Goal: Transaction & Acquisition: Book appointment/travel/reservation

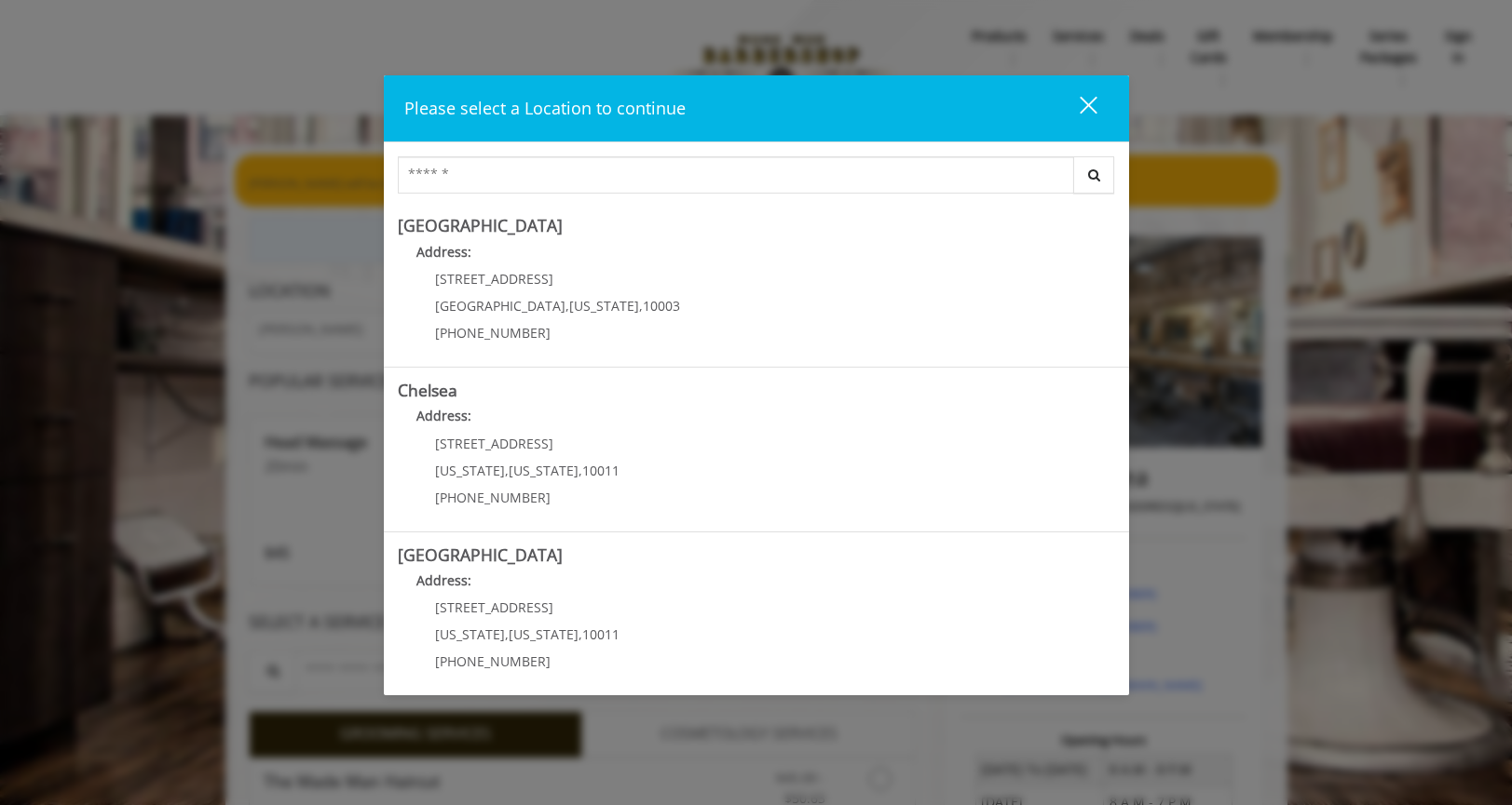
click at [163, 218] on div "Please select a Location to continue close Search Greenwich Village Address: 60…" at bounding box center [756, 402] width 1512 height 805
click at [1089, 109] on div "close" at bounding box center [1078, 109] width 38 height 28
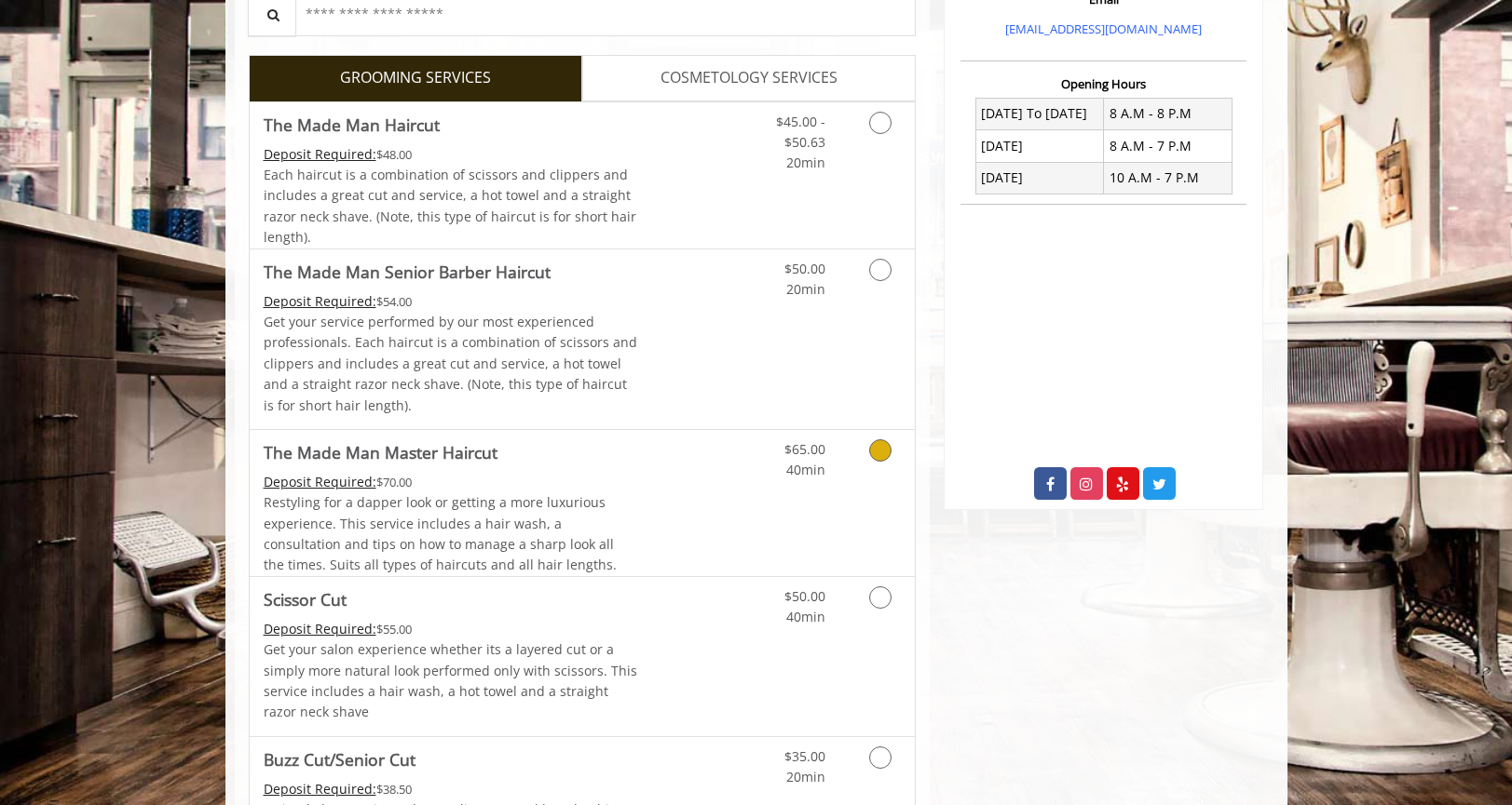
scroll to position [671, 0]
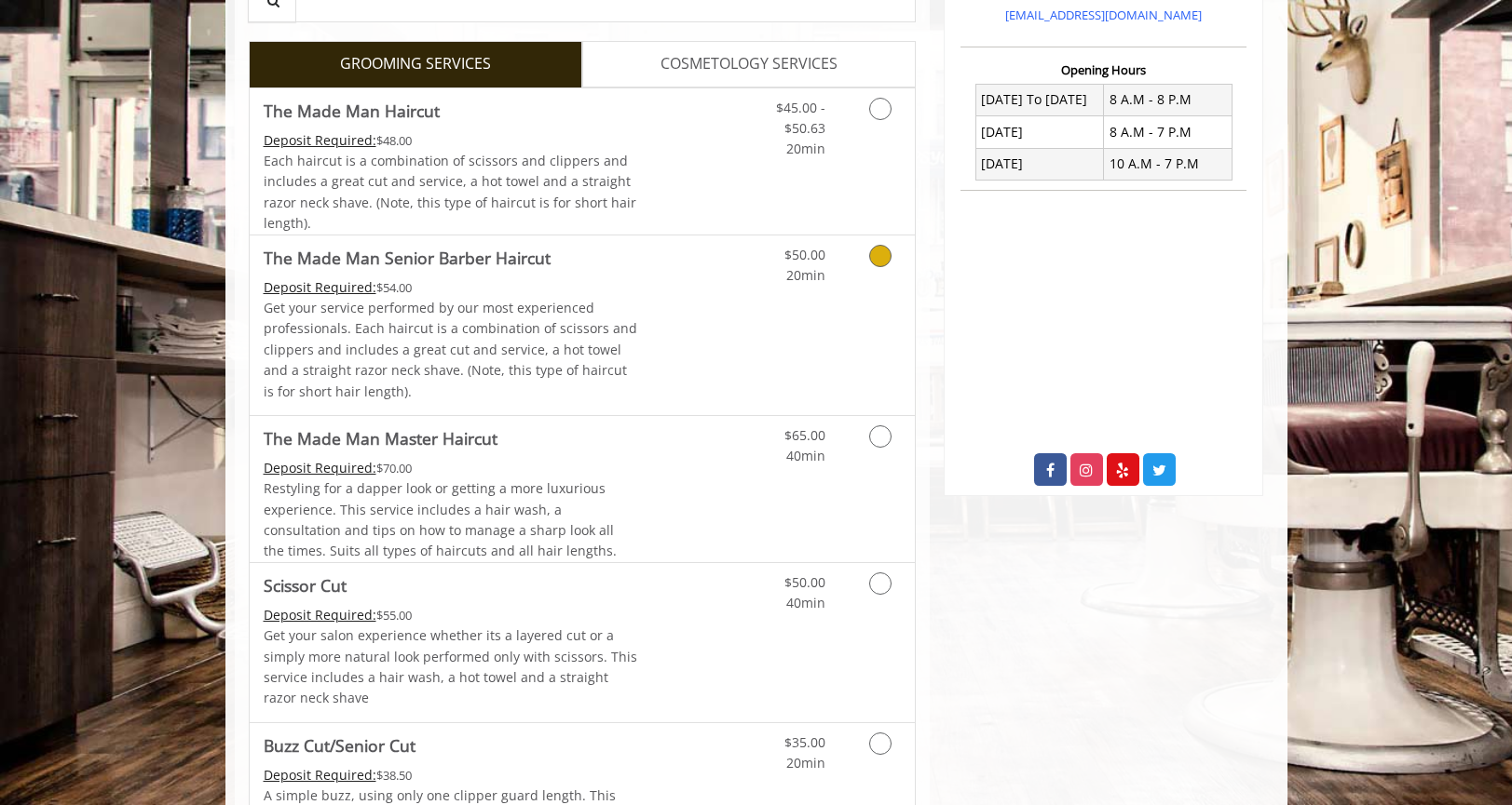
click at [873, 256] on icon "Grooming services" at bounding box center [880, 256] width 23 height 23
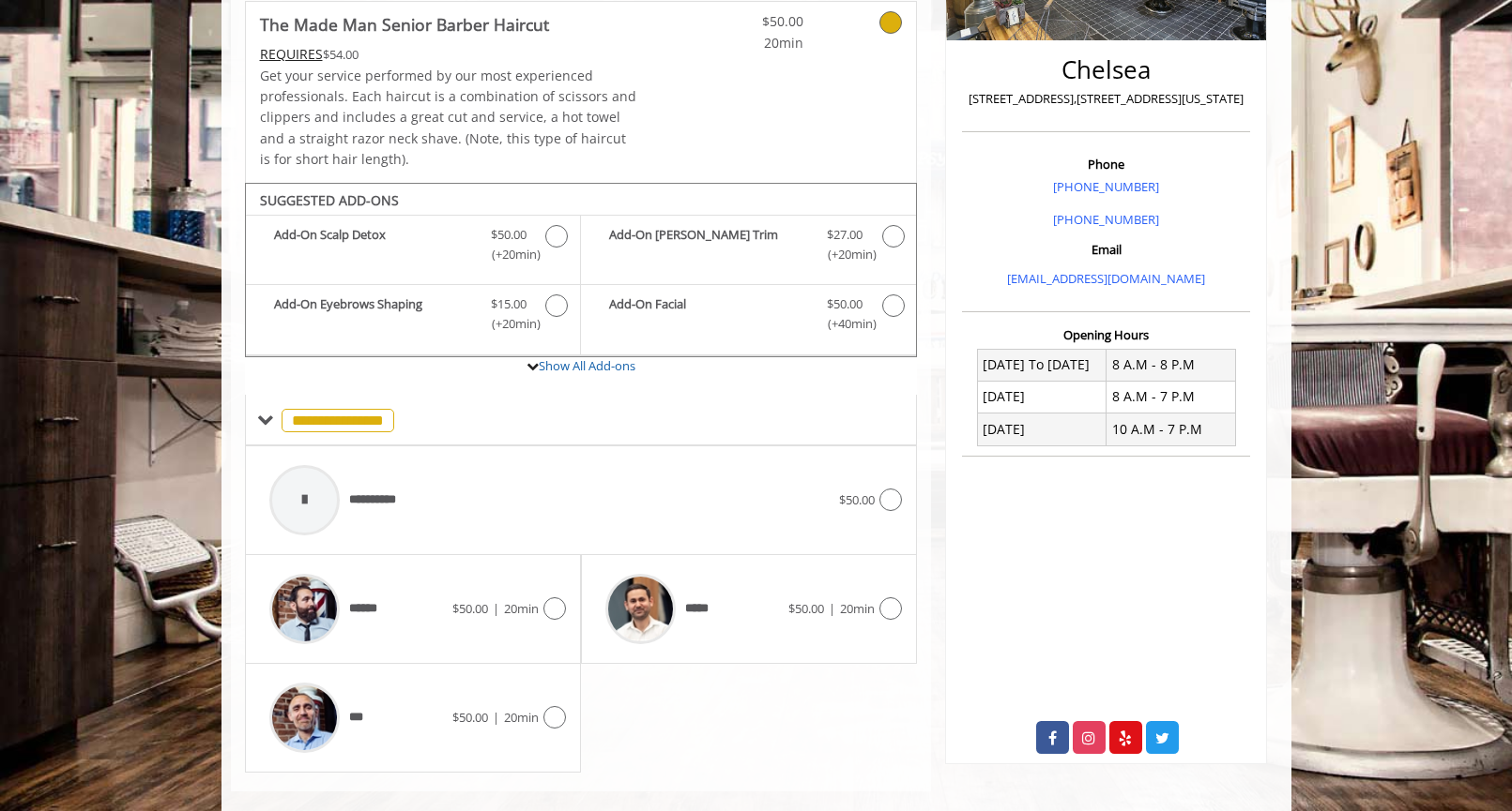
scroll to position [437, 0]
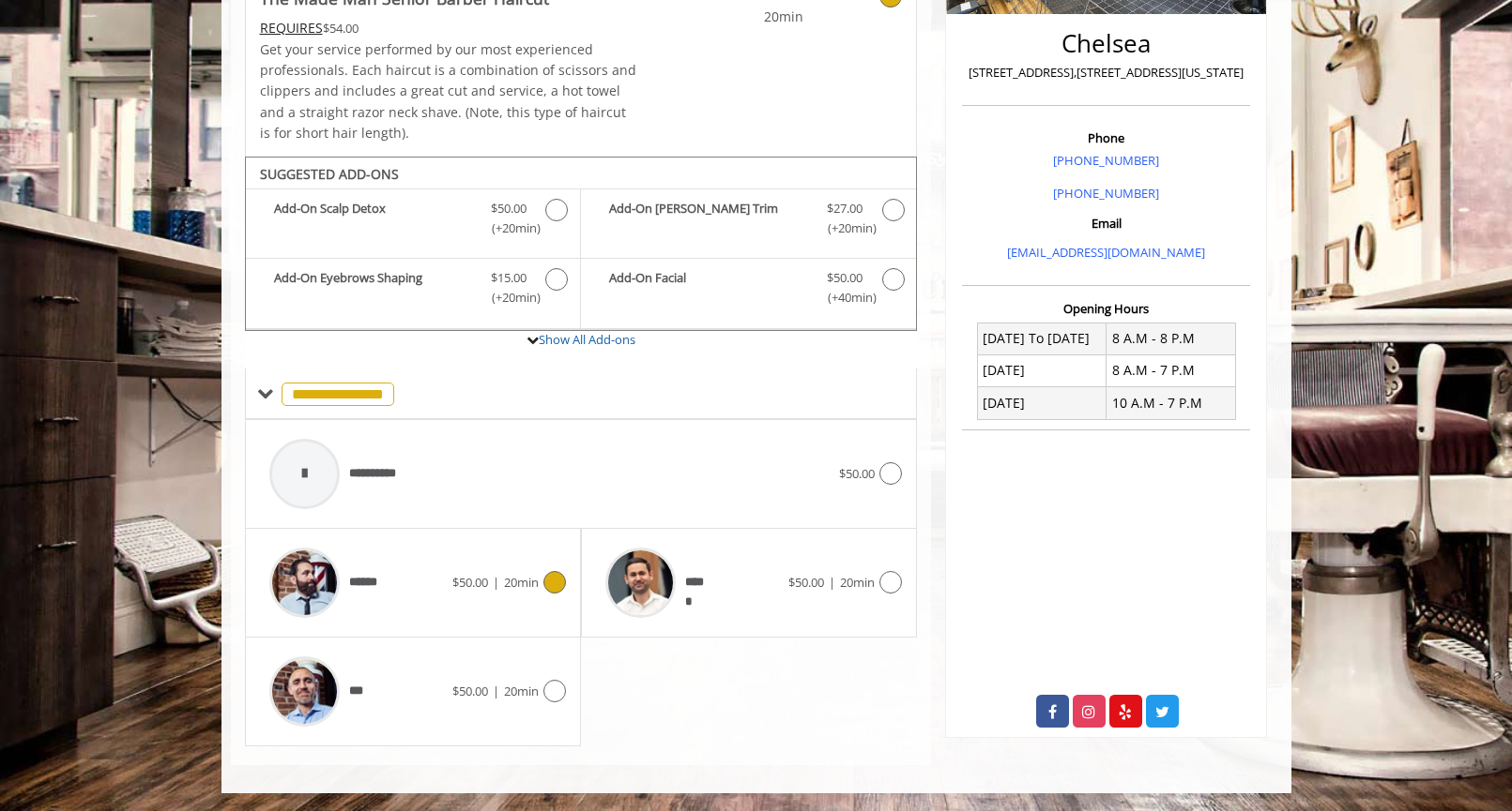
click at [560, 589] on icon at bounding box center [554, 582] width 23 height 23
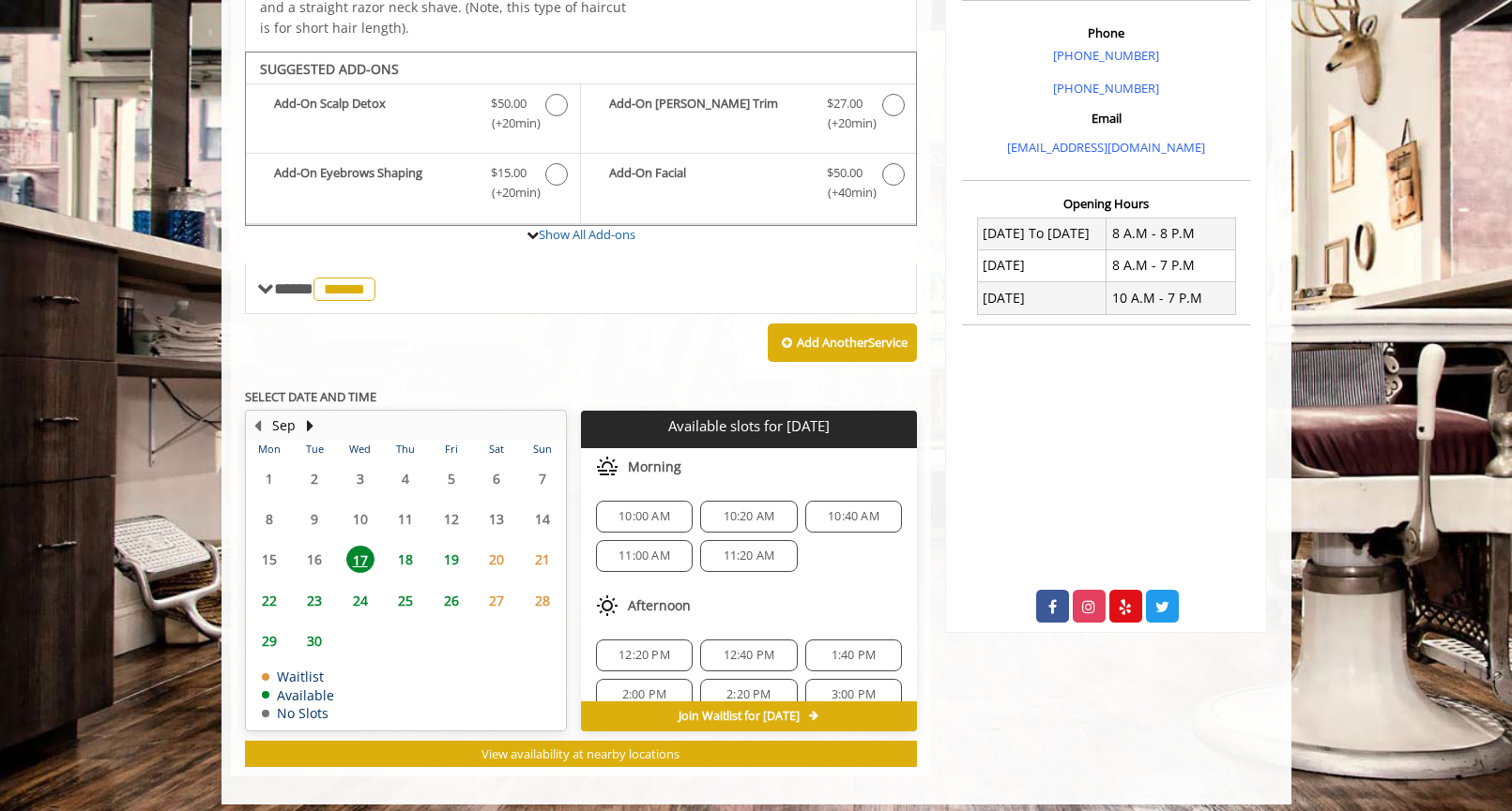
scroll to position [554, 0]
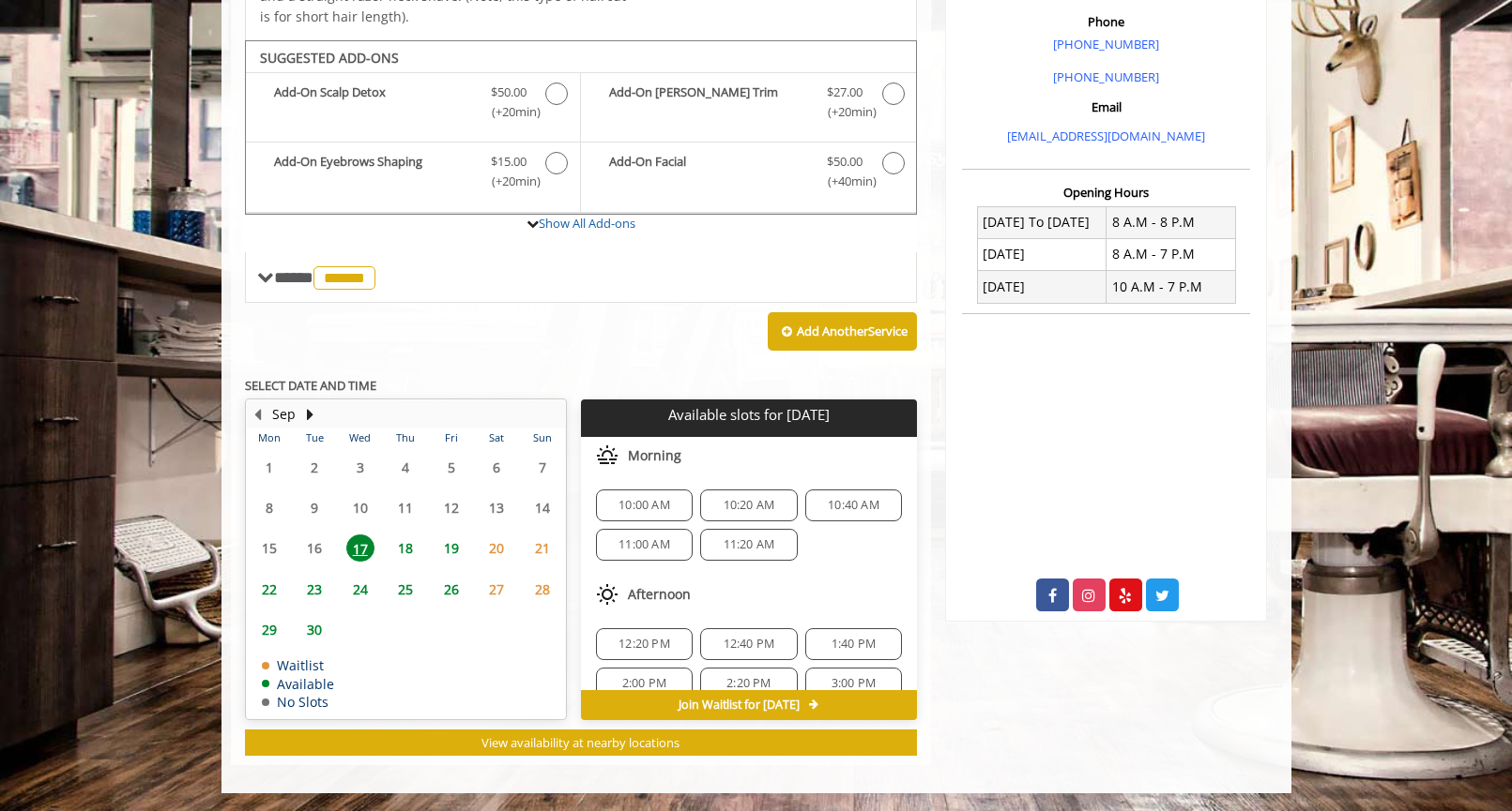
click at [660, 549] on span "11:00 AM" at bounding box center [644, 544] width 52 height 15
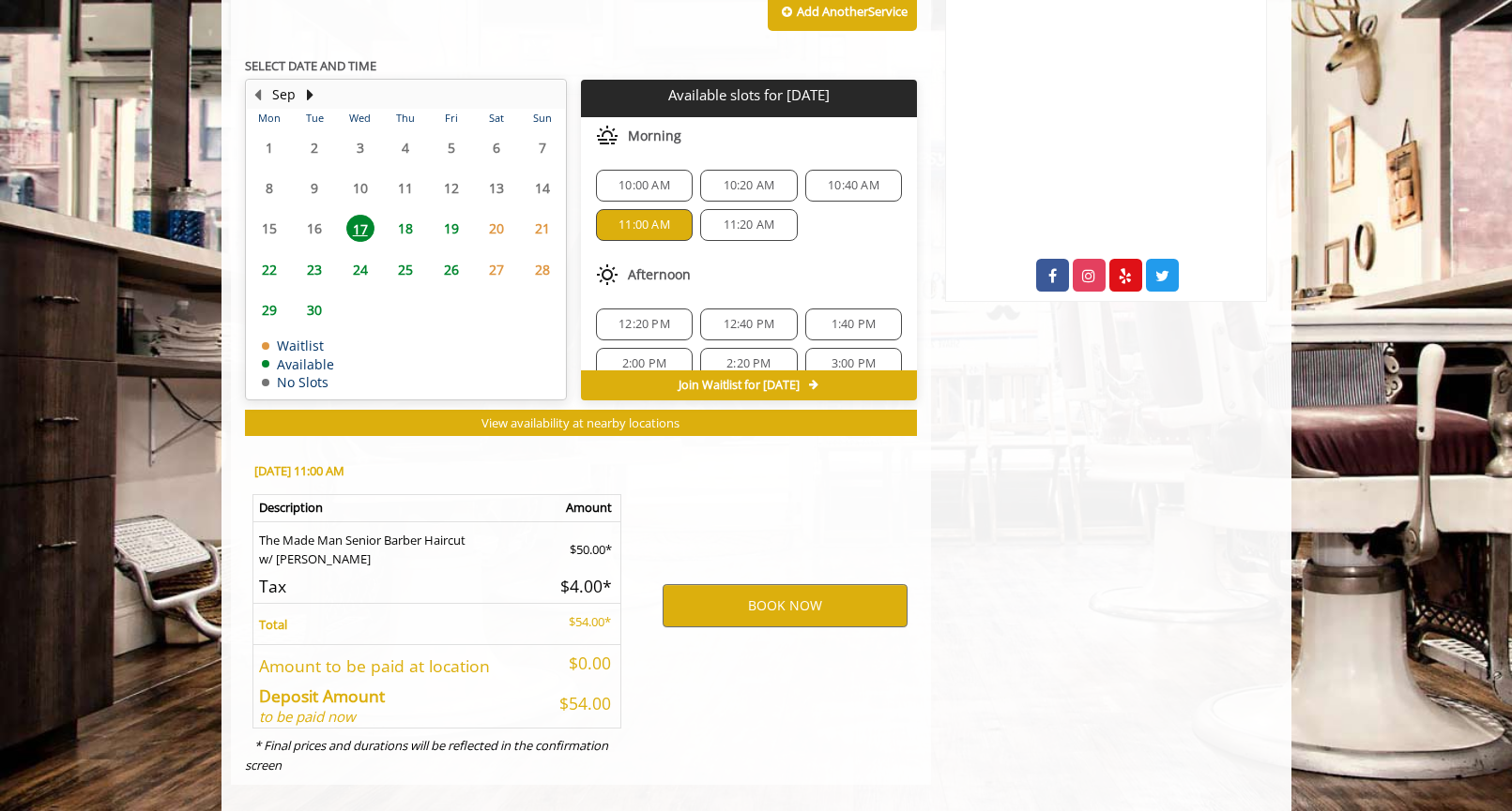
scroll to position [893, 0]
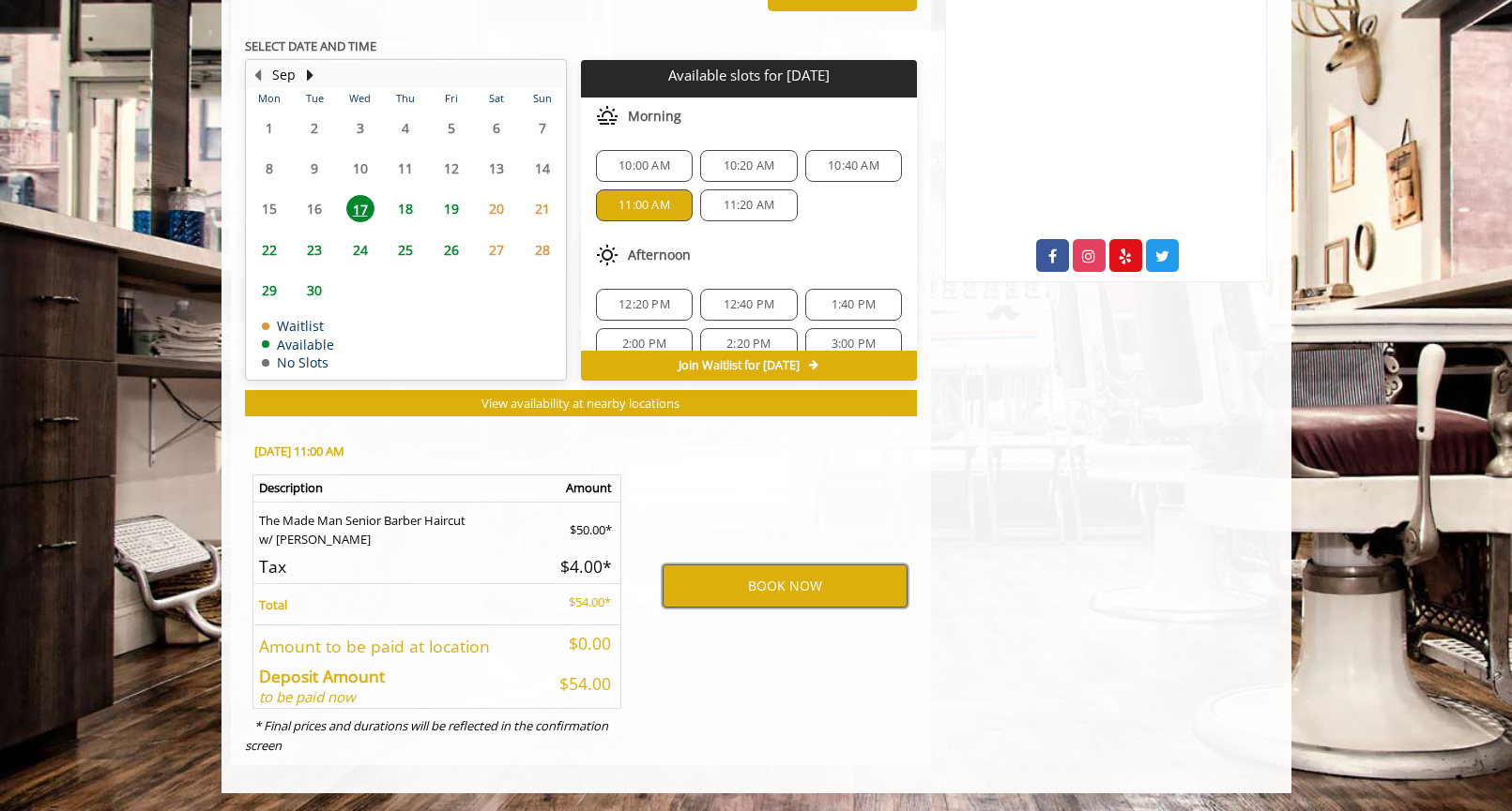
click at [746, 590] on button "BOOK NOW" at bounding box center [785, 586] width 245 height 43
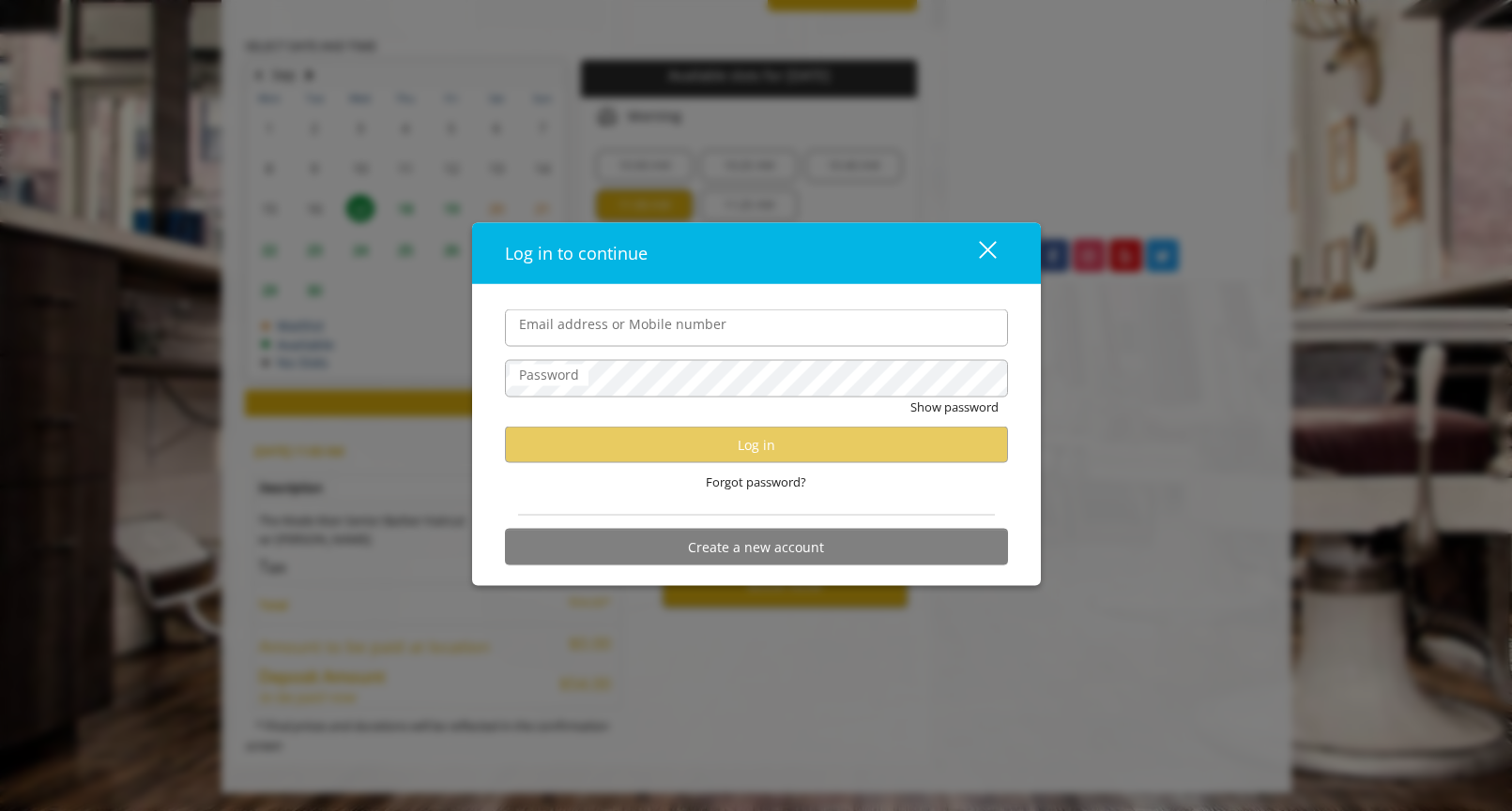
click at [711, 322] on label "Email address or Mobile number" at bounding box center [622, 324] width 226 height 21
click at [711, 322] on input "Email address or Mobile number" at bounding box center [756, 329] width 503 height 38
click at [673, 492] on div "Forgot password?" at bounding box center [756, 482] width 503 height 39
click at [774, 541] on button "Create a new account" at bounding box center [756, 547] width 503 height 37
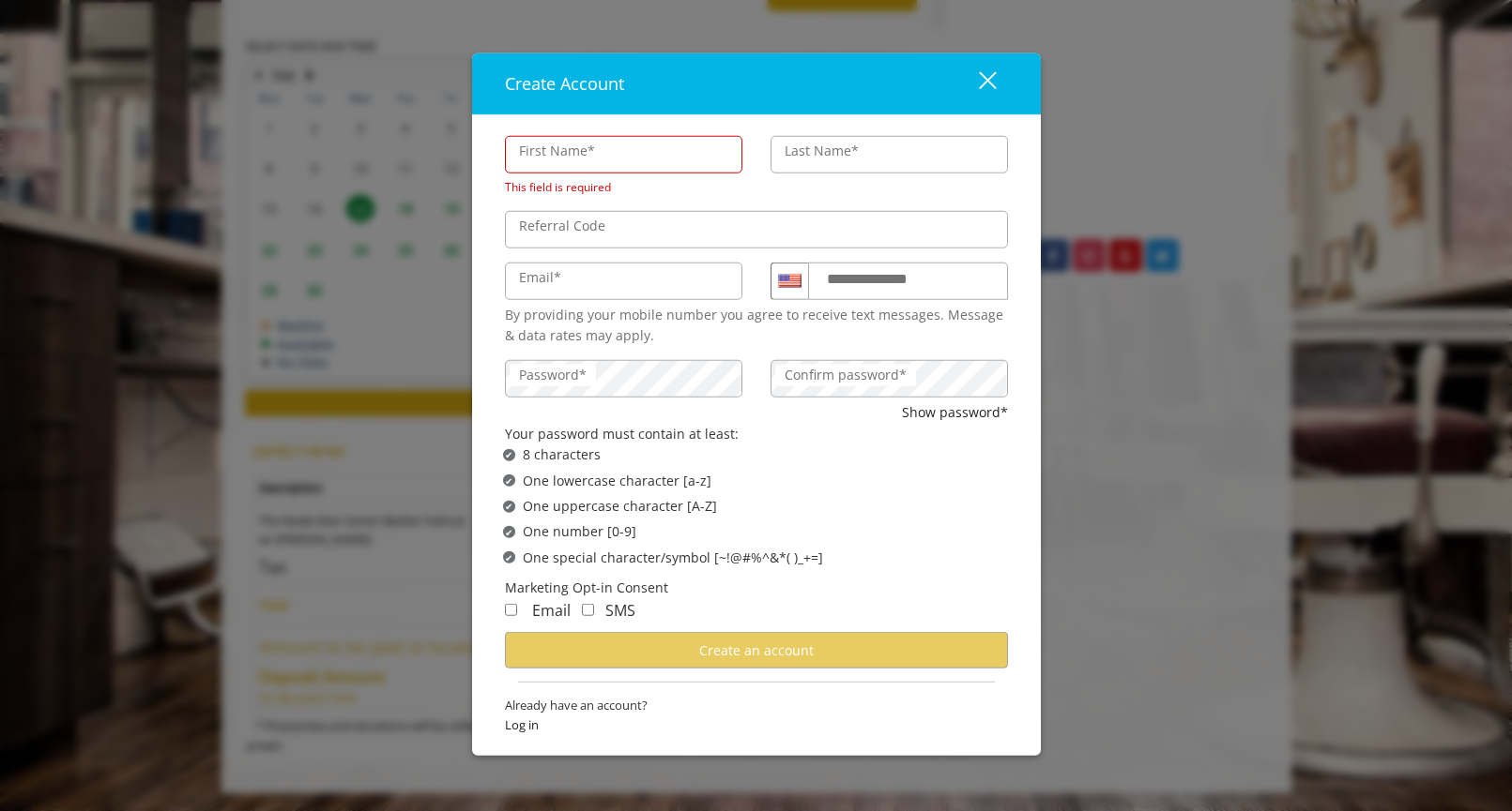
click at [989, 97] on div "close" at bounding box center [976, 85] width 38 height 28
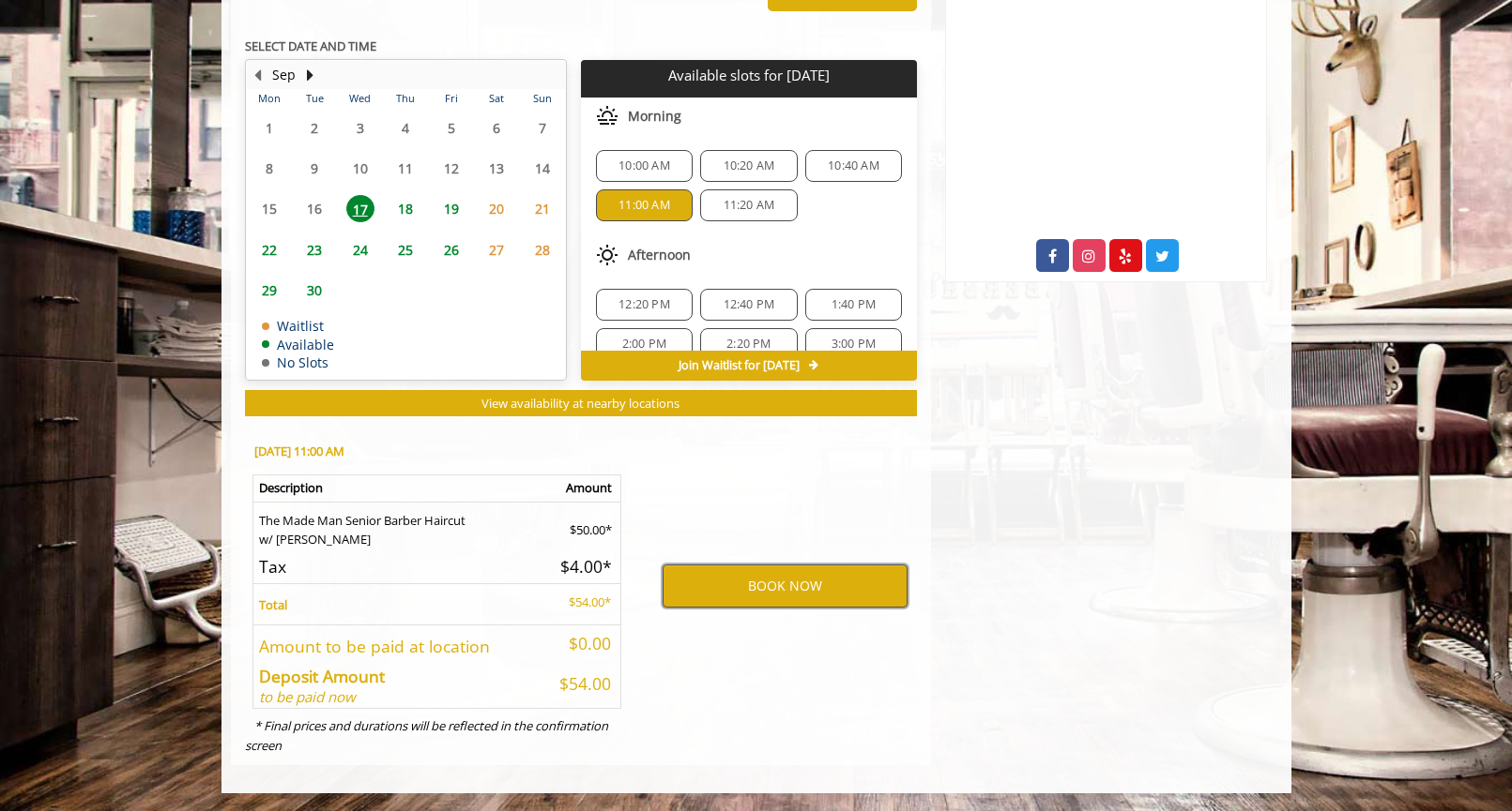
click at [713, 585] on button "BOOK NOW" at bounding box center [785, 586] width 245 height 43
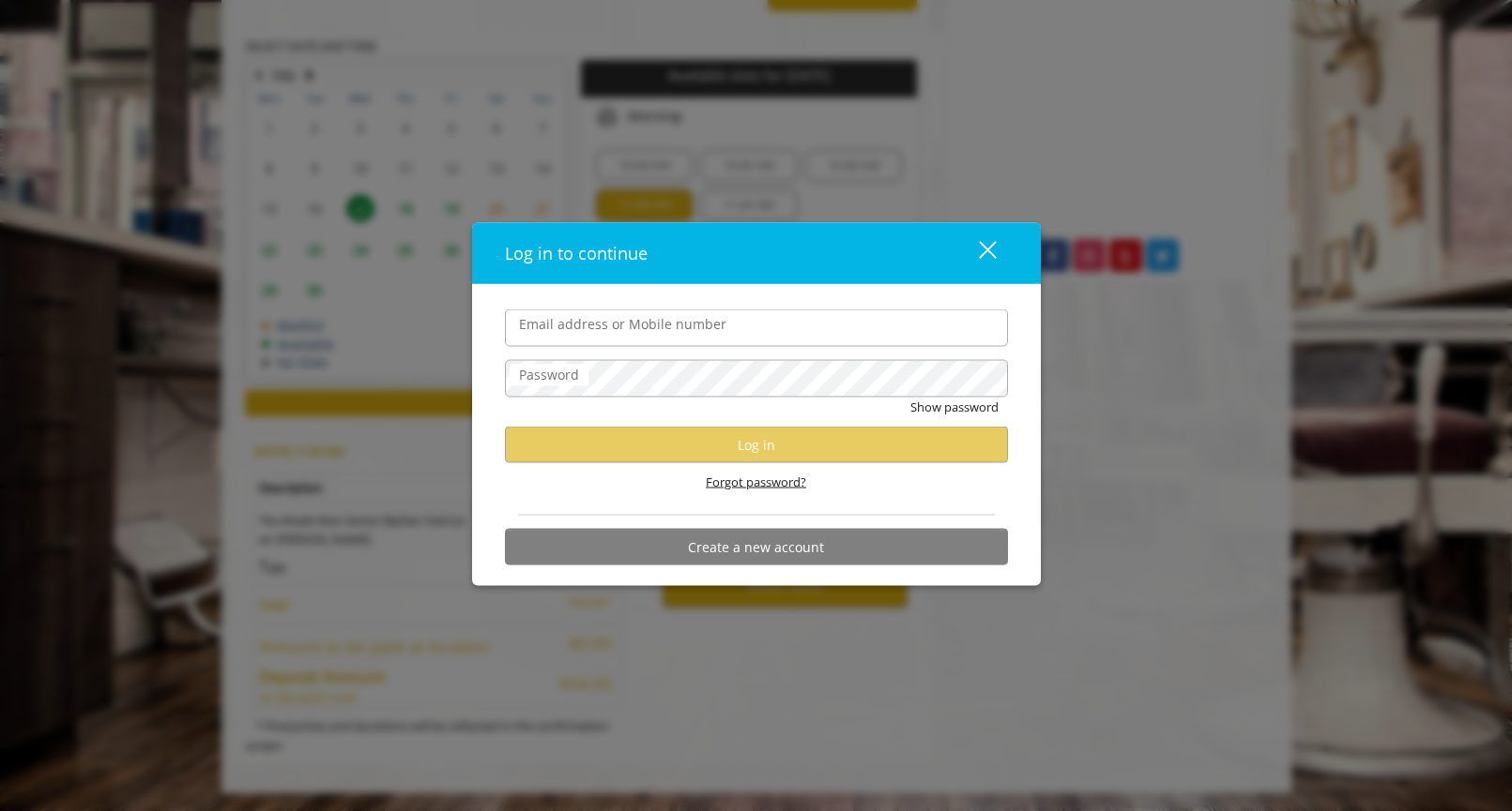
click at [751, 487] on span "Forgot password?" at bounding box center [756, 483] width 101 height 20
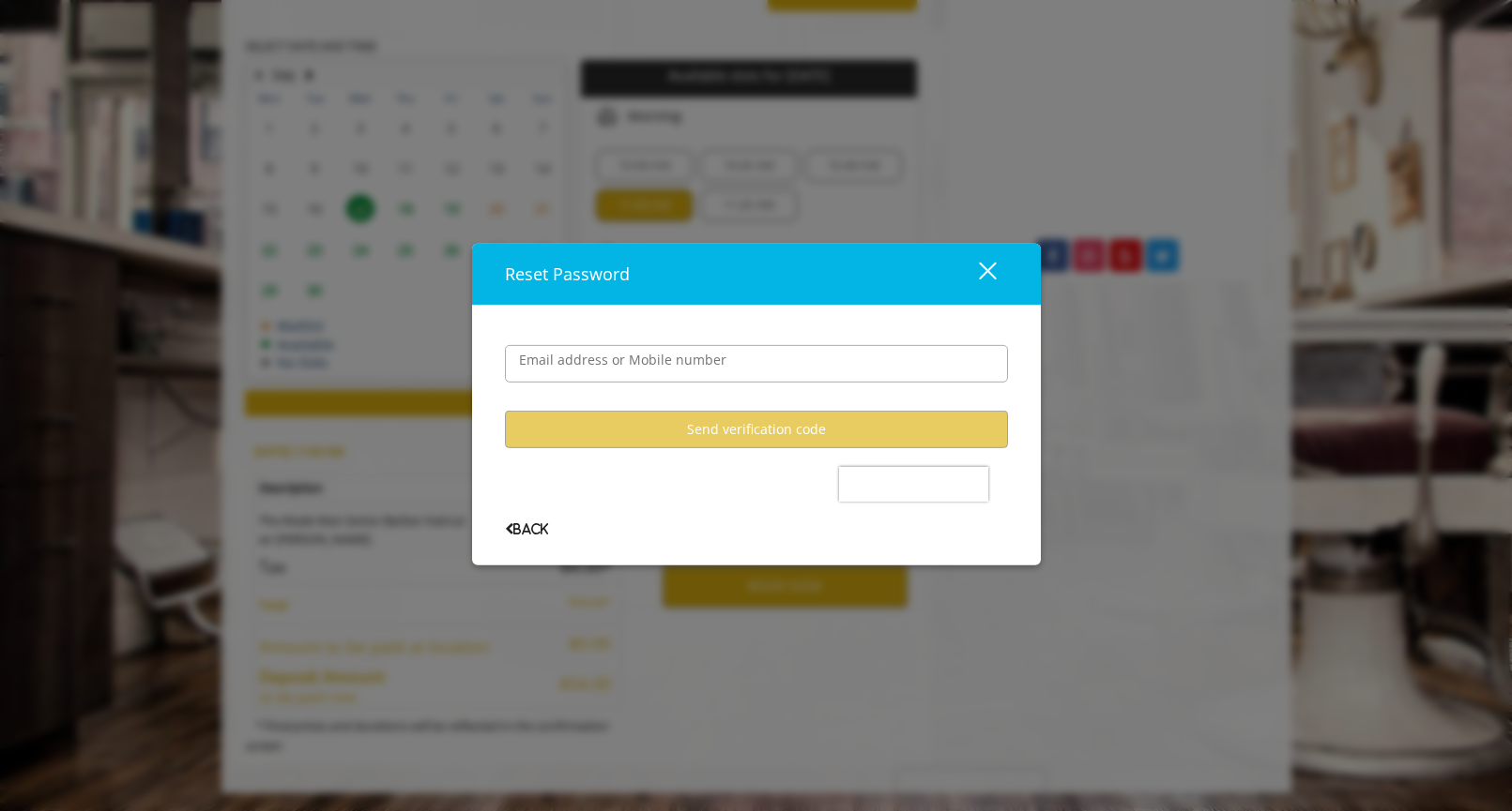
click at [996, 273] on button "close" at bounding box center [976, 274] width 64 height 39
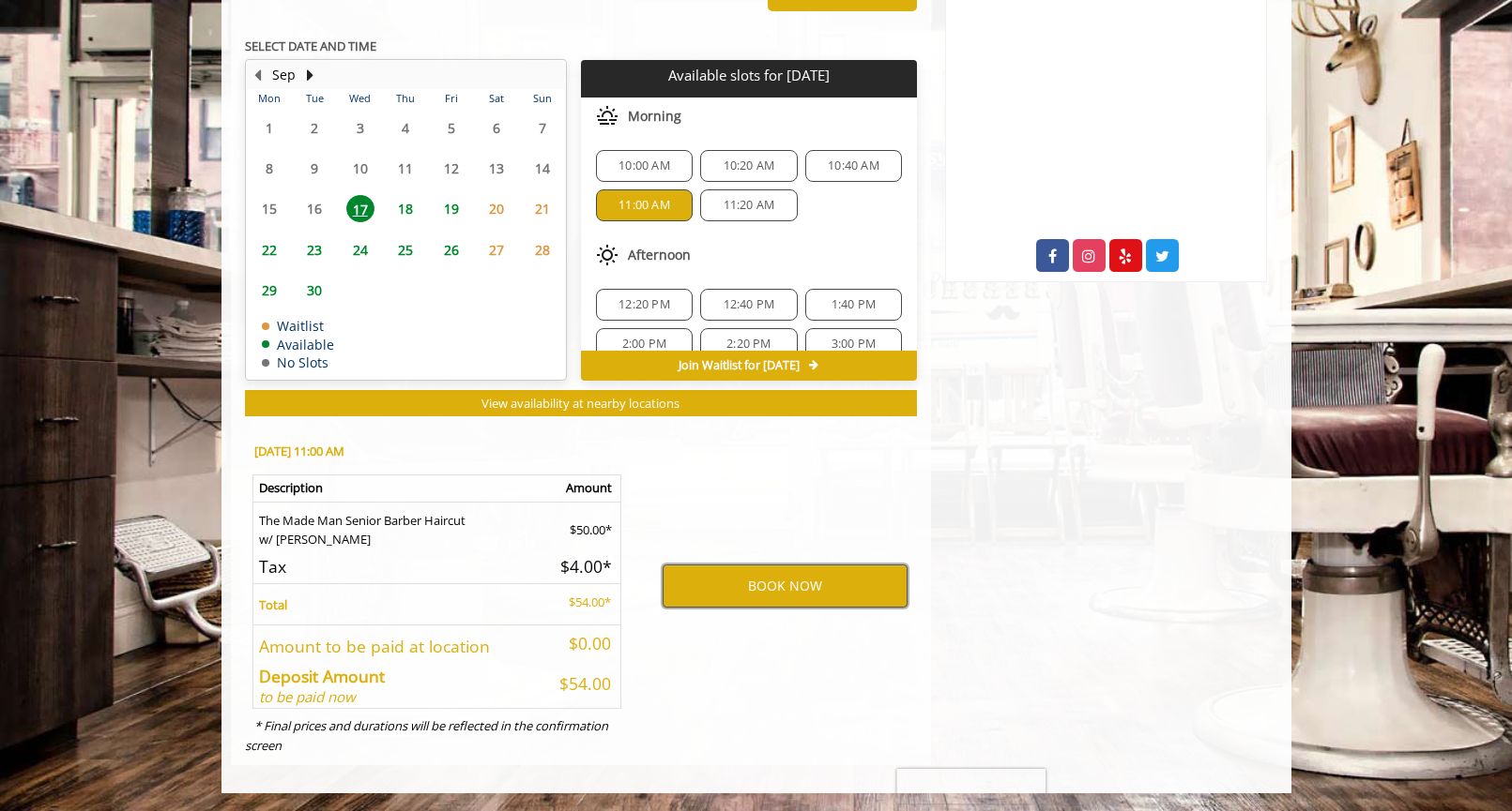
click at [782, 578] on button "BOOK NOW" at bounding box center [785, 586] width 245 height 43
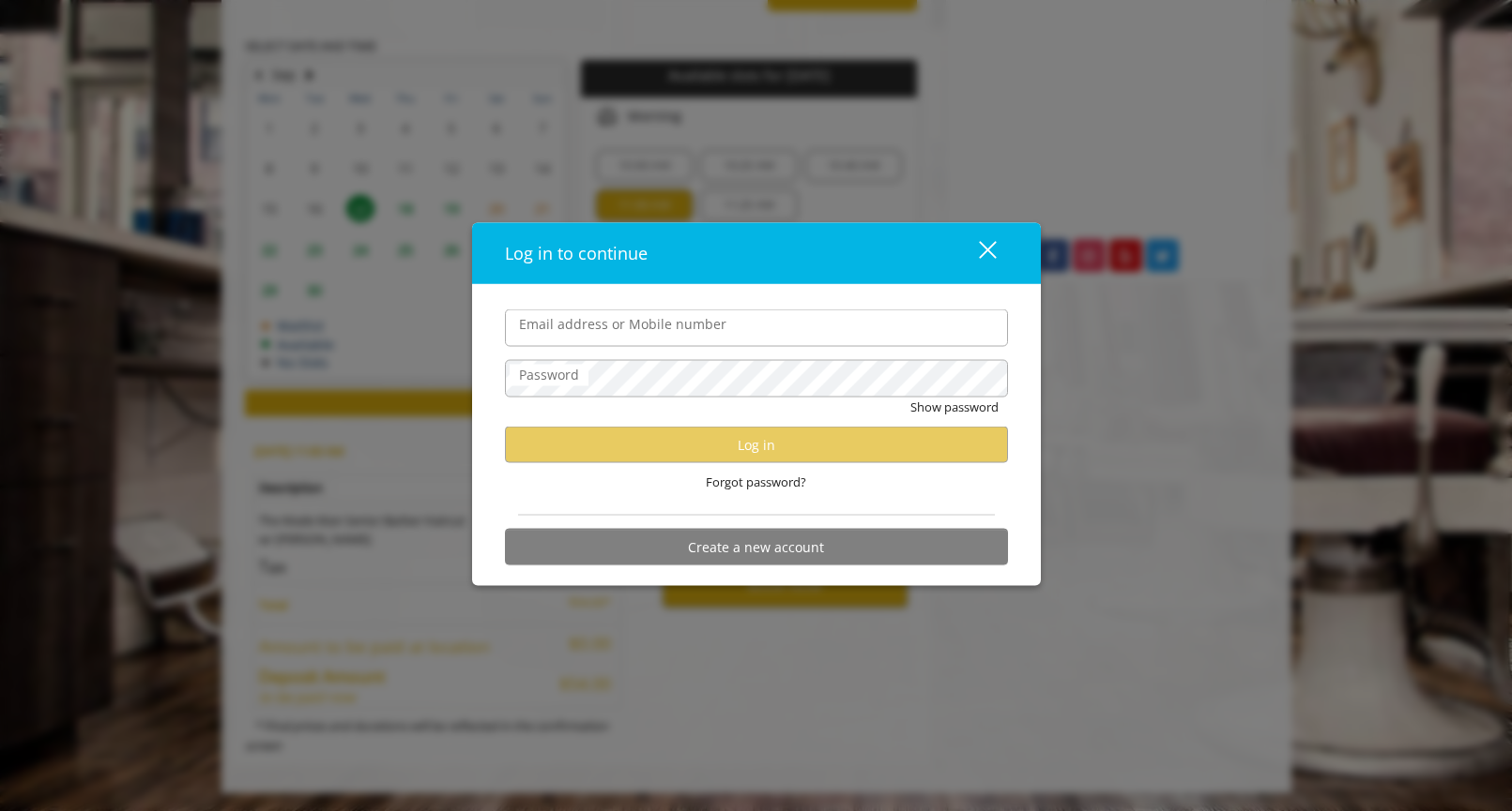
click at [674, 331] on input "Email address or Mobile number" at bounding box center [756, 329] width 503 height 38
type input "**********"
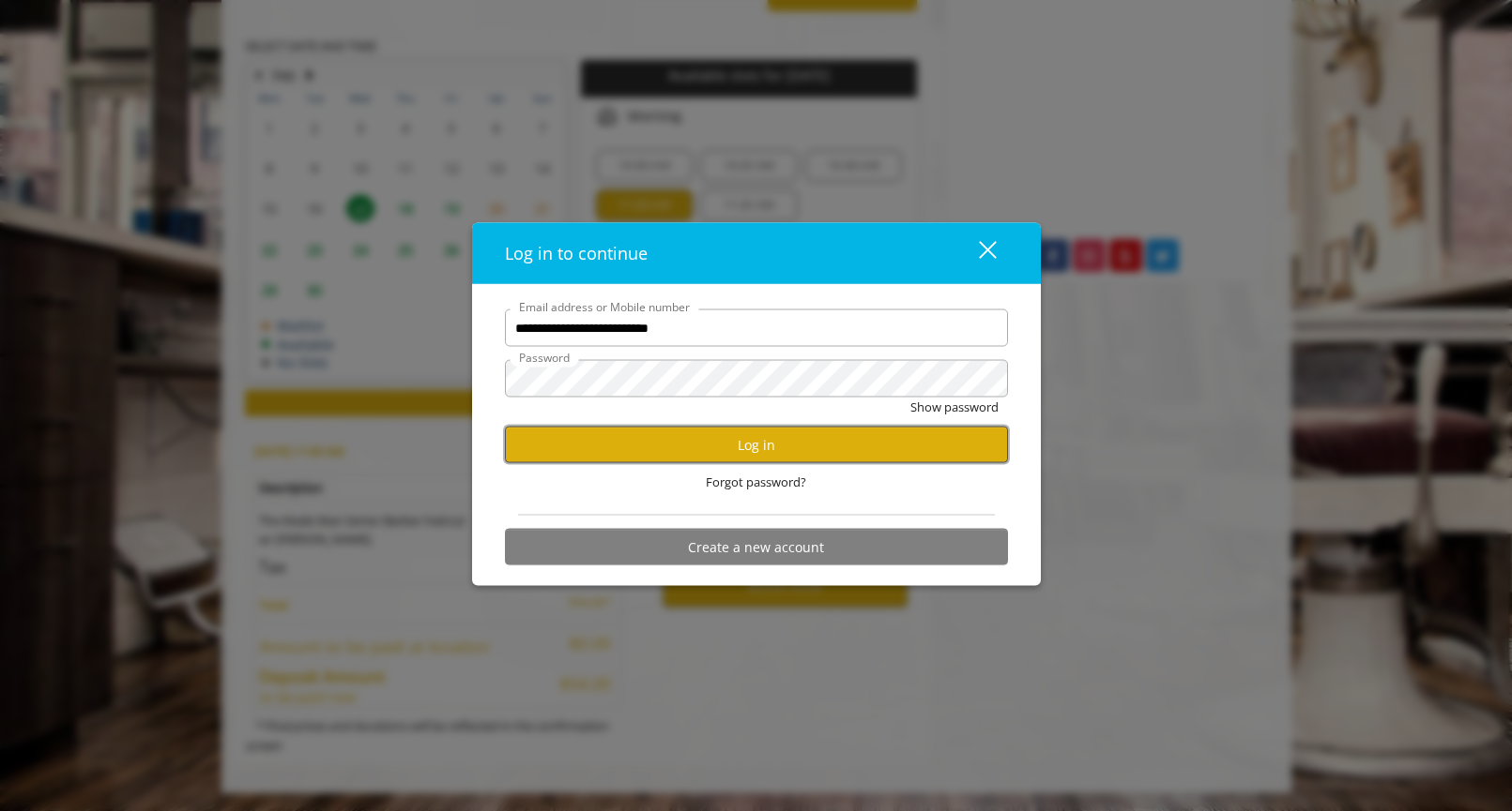
click at [707, 441] on button "Log in" at bounding box center [756, 444] width 503 height 37
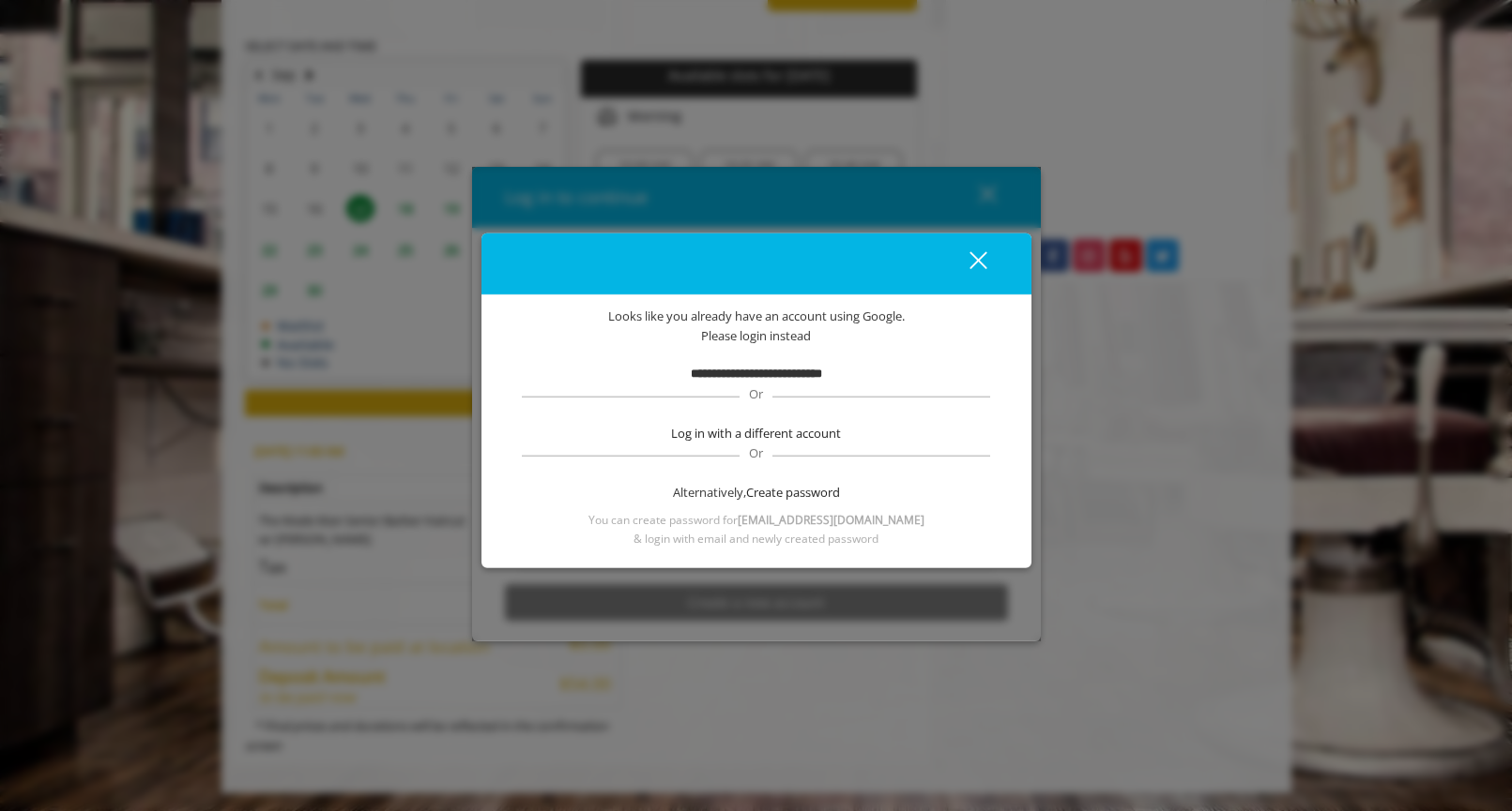
click at [760, 378] on b "**********" at bounding box center [756, 374] width 132 height 12
click at [773, 489] on span "Create password" at bounding box center [793, 492] width 94 height 20
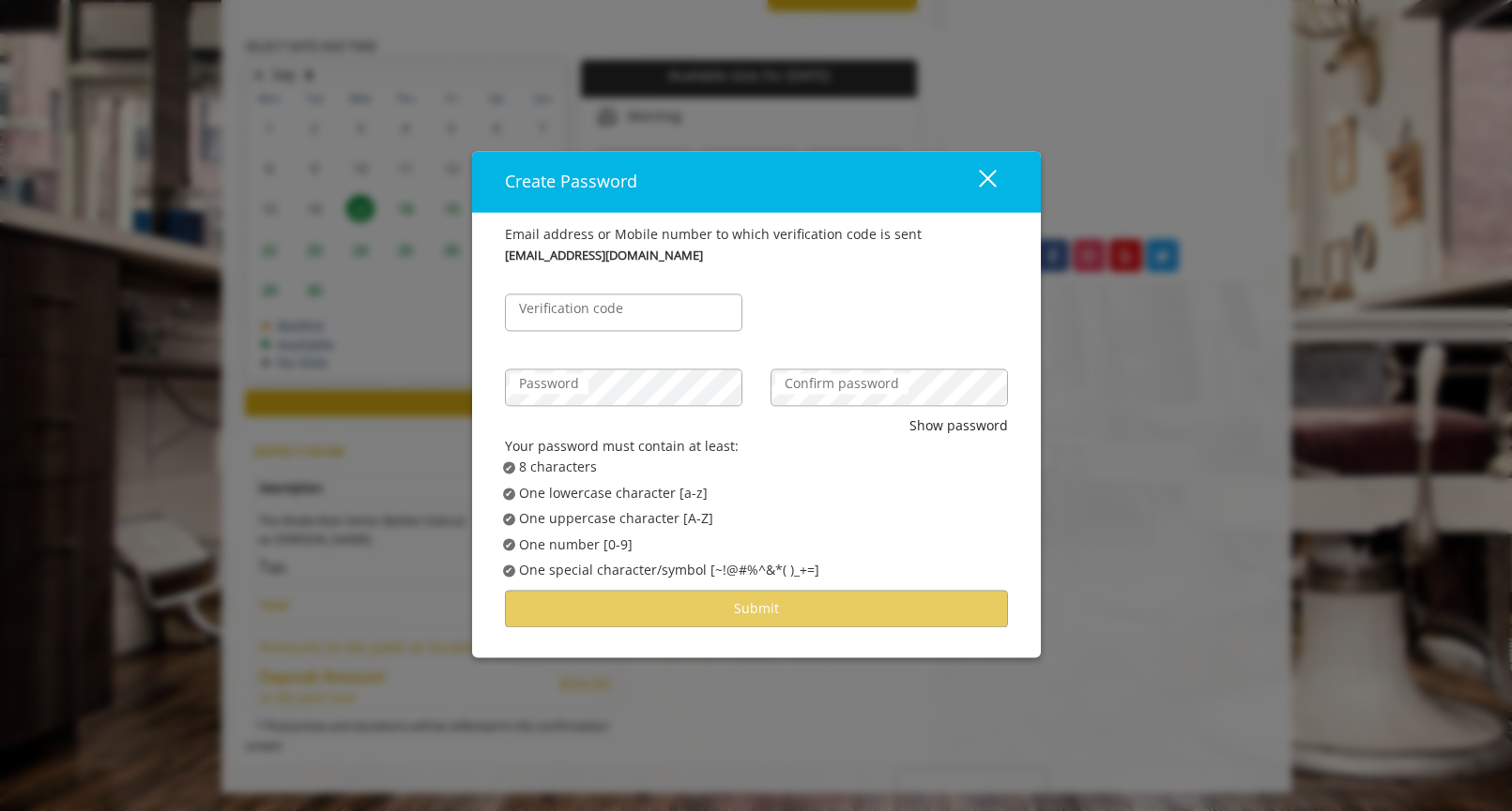
click at [628, 312] on label "Verification code" at bounding box center [570, 308] width 123 height 21
click at [628, 312] on input "Verification code" at bounding box center [624, 313] width 237 height 38
type input "******"
click at [423, 390] on div "Create Password close Email address or Mobile number to which verification code…" at bounding box center [756, 406] width 1512 height 811
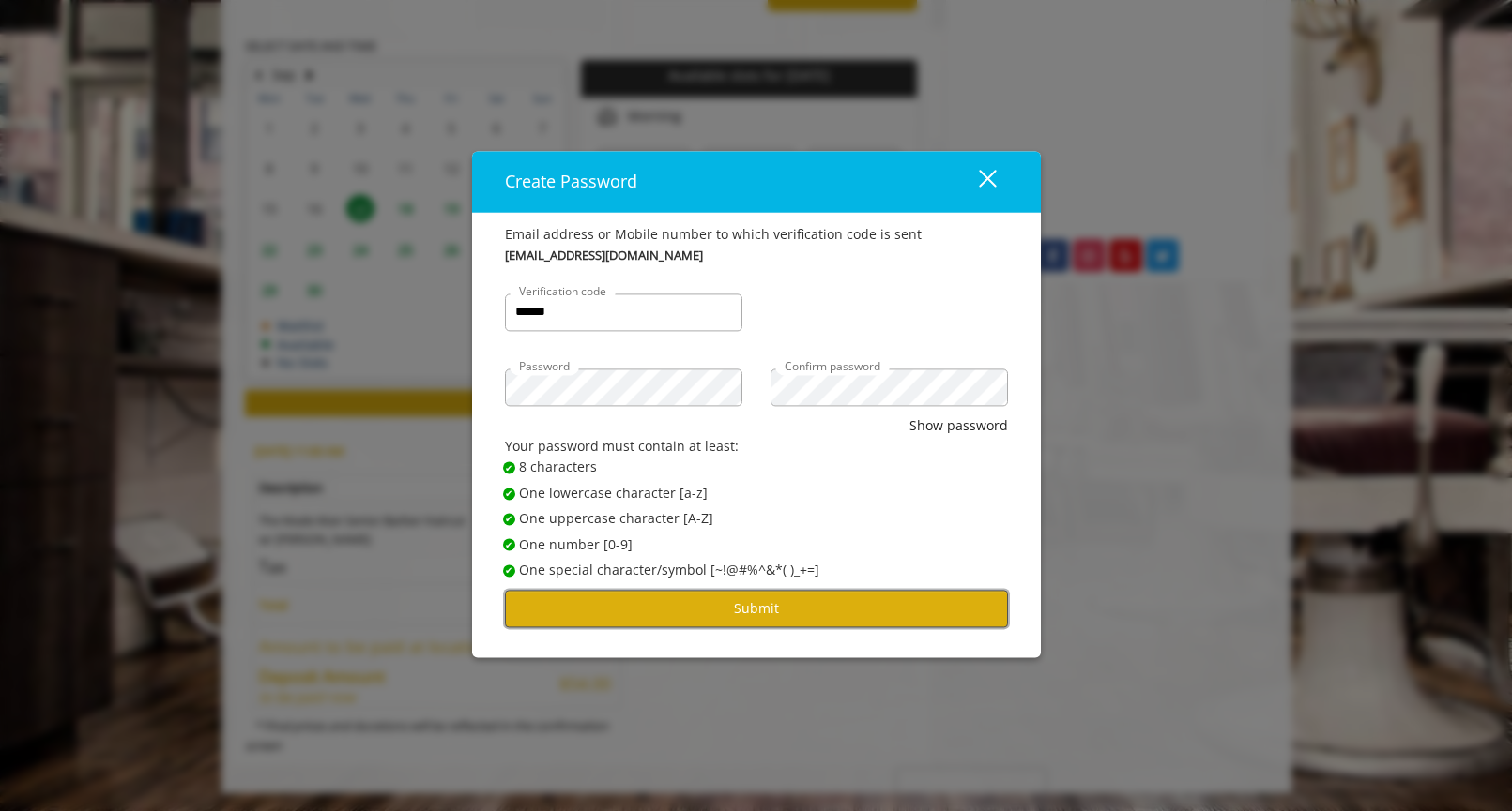
click at [840, 618] on button "Submit" at bounding box center [756, 609] width 503 height 37
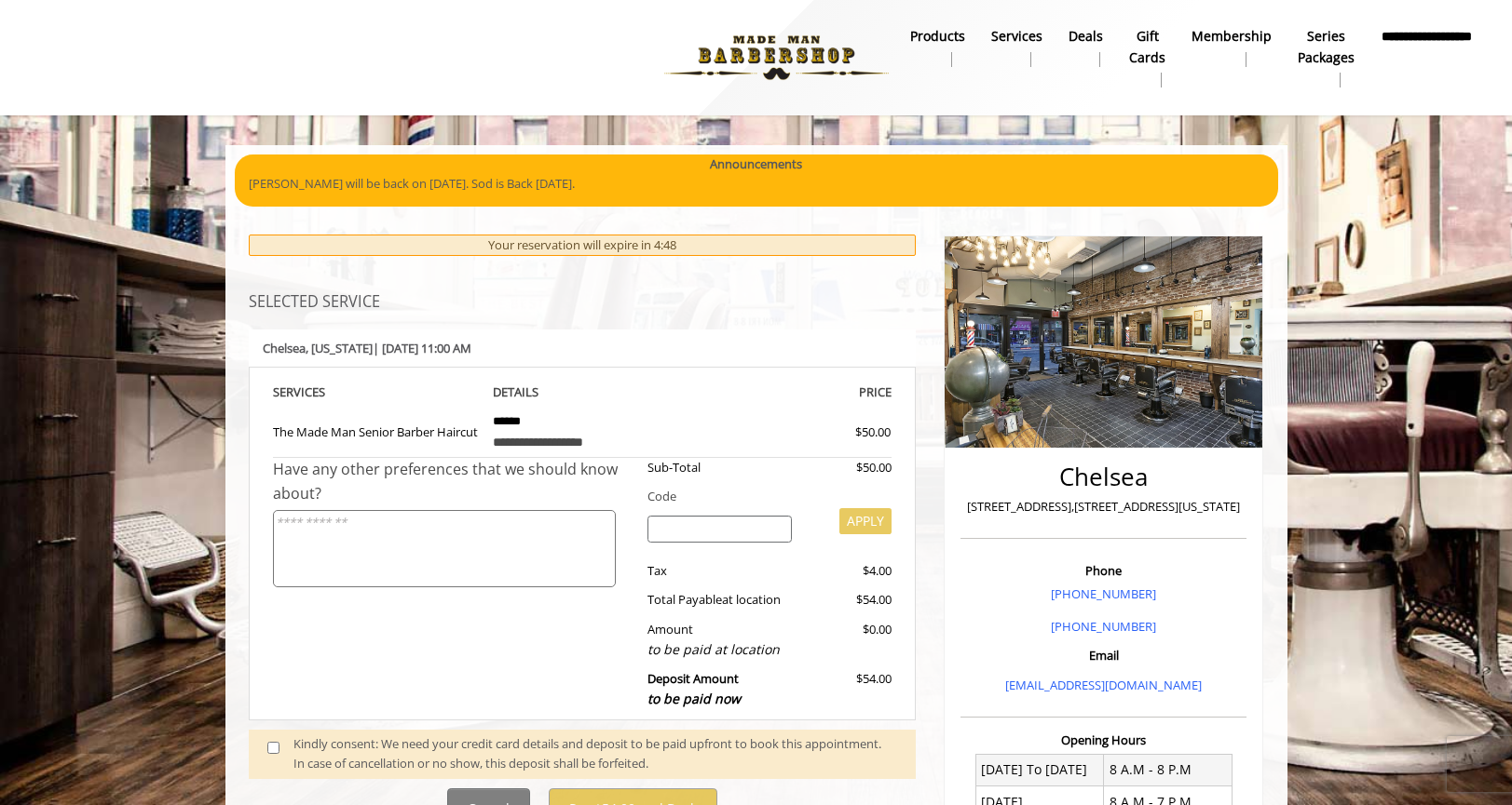
click at [645, 484] on div "Sub-Total $50.00 Code APPLY Tax $4.00 Total Payable at location $54.00 Amount t…" at bounding box center [762, 588] width 258 height 261
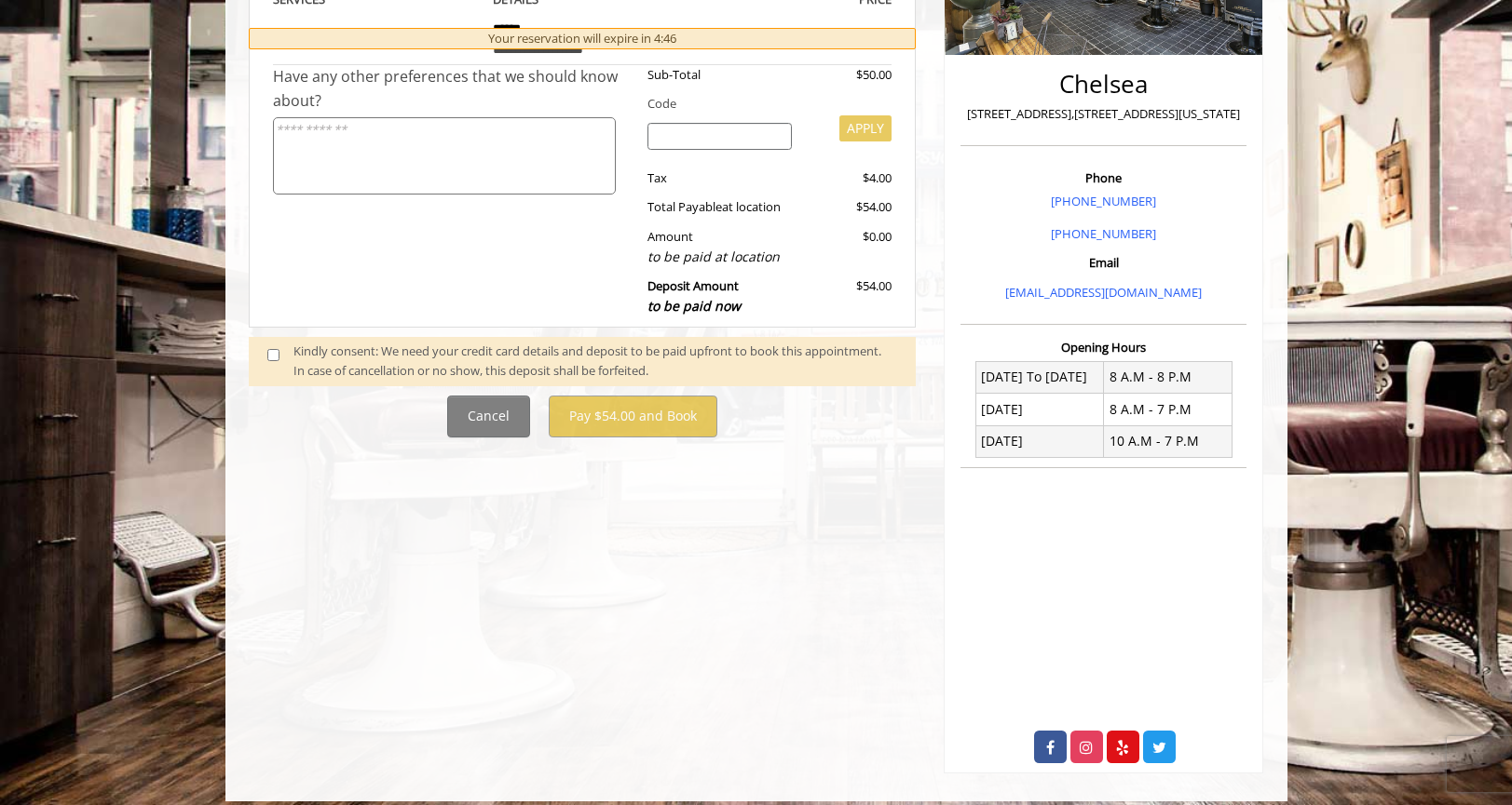
scroll to position [407, 0]
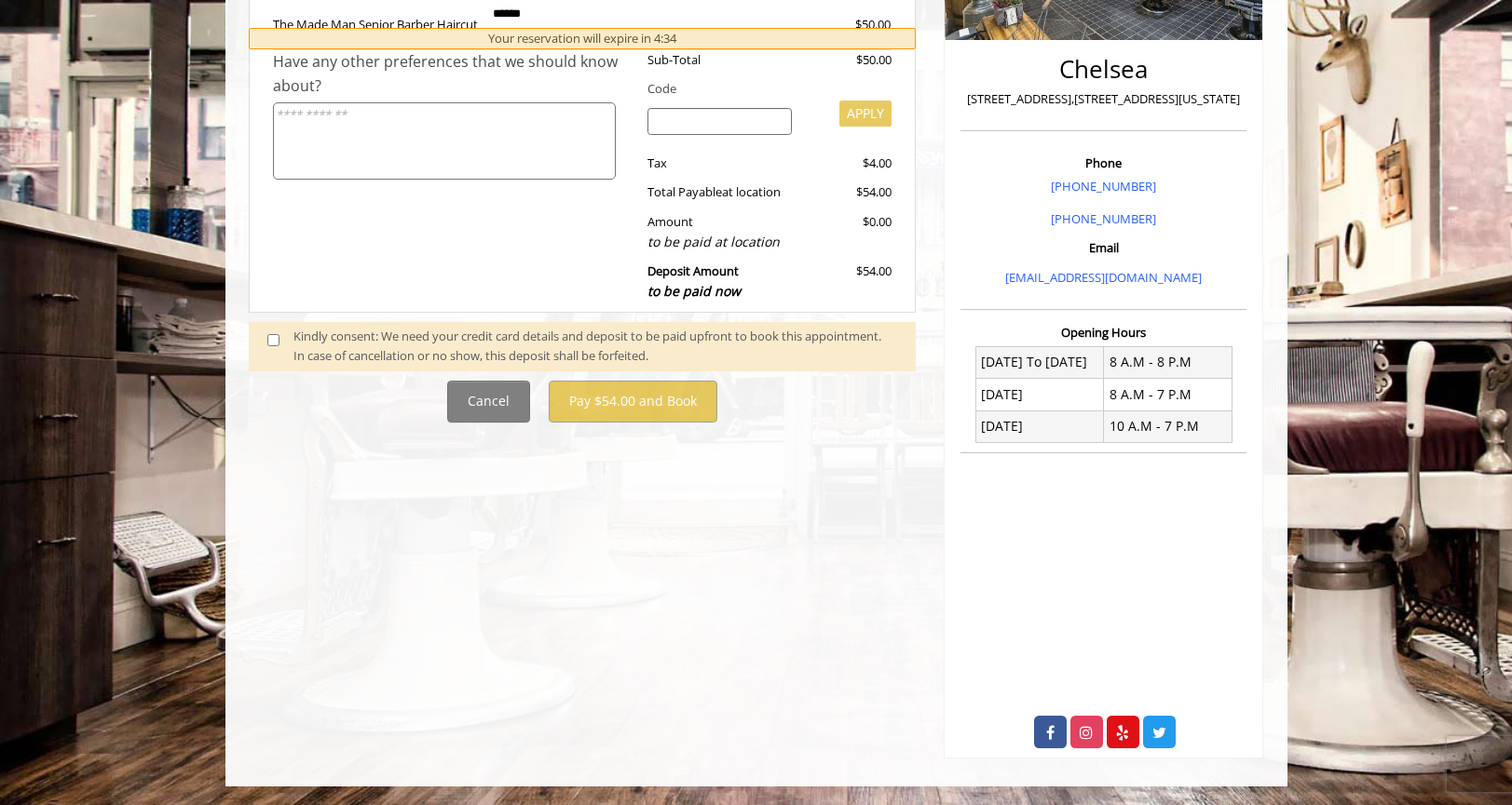
click at [598, 473] on div "**********" at bounding box center [582, 283] width 696 height 950
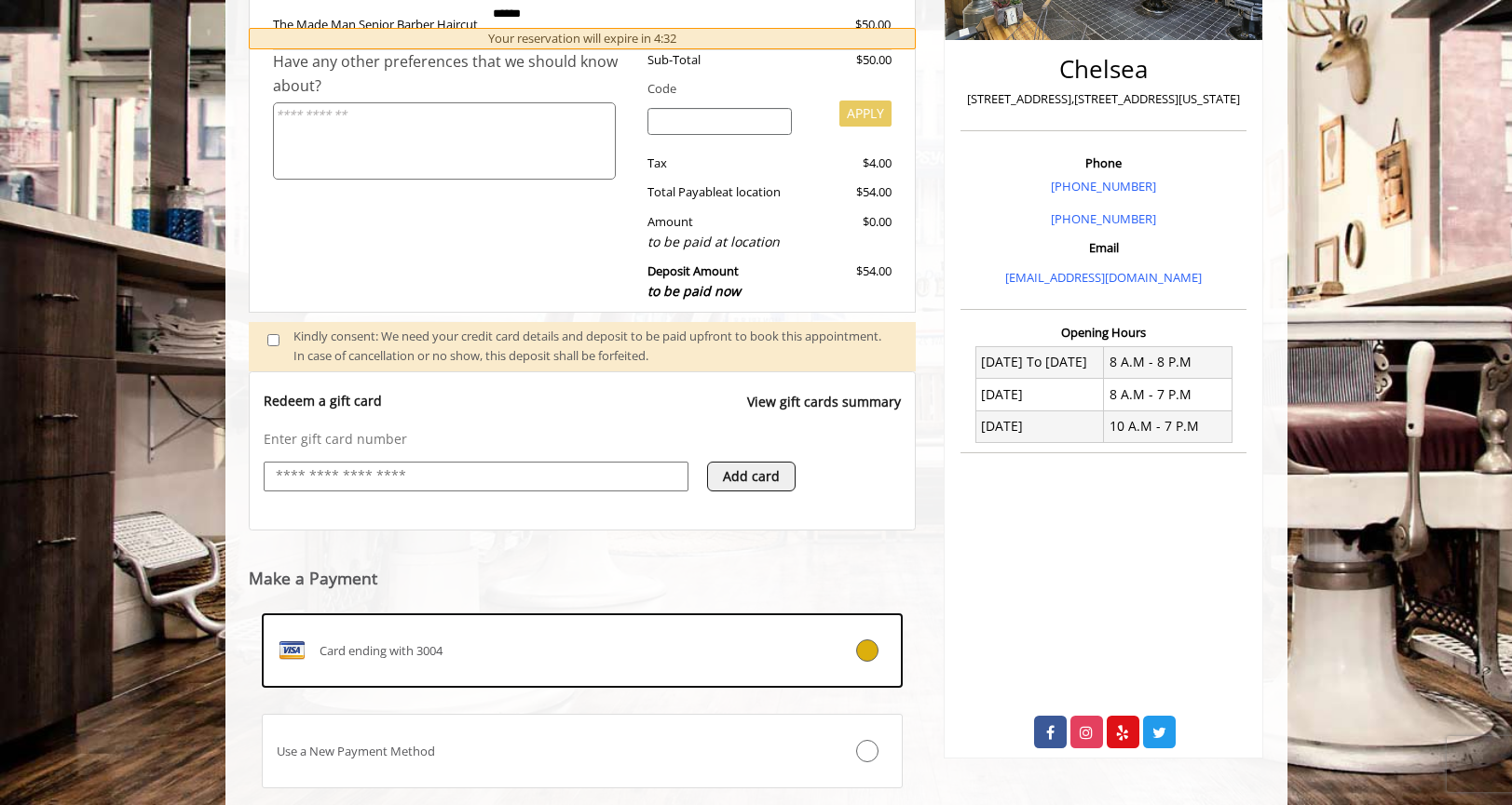
scroll to position [242, 0]
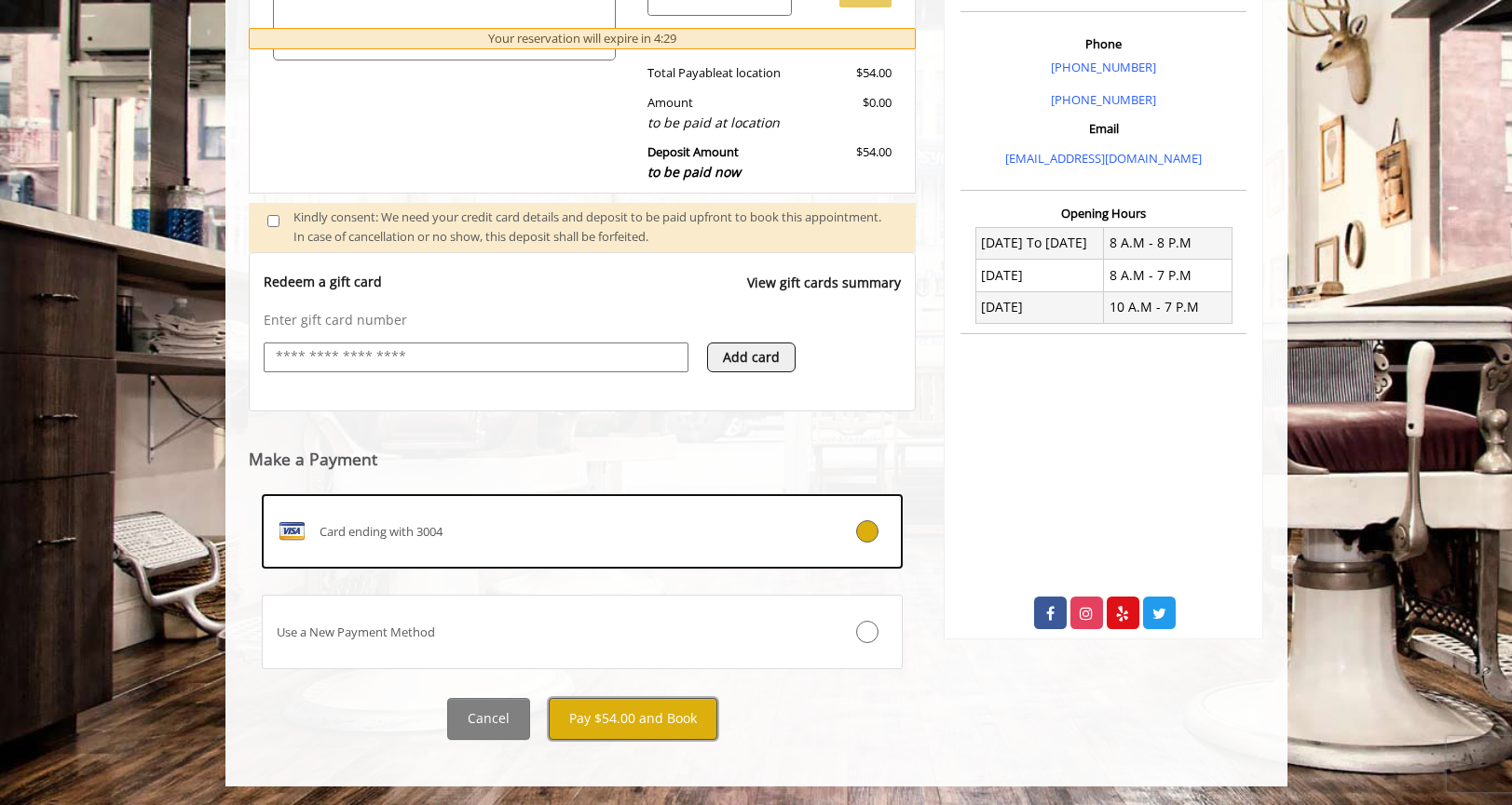
click at [607, 724] on button "Pay $54.00 and Book" at bounding box center [633, 719] width 168 height 42
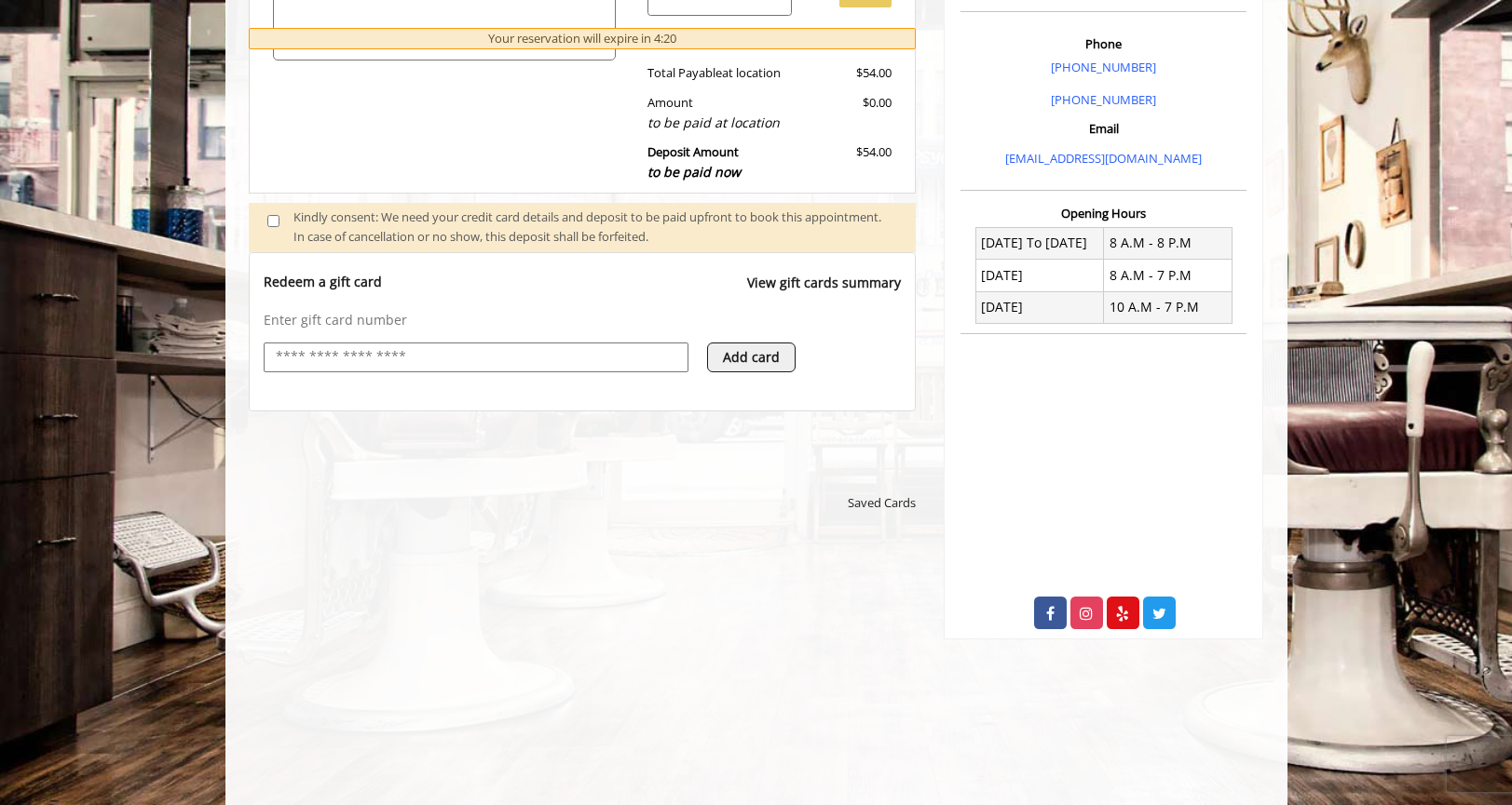
scroll to position [926, 0]
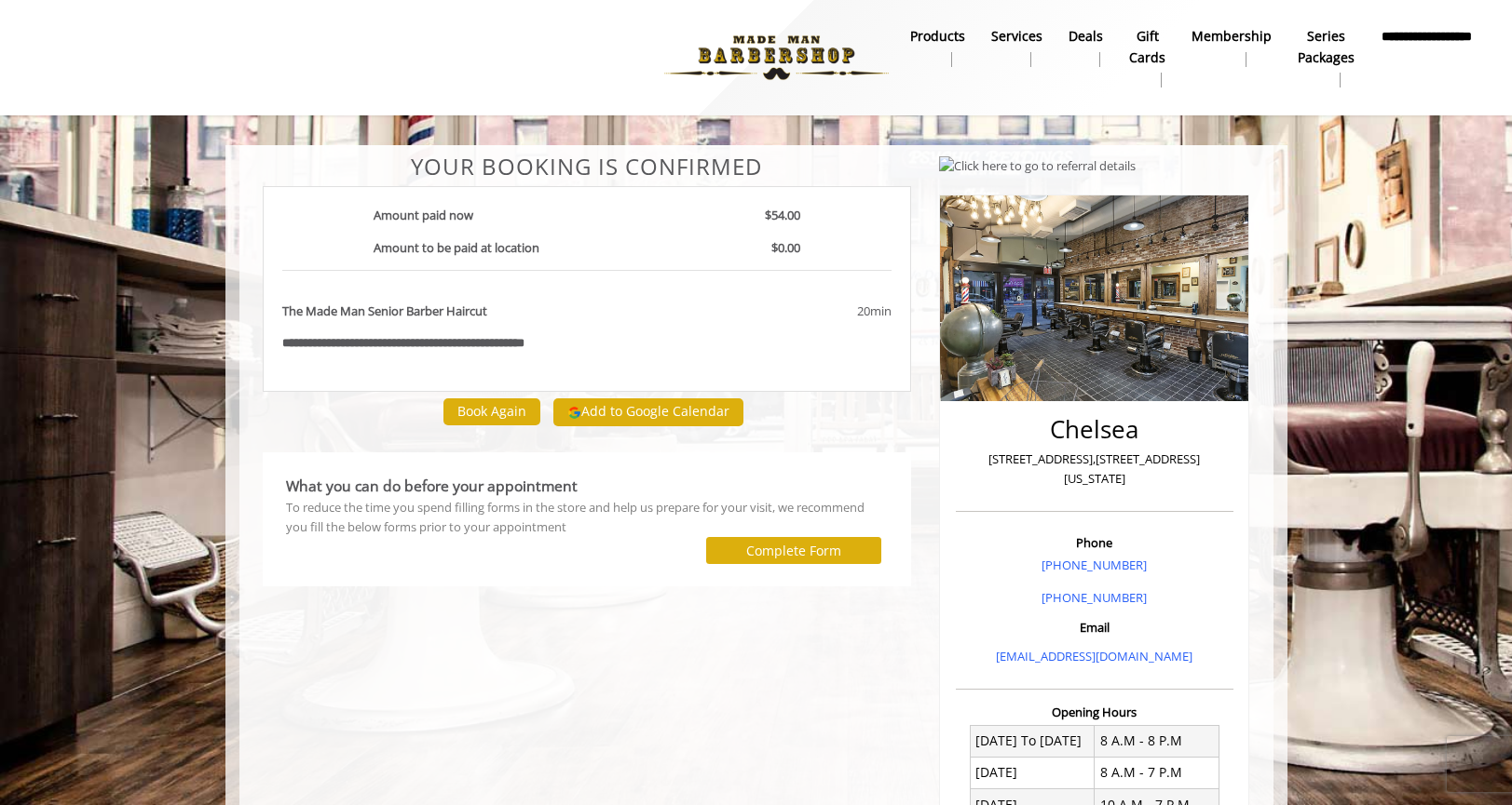
click at [307, 48] on div at bounding box center [465, 58] width 878 height 103
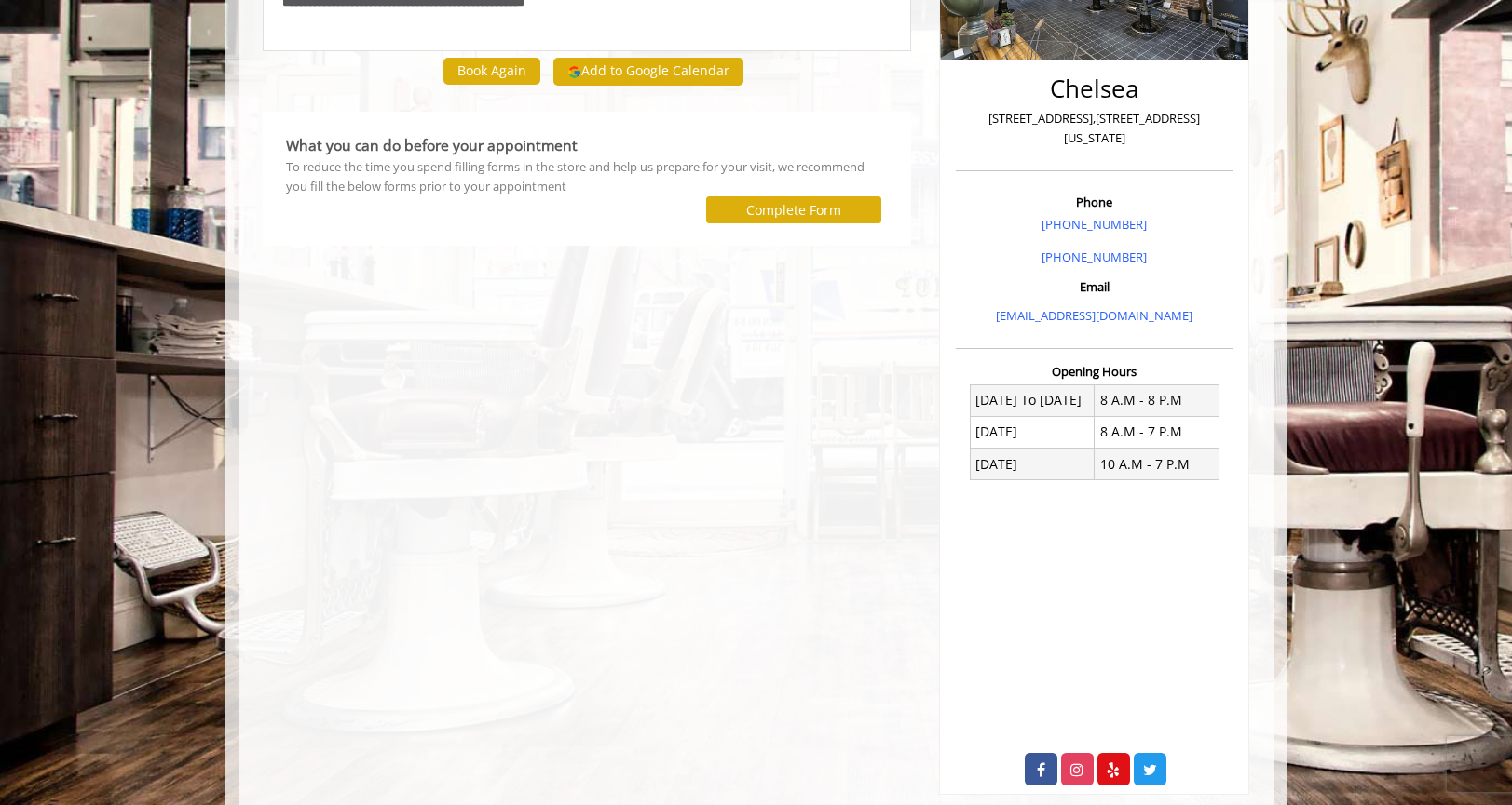
scroll to position [358, 0]
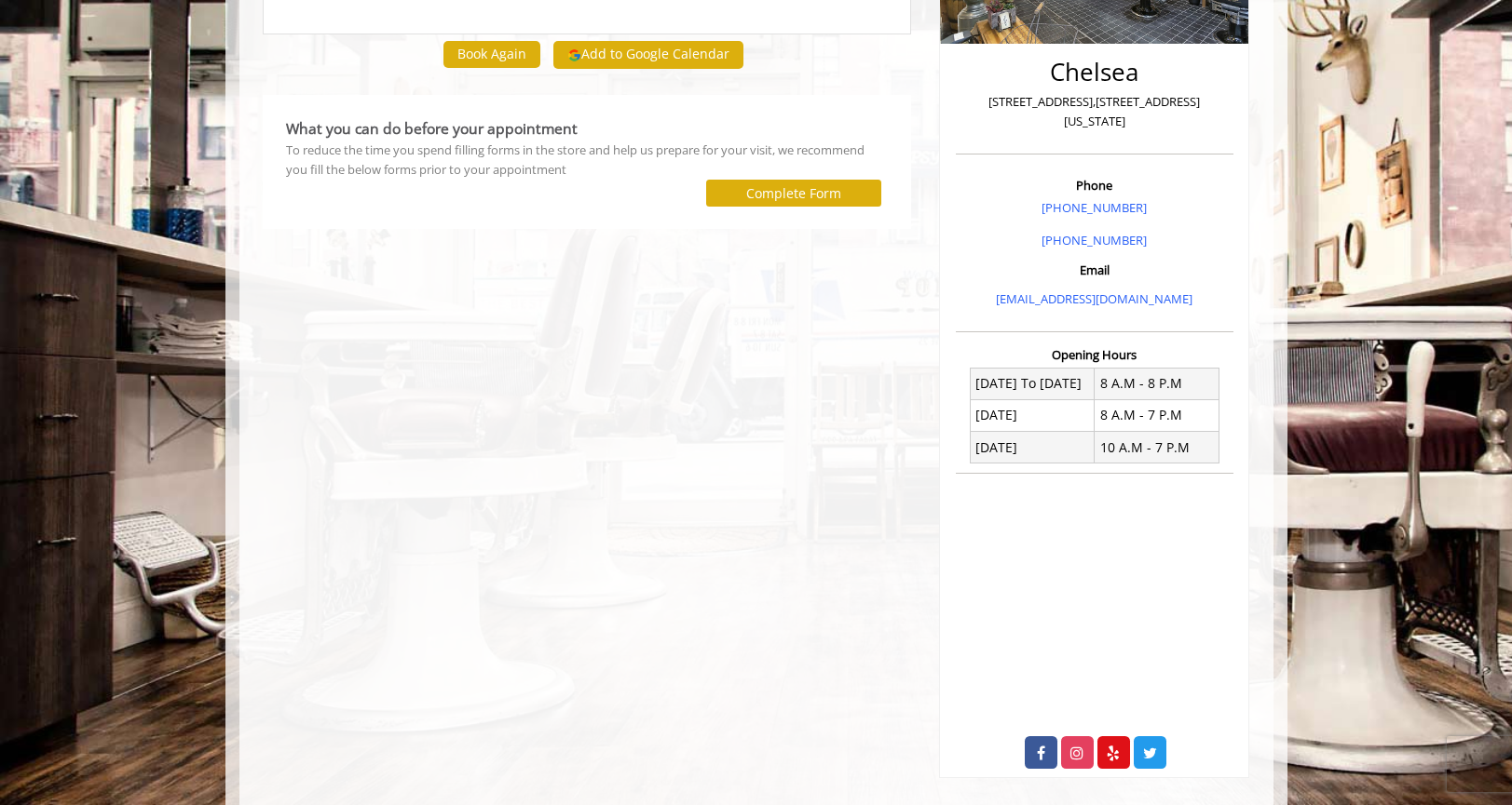
click at [829, 285] on div "**********" at bounding box center [587, 288] width 677 height 981
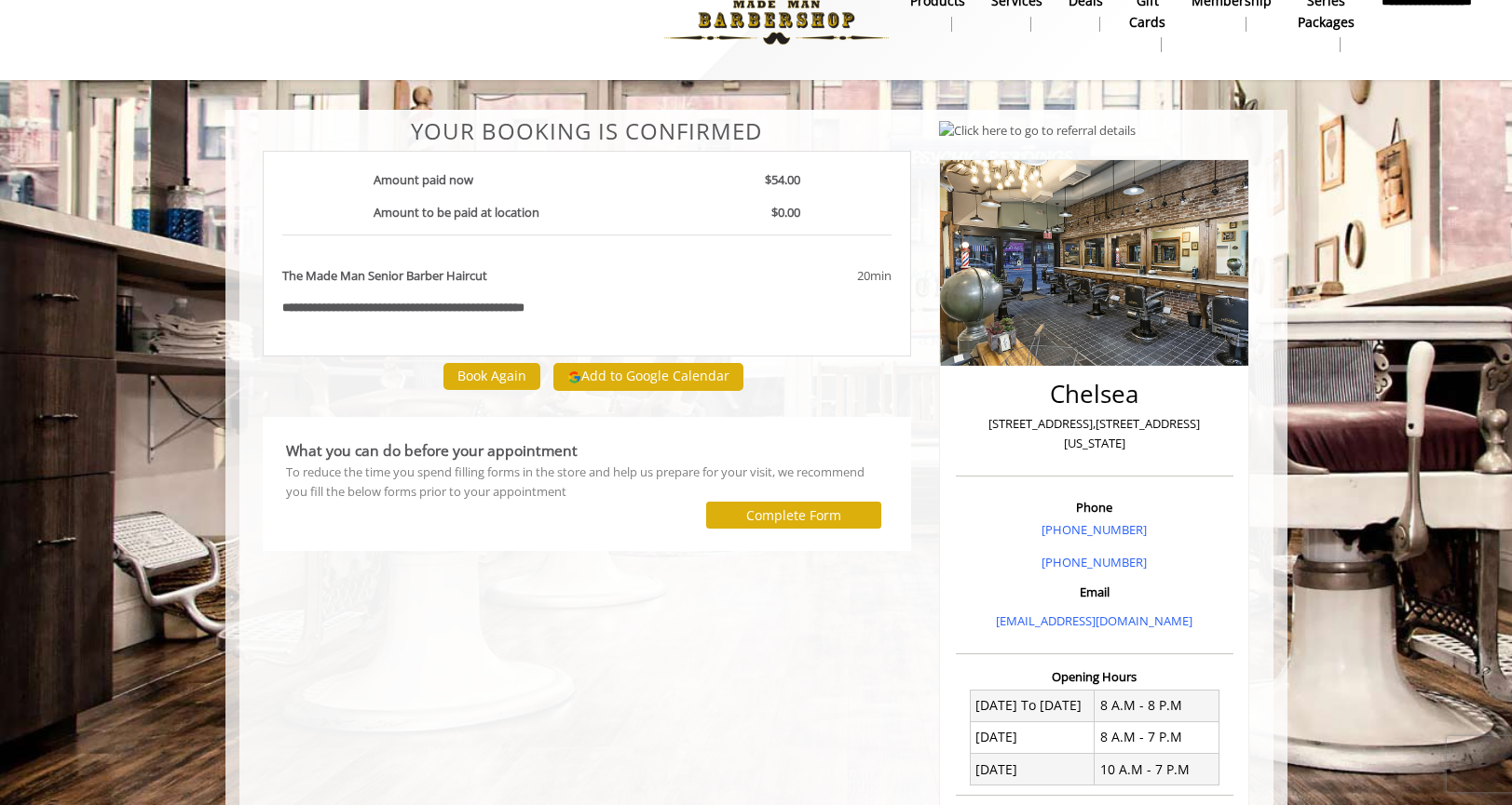
scroll to position [23, 0]
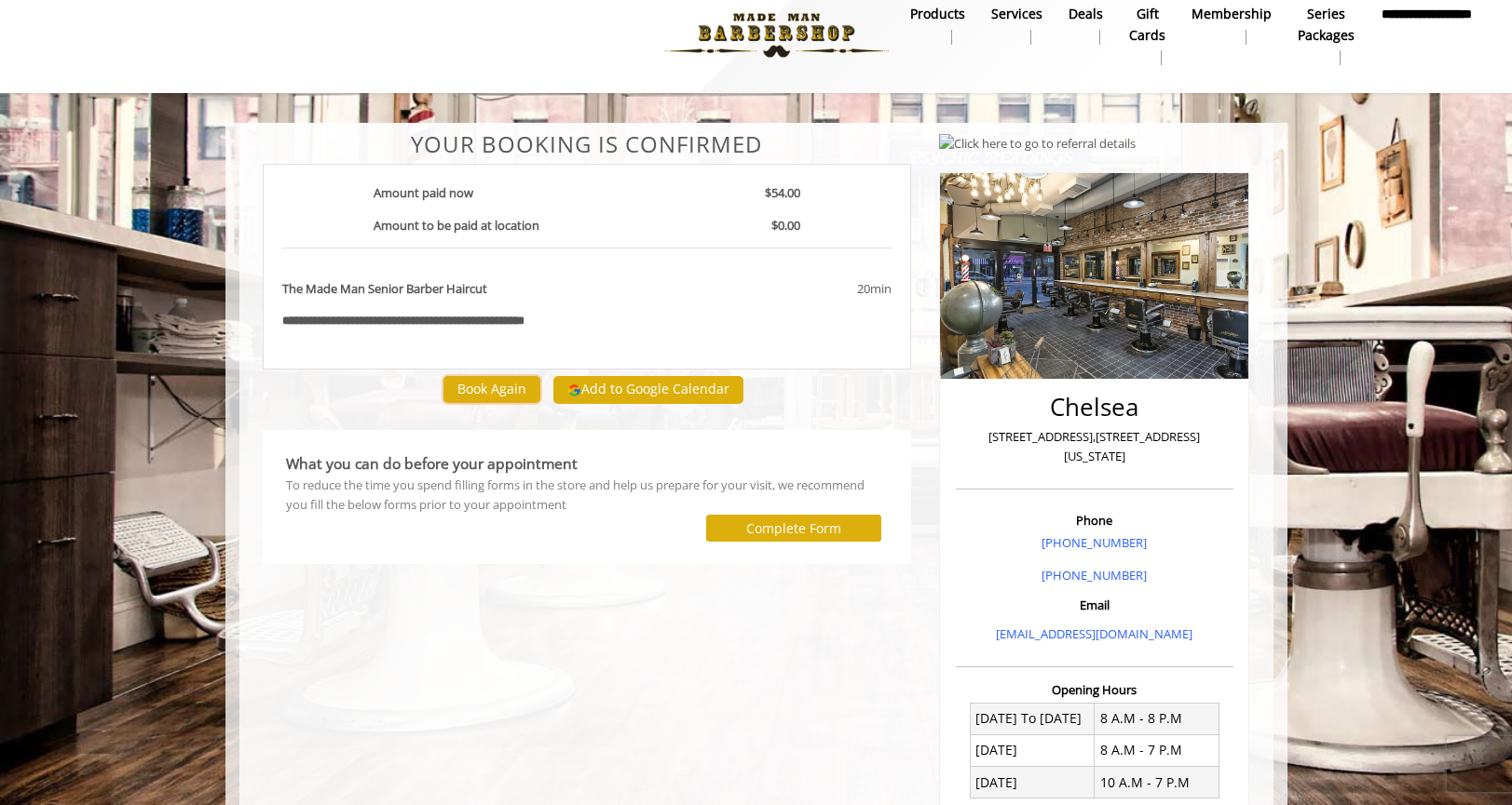
click at [506, 391] on button "Book Again" at bounding box center [492, 389] width 97 height 27
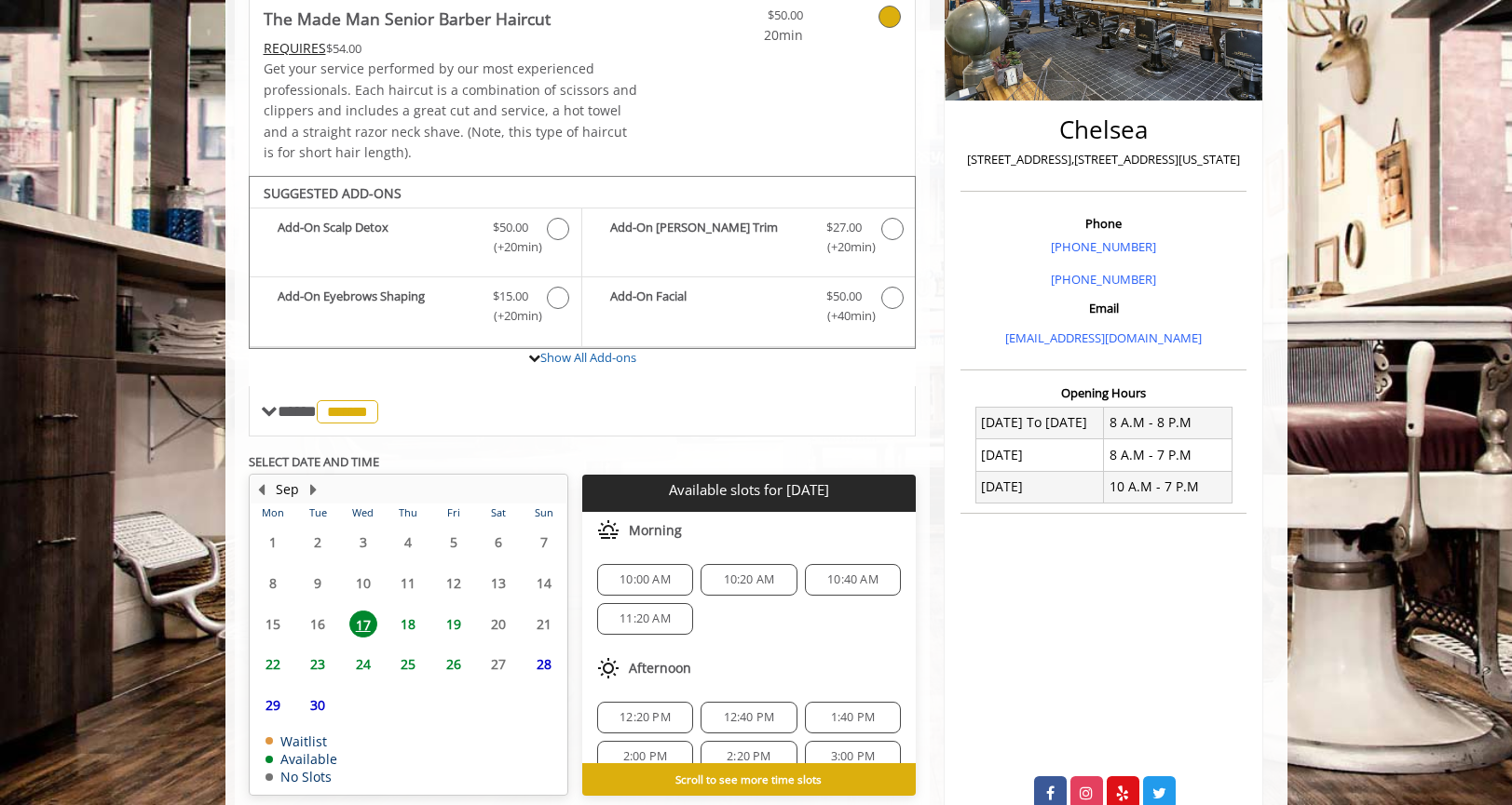
scroll to position [407, 0]
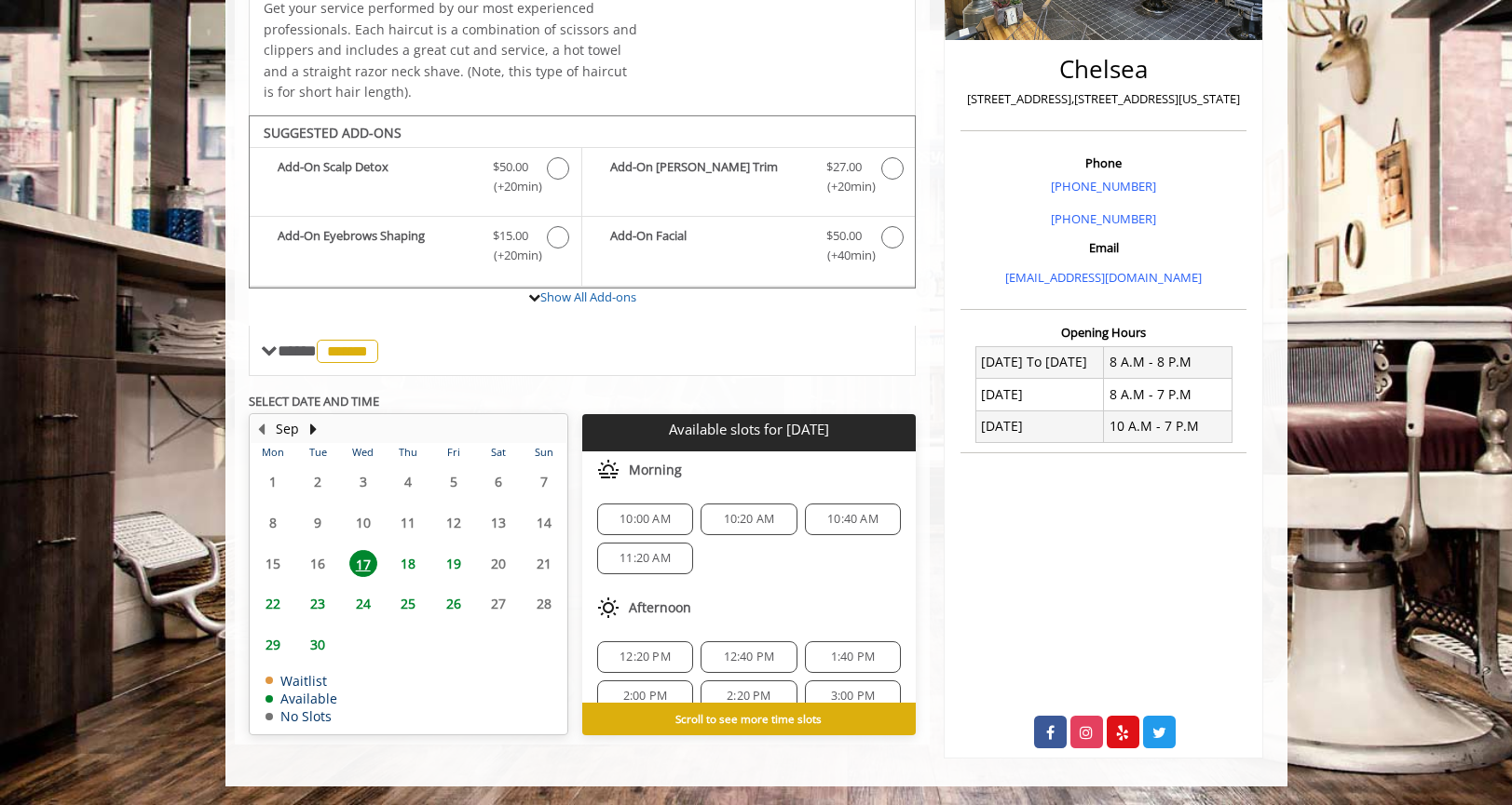
click at [643, 517] on span "10:00 AM" at bounding box center [645, 519] width 51 height 15
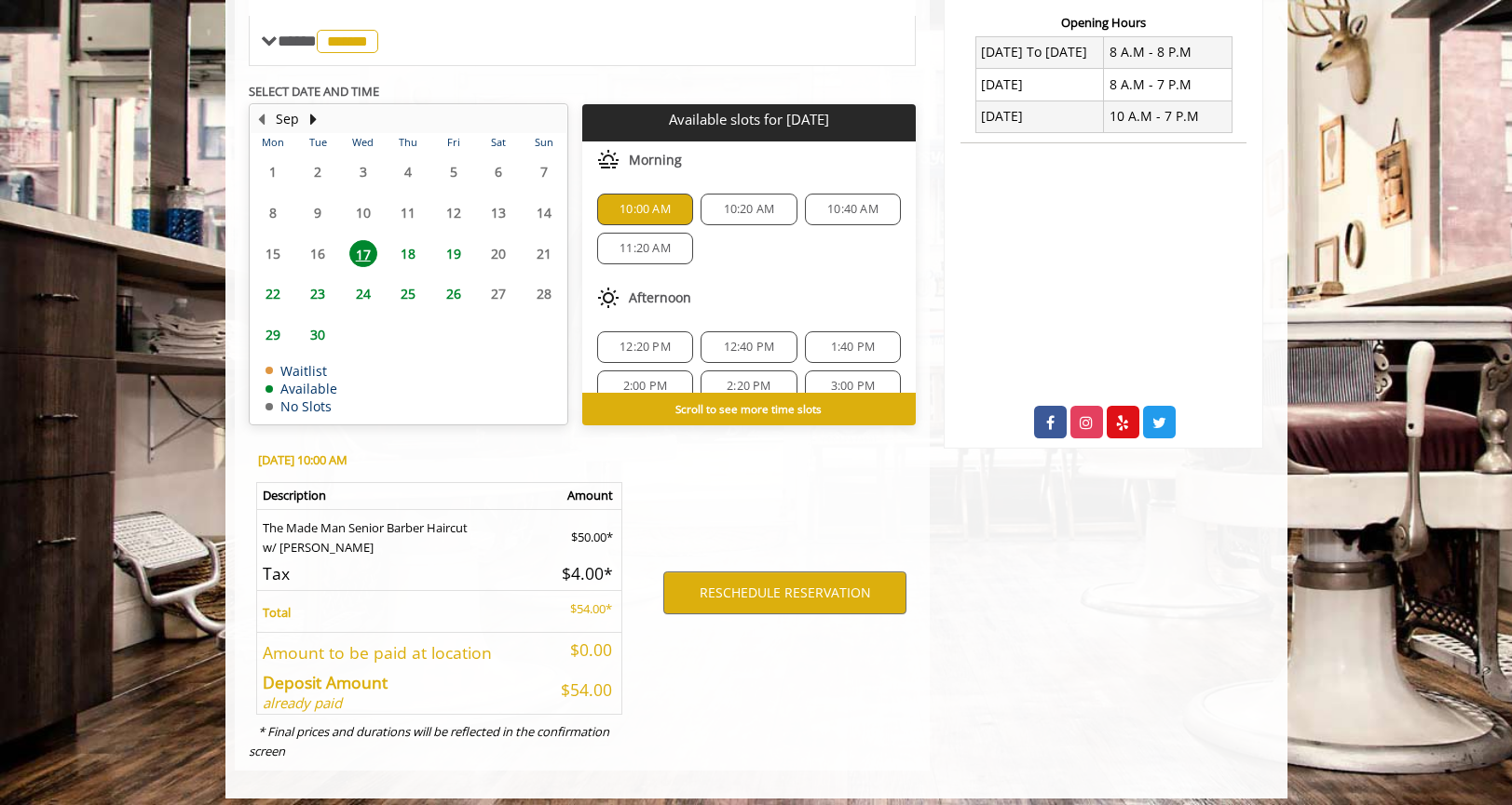
scroll to position [729, 0]
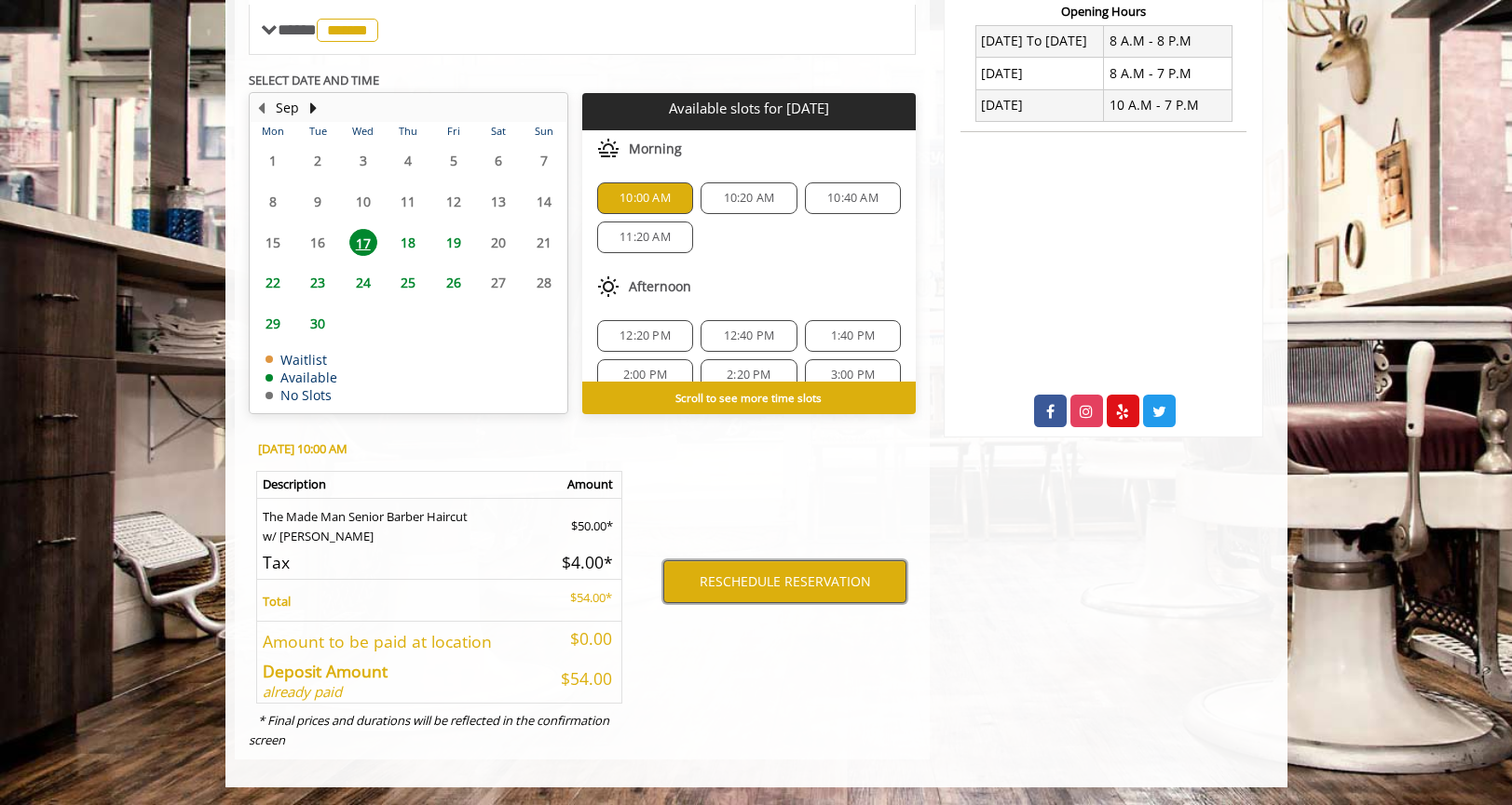
click at [796, 580] on button "RESCHEDULE RESERVATION" at bounding box center [785, 581] width 243 height 43
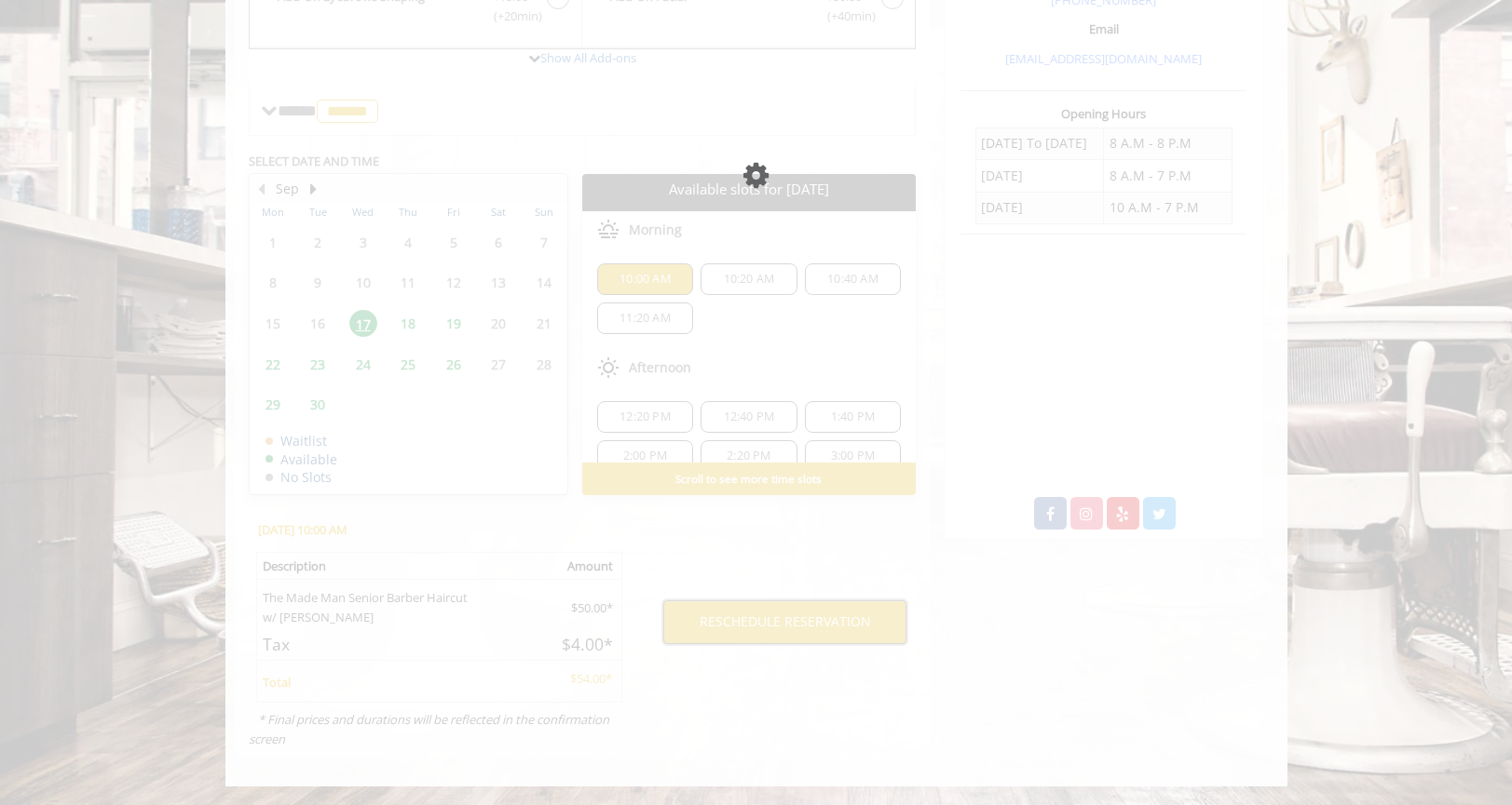
scroll to position [626, 0]
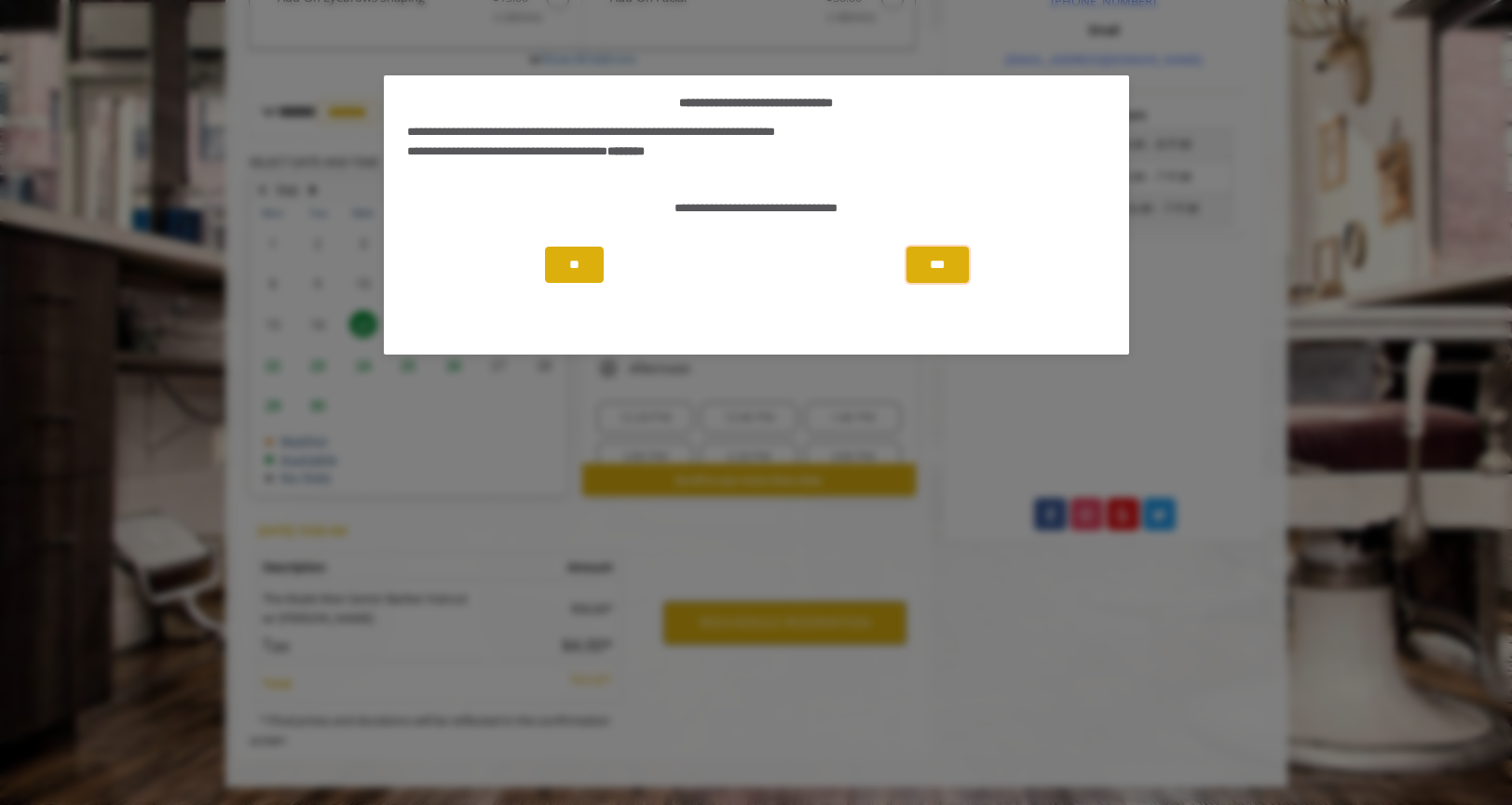
click at [941, 268] on button "***" at bounding box center [937, 265] width 61 height 37
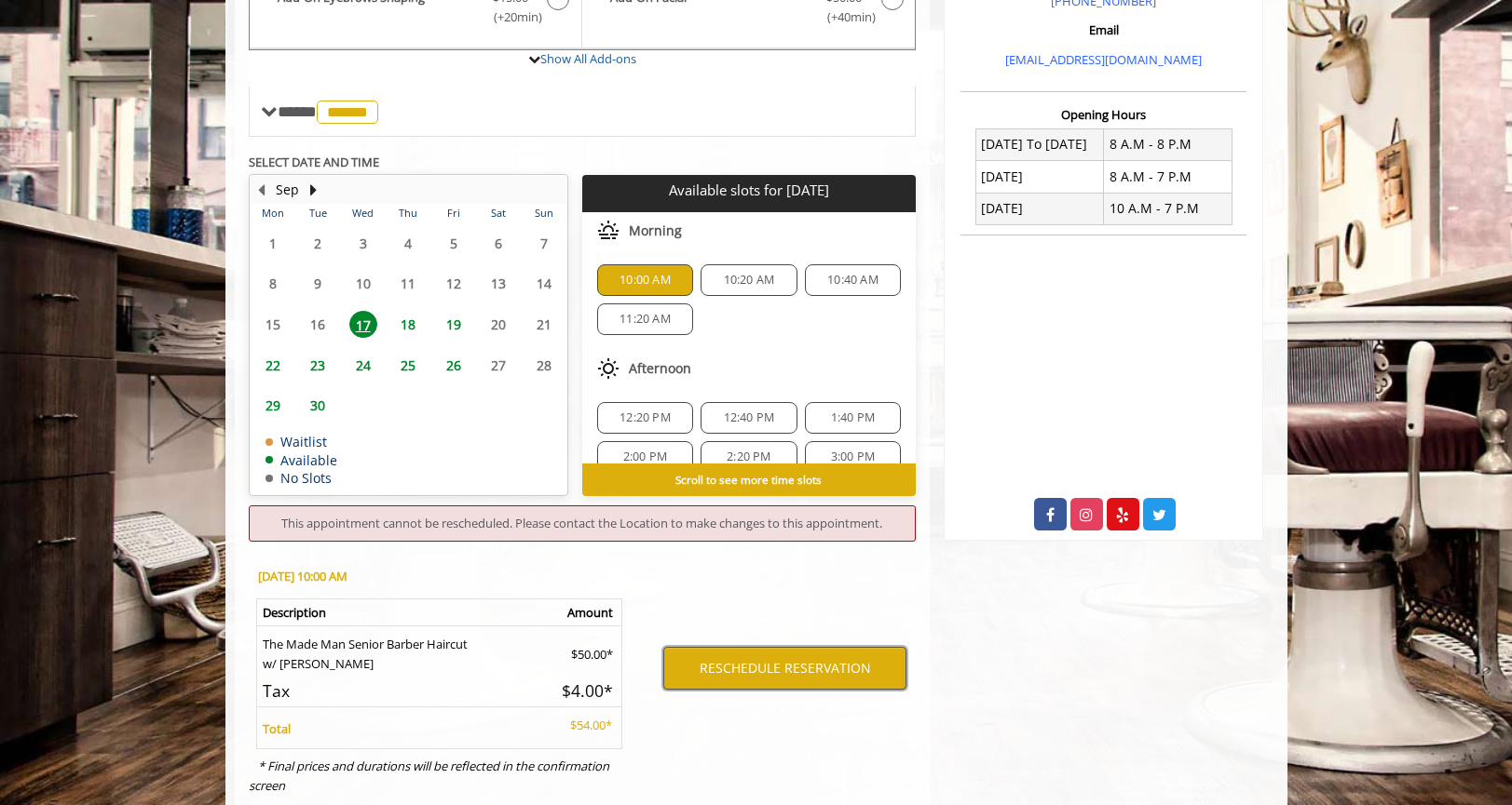
click at [743, 659] on button "RESCHEDULE RESERVATION" at bounding box center [785, 668] width 243 height 43
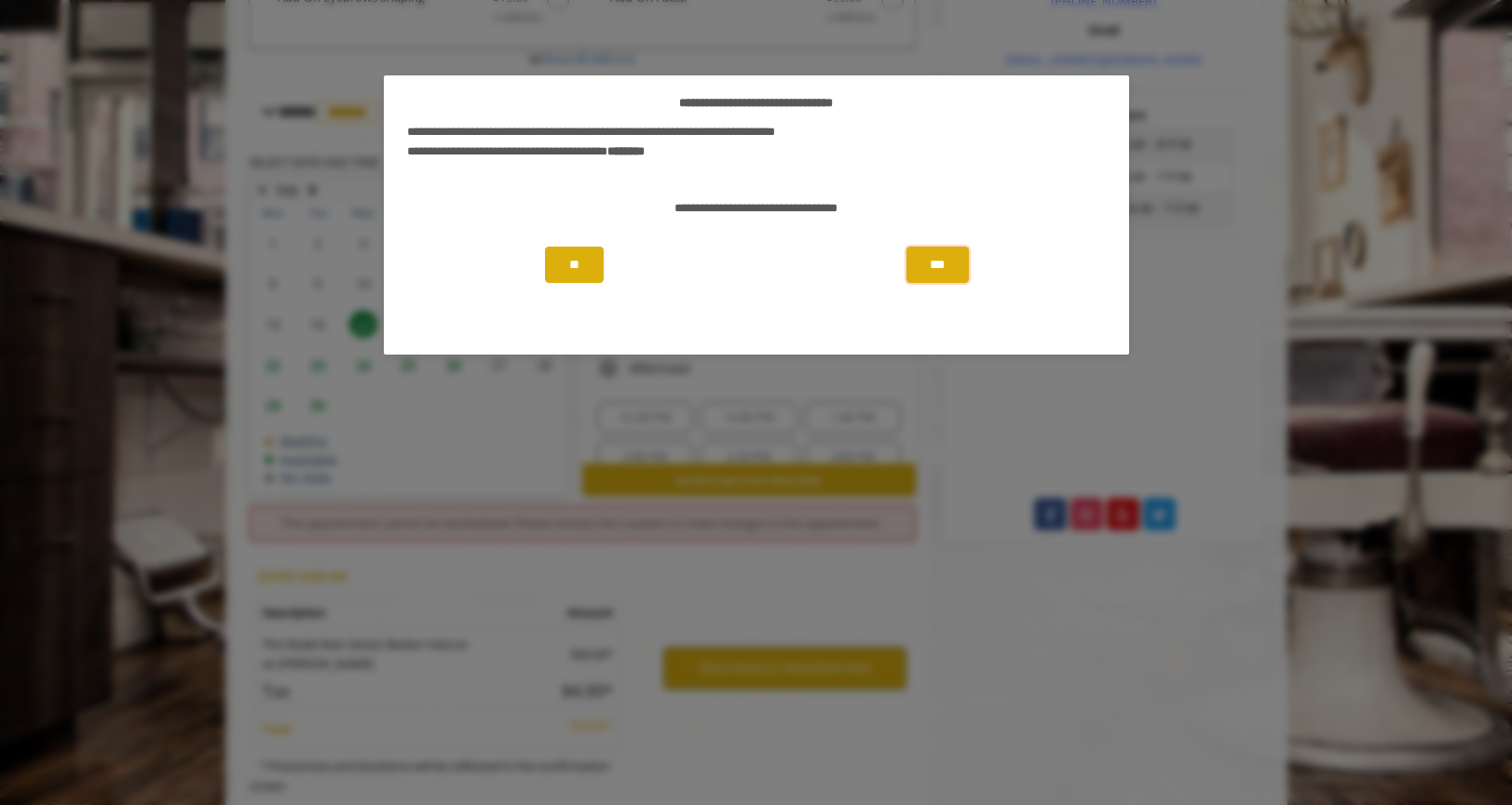
click at [927, 266] on button "***" at bounding box center [937, 265] width 61 height 37
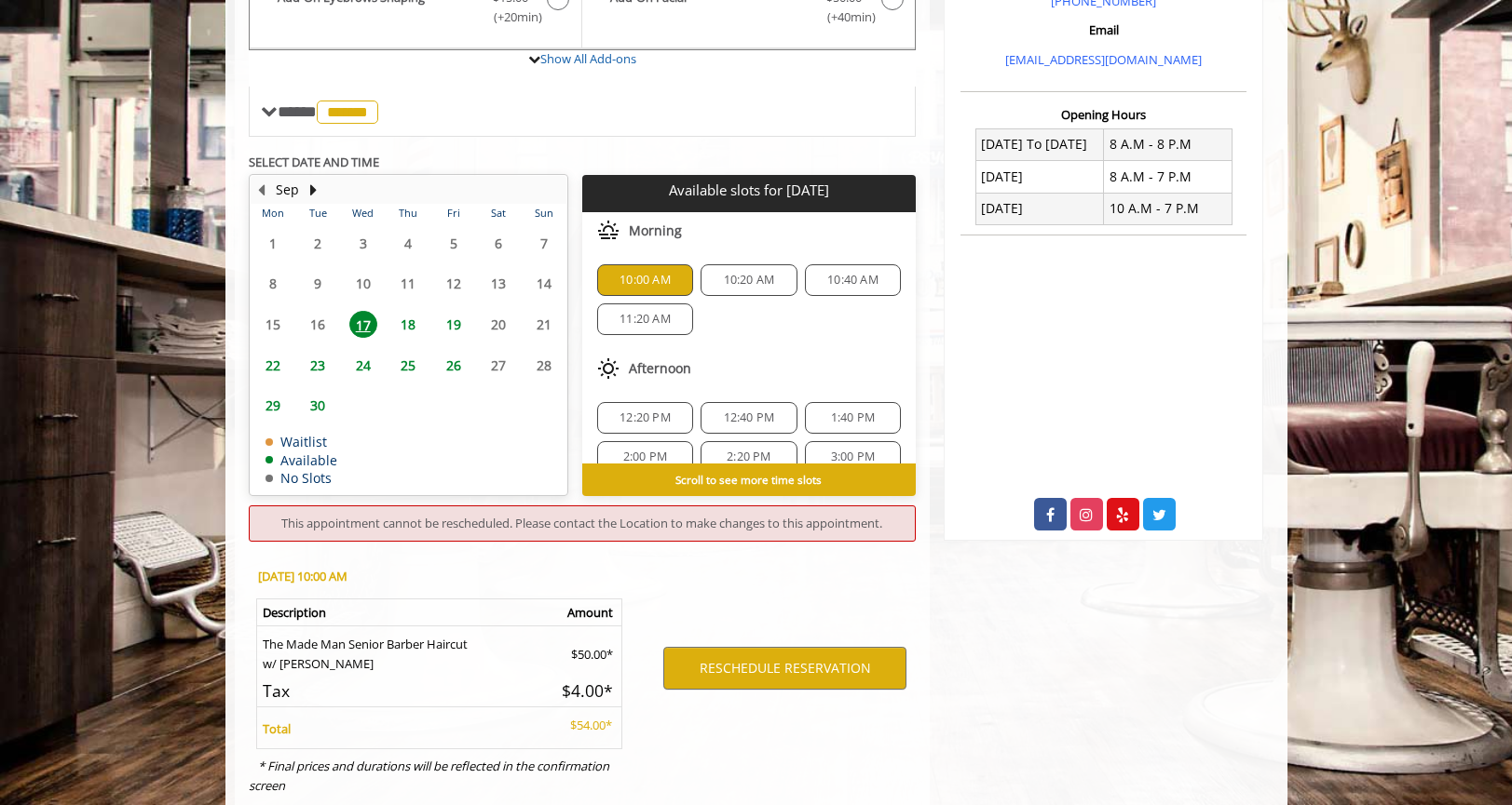
click at [636, 274] on span "10:00 AM" at bounding box center [645, 280] width 51 height 15
click at [664, 571] on div "RESCHEDULE RESERVATION" at bounding box center [785, 669] width 290 height 235
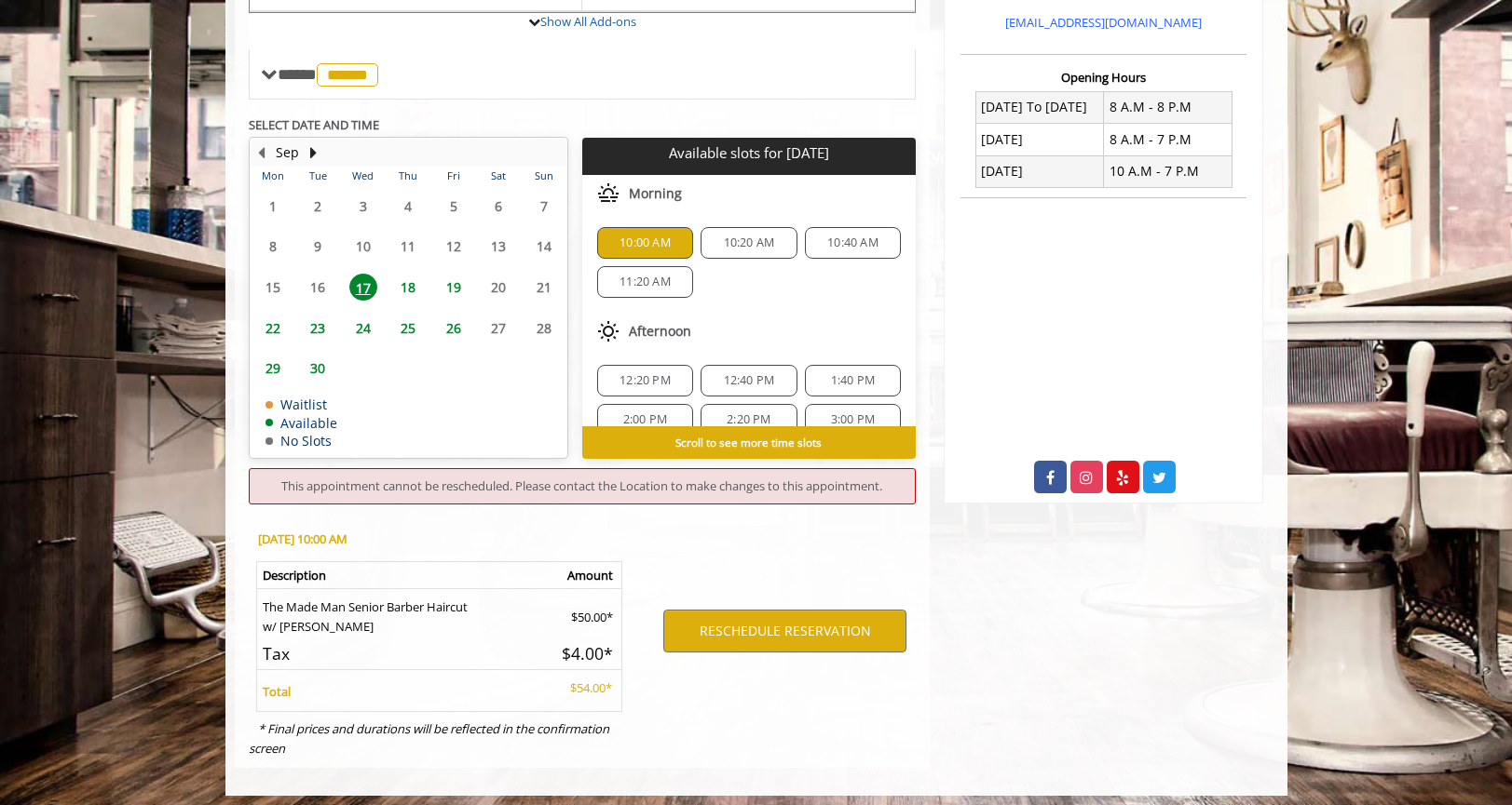
scroll to position [671, 0]
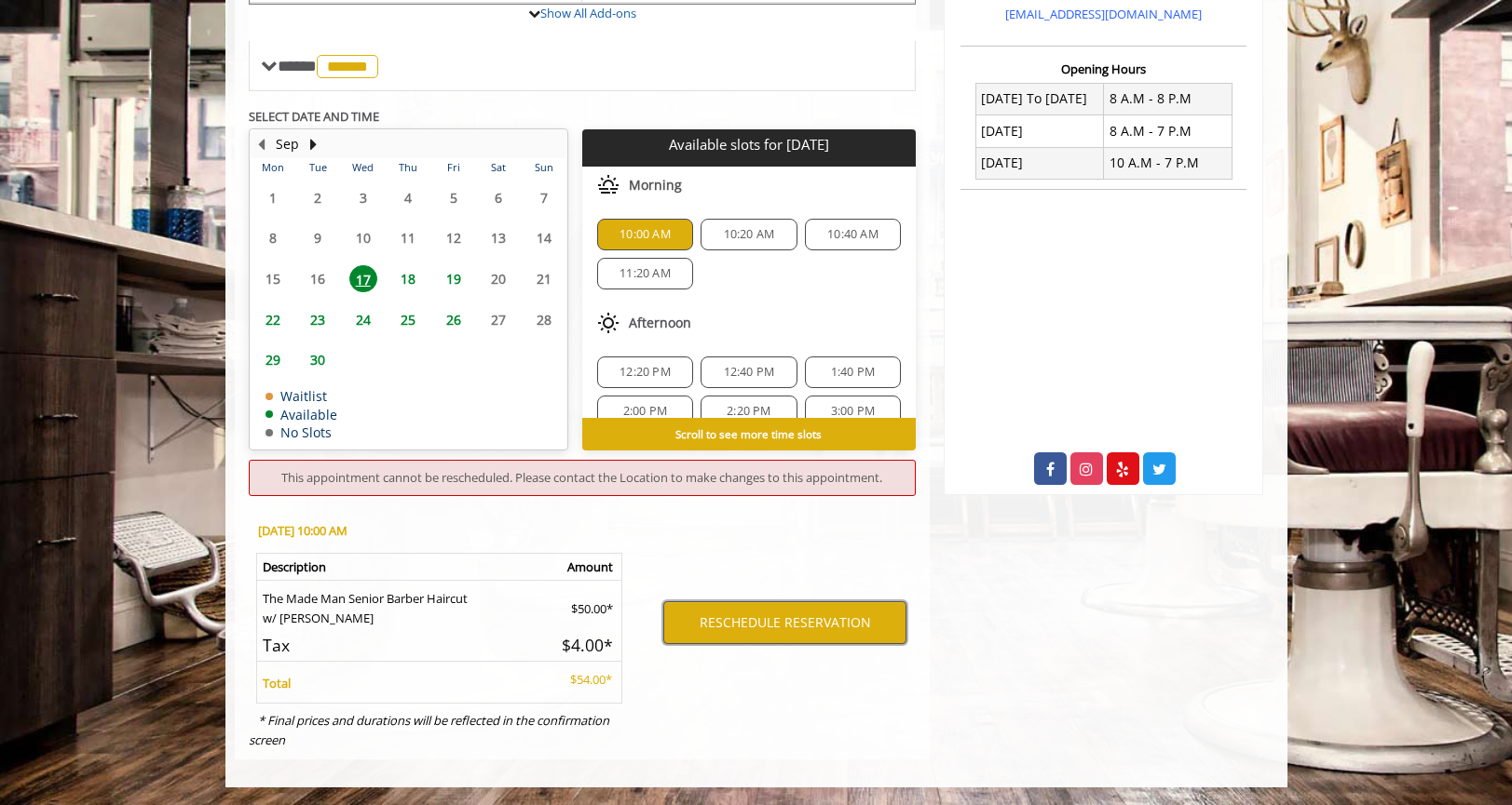
click at [715, 628] on button "RESCHEDULE RESERVATION" at bounding box center [785, 622] width 243 height 43
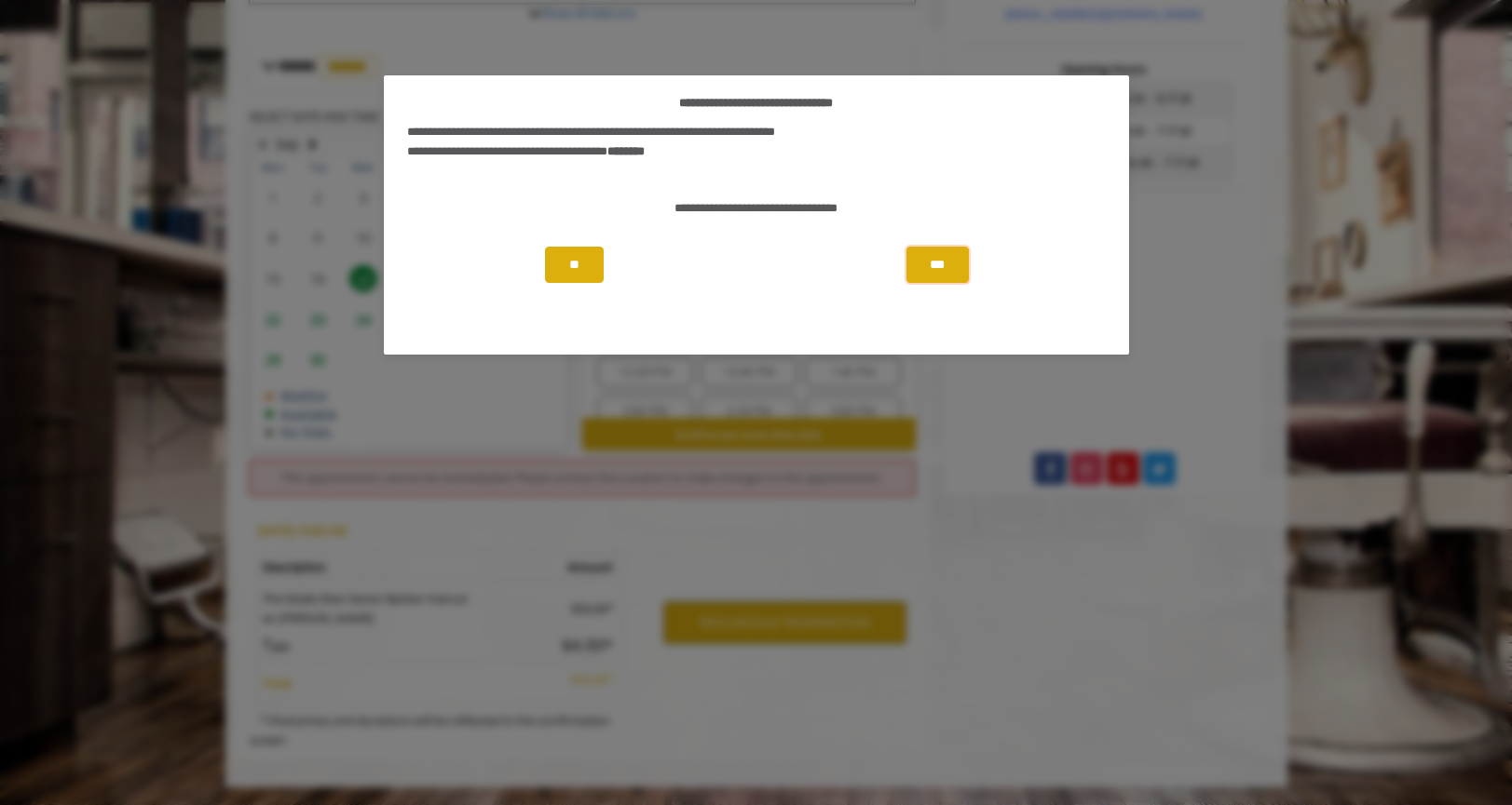
click at [959, 248] on button "***" at bounding box center [937, 265] width 61 height 37
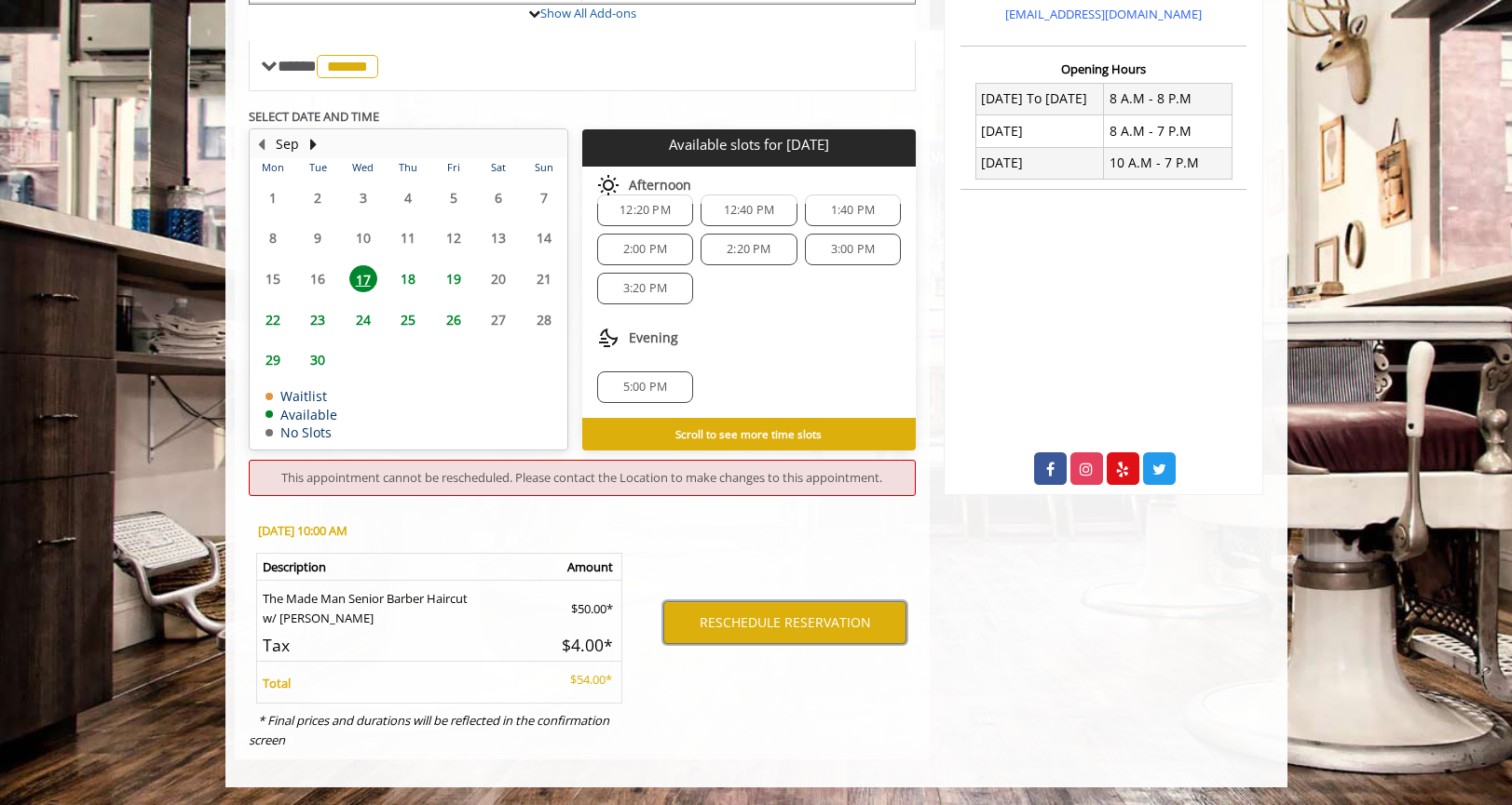
scroll to position [0, 0]
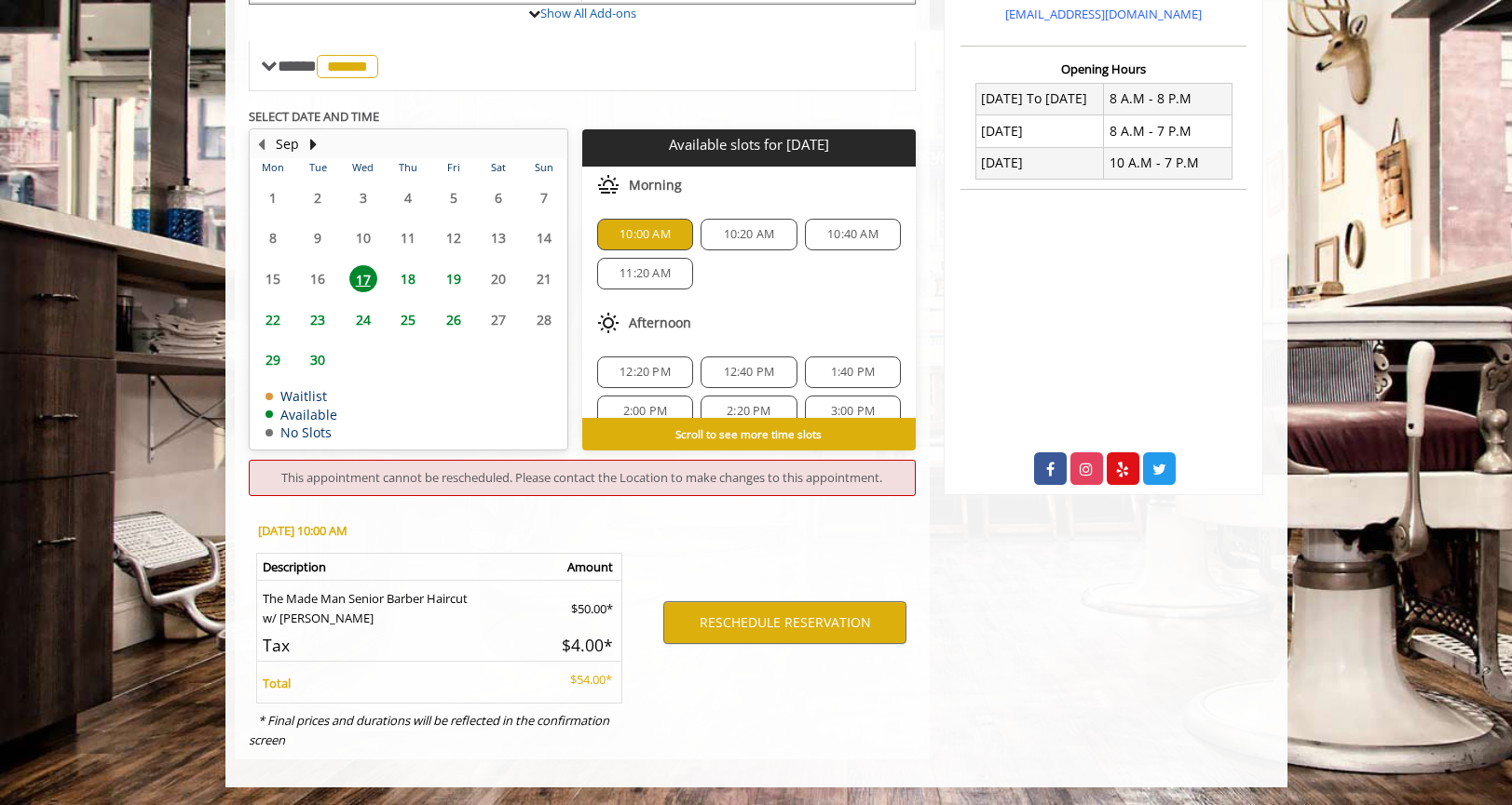
click at [403, 279] on span "18" at bounding box center [408, 278] width 28 height 27
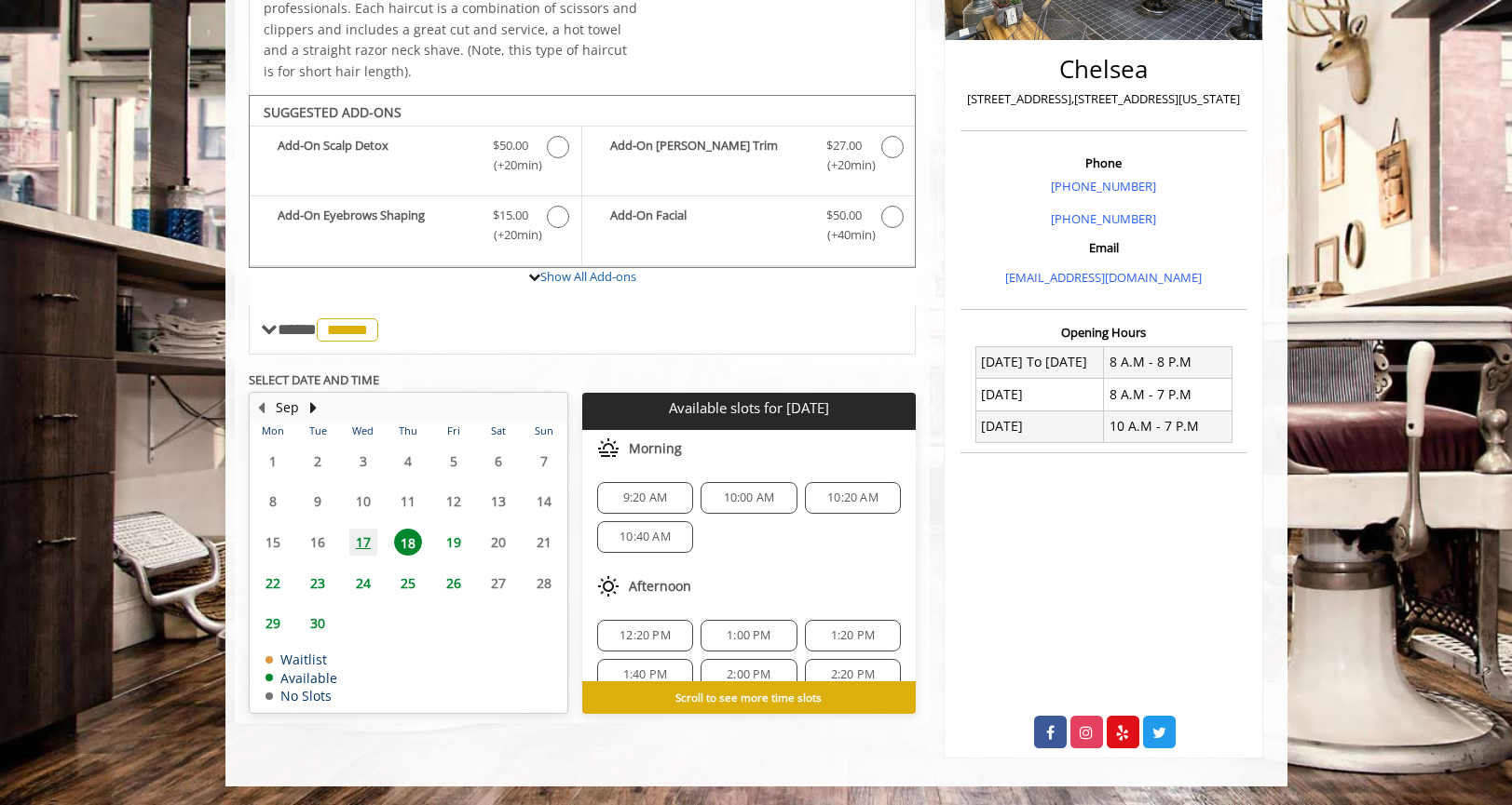
click at [366, 546] on span "17" at bounding box center [363, 542] width 28 height 27
click at [649, 507] on div "10:00 AM" at bounding box center [645, 498] width 96 height 32
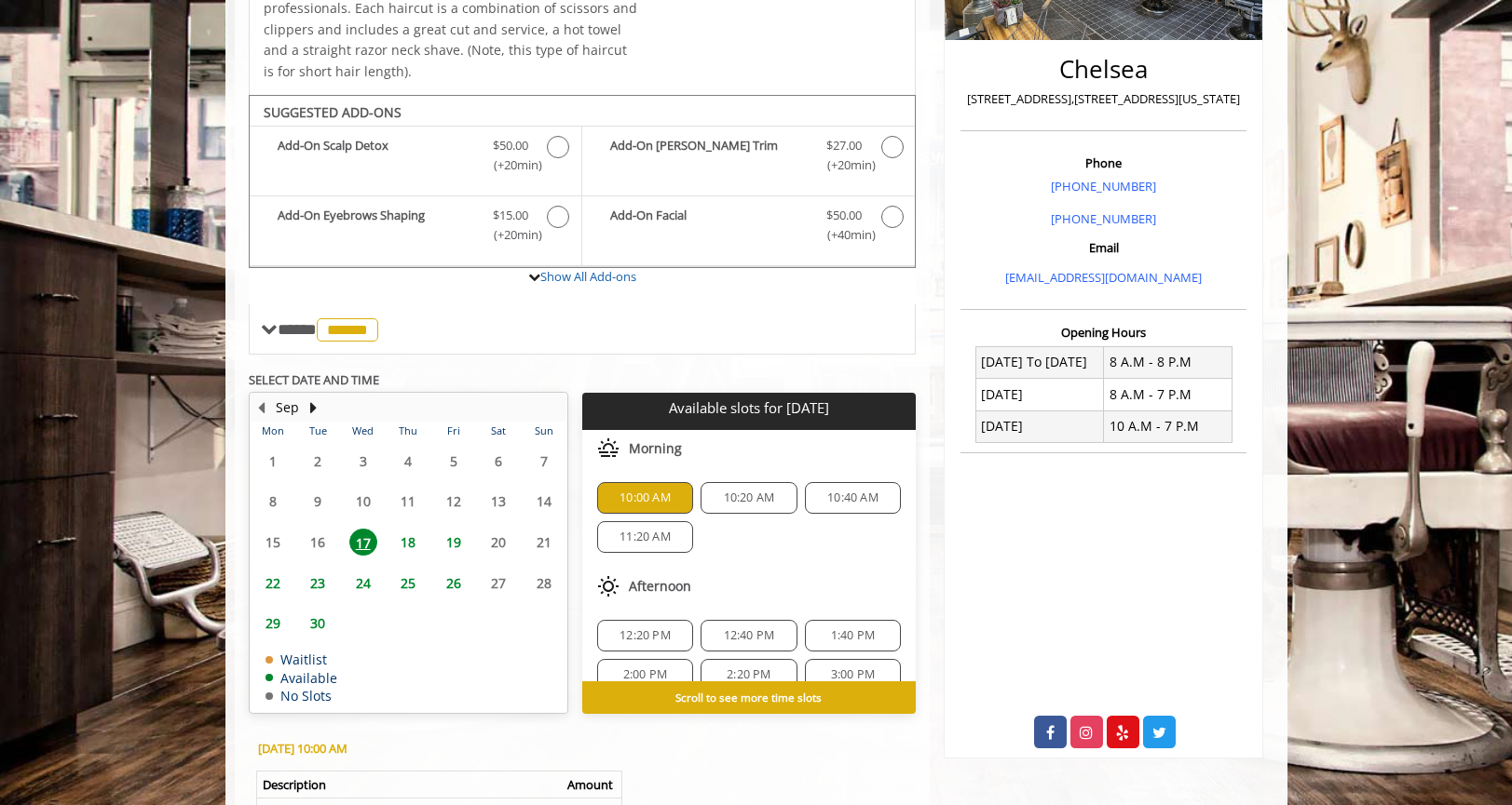
scroll to position [626, 0]
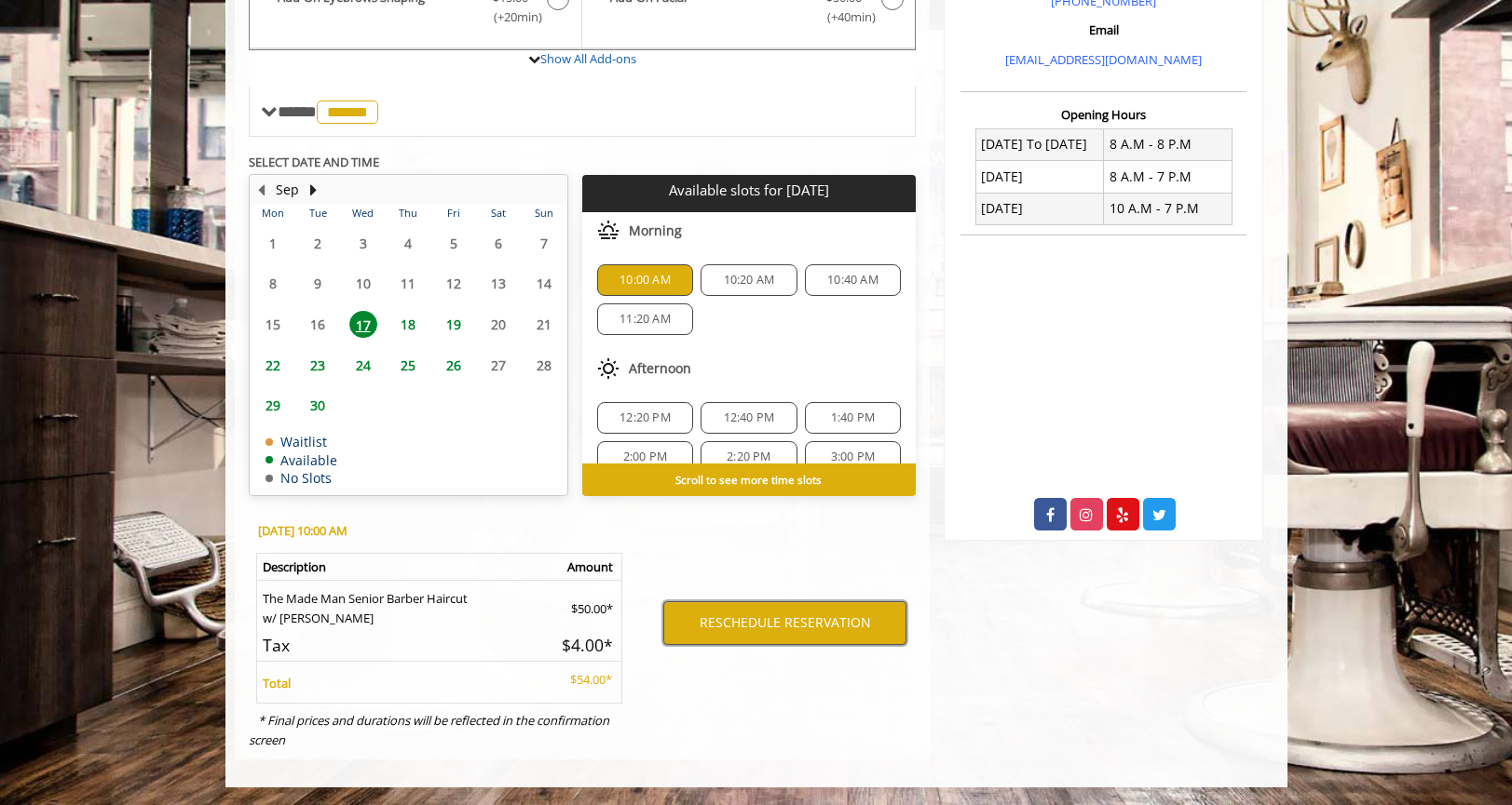
click at [731, 625] on button "RESCHEDULE RESERVATION" at bounding box center [785, 622] width 243 height 43
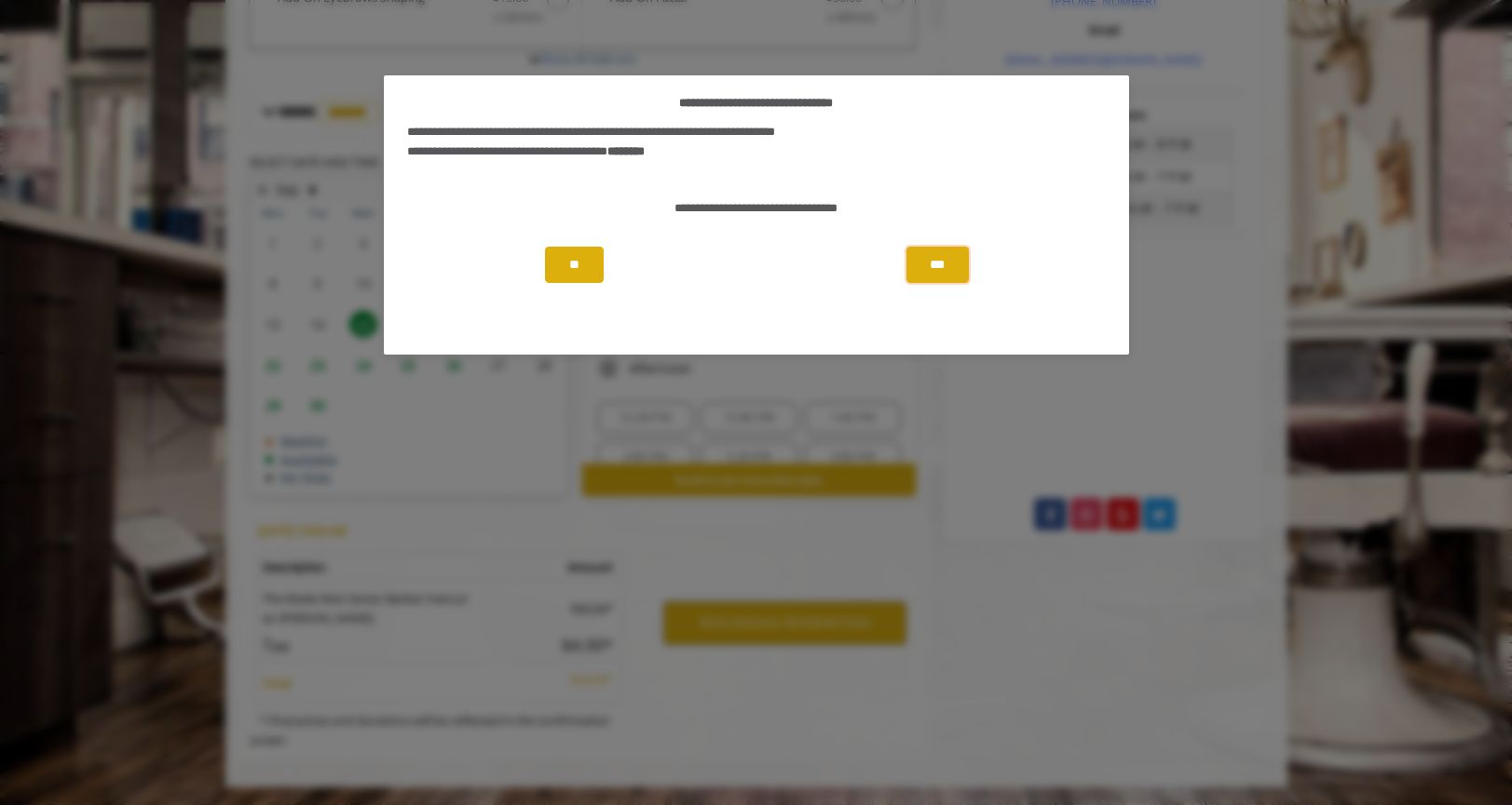
click at [959, 256] on button "***" at bounding box center [937, 265] width 61 height 37
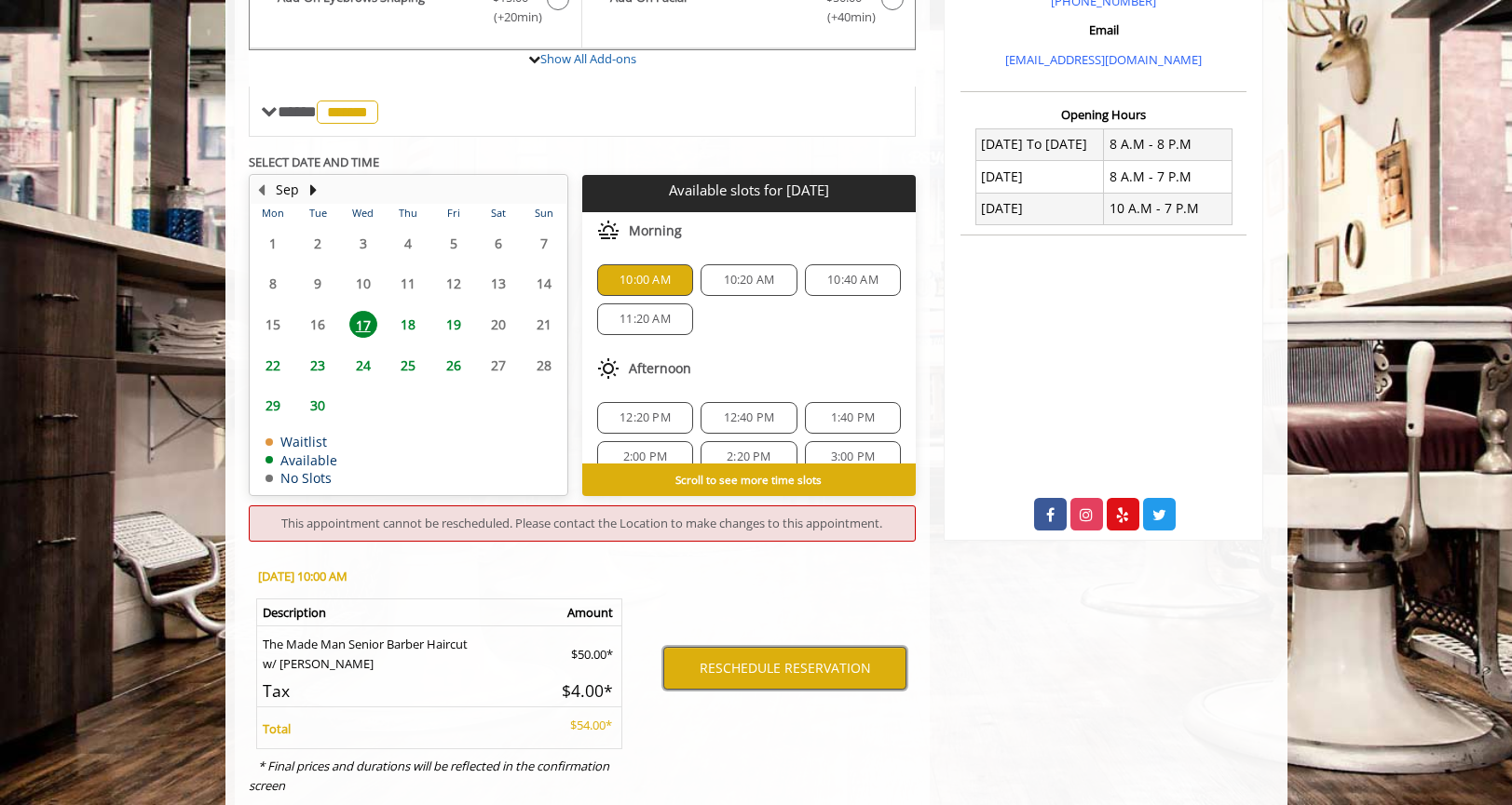
click at [714, 659] on button "RESCHEDULE RESERVATION" at bounding box center [785, 668] width 243 height 43
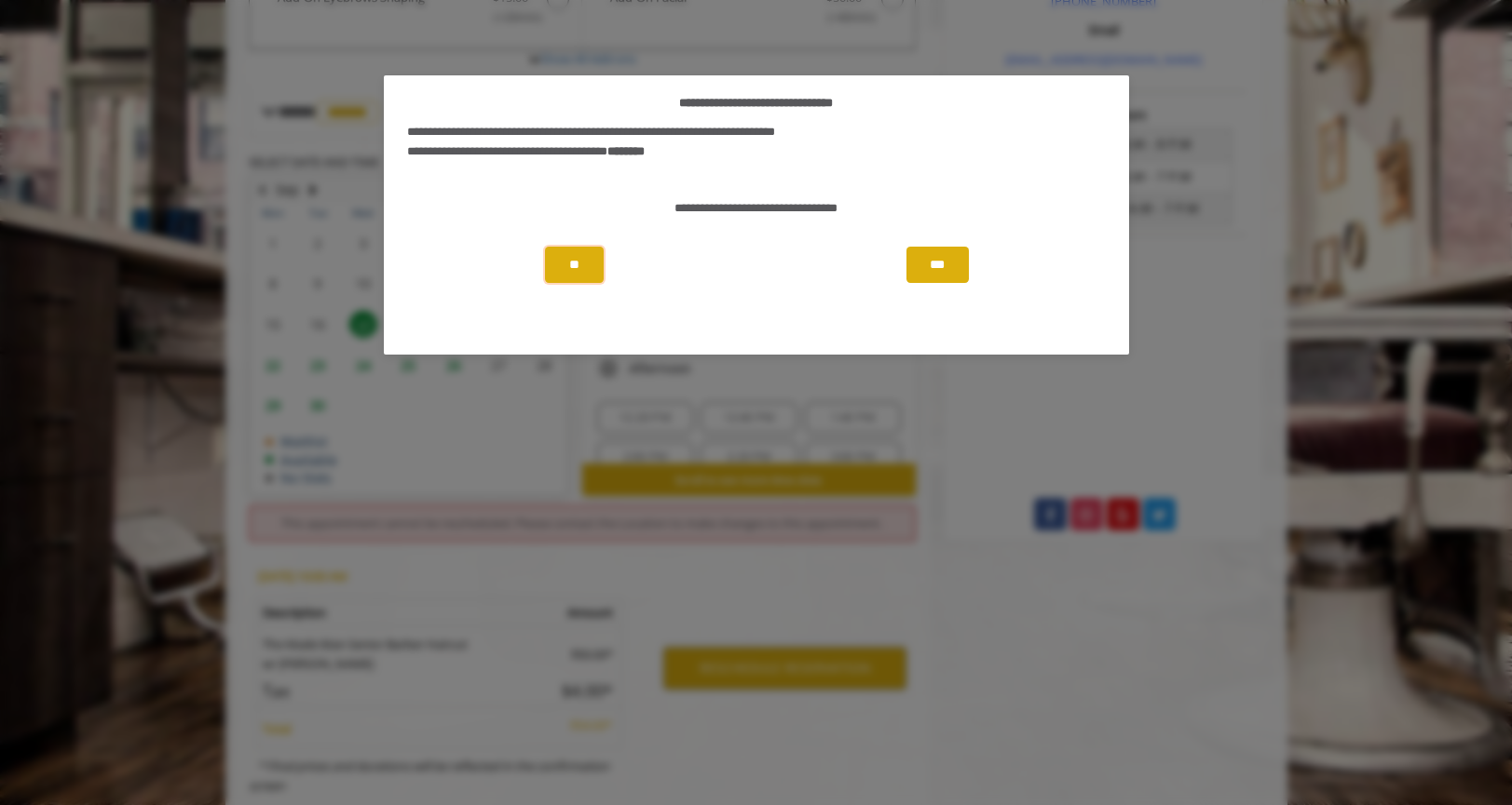
click at [581, 256] on button "**" at bounding box center [574, 265] width 58 height 37
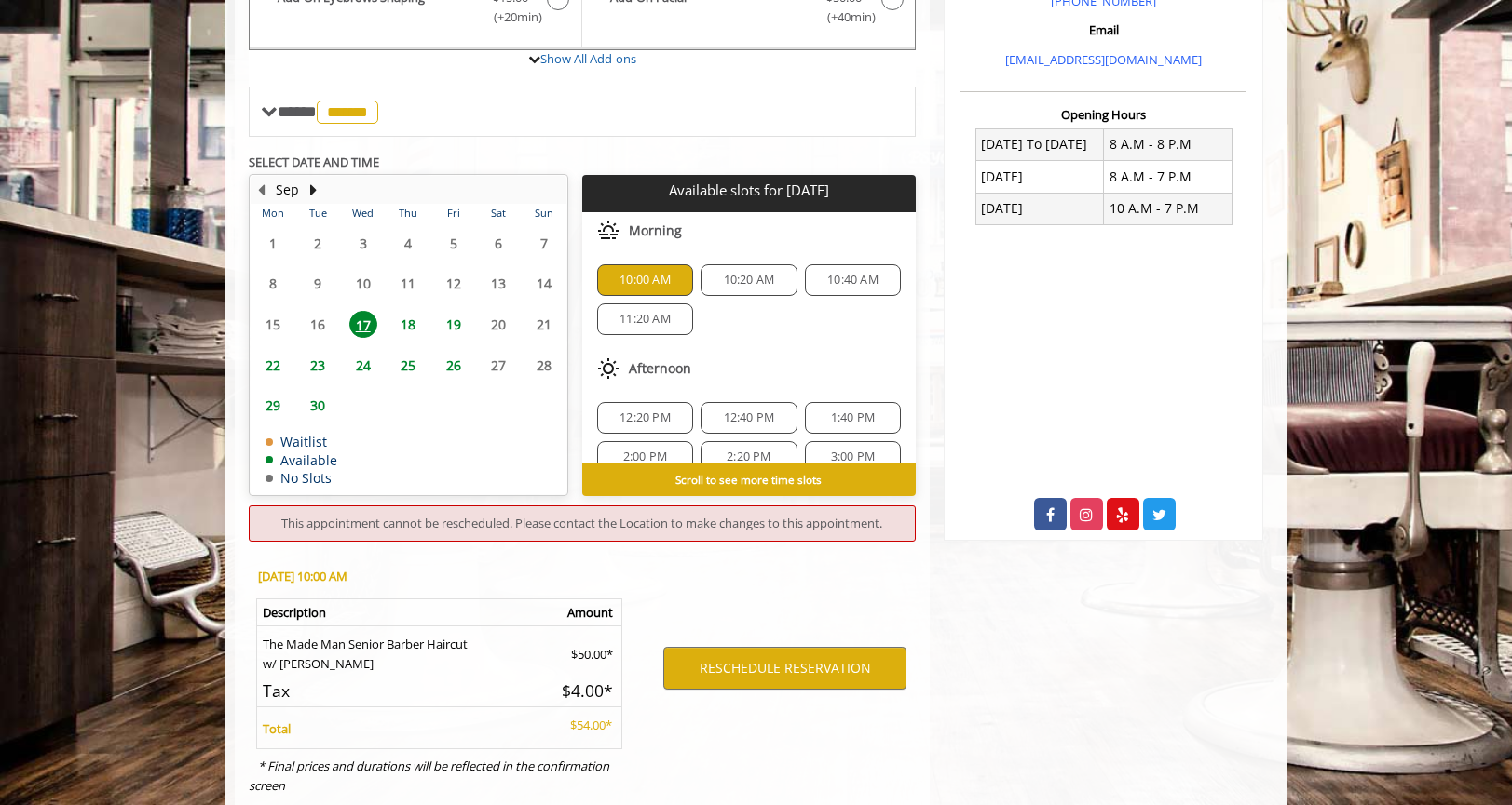
click at [636, 271] on div "10:00 AM" at bounding box center [645, 280] width 96 height 32
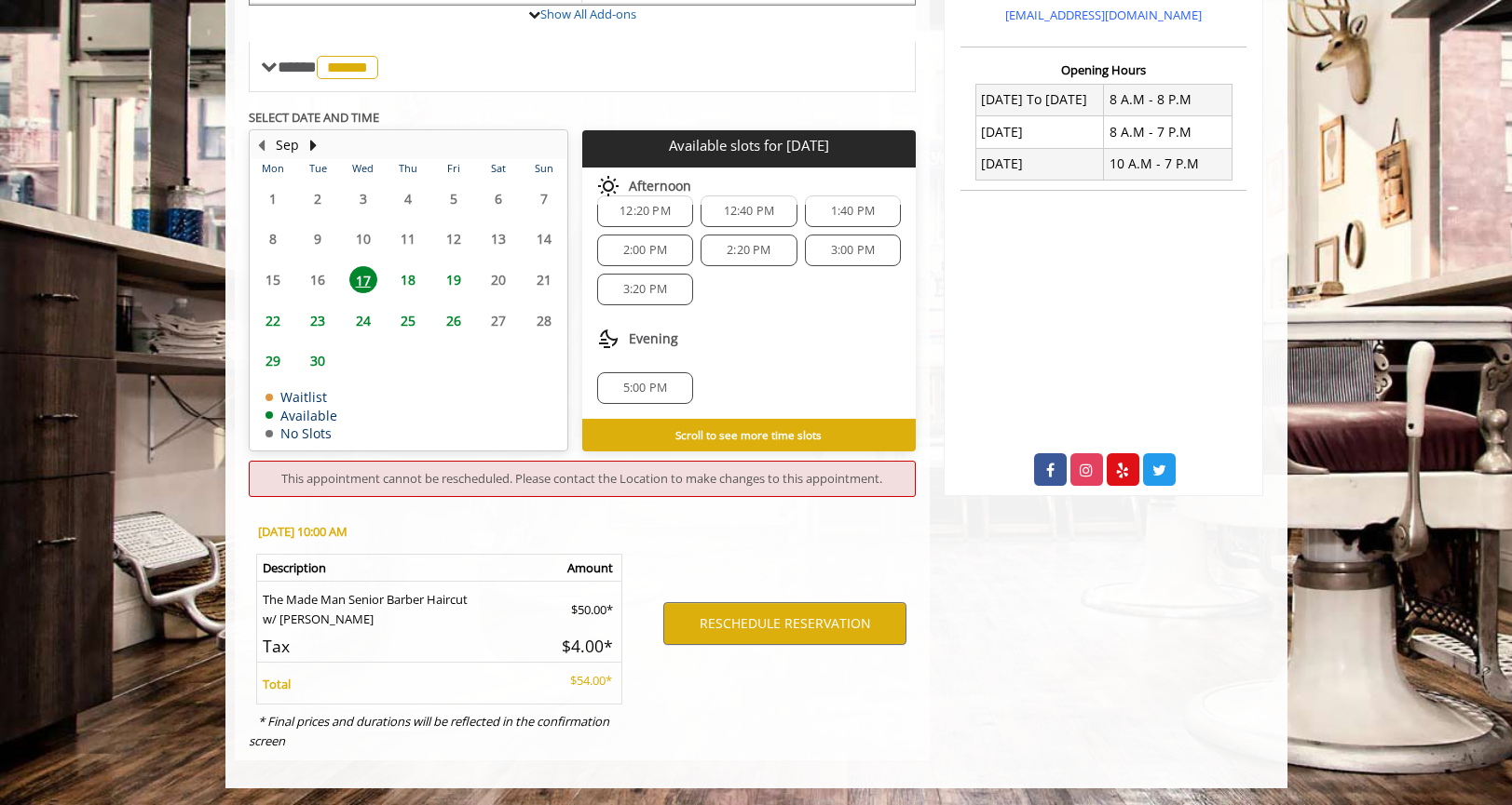
scroll to position [671, 0]
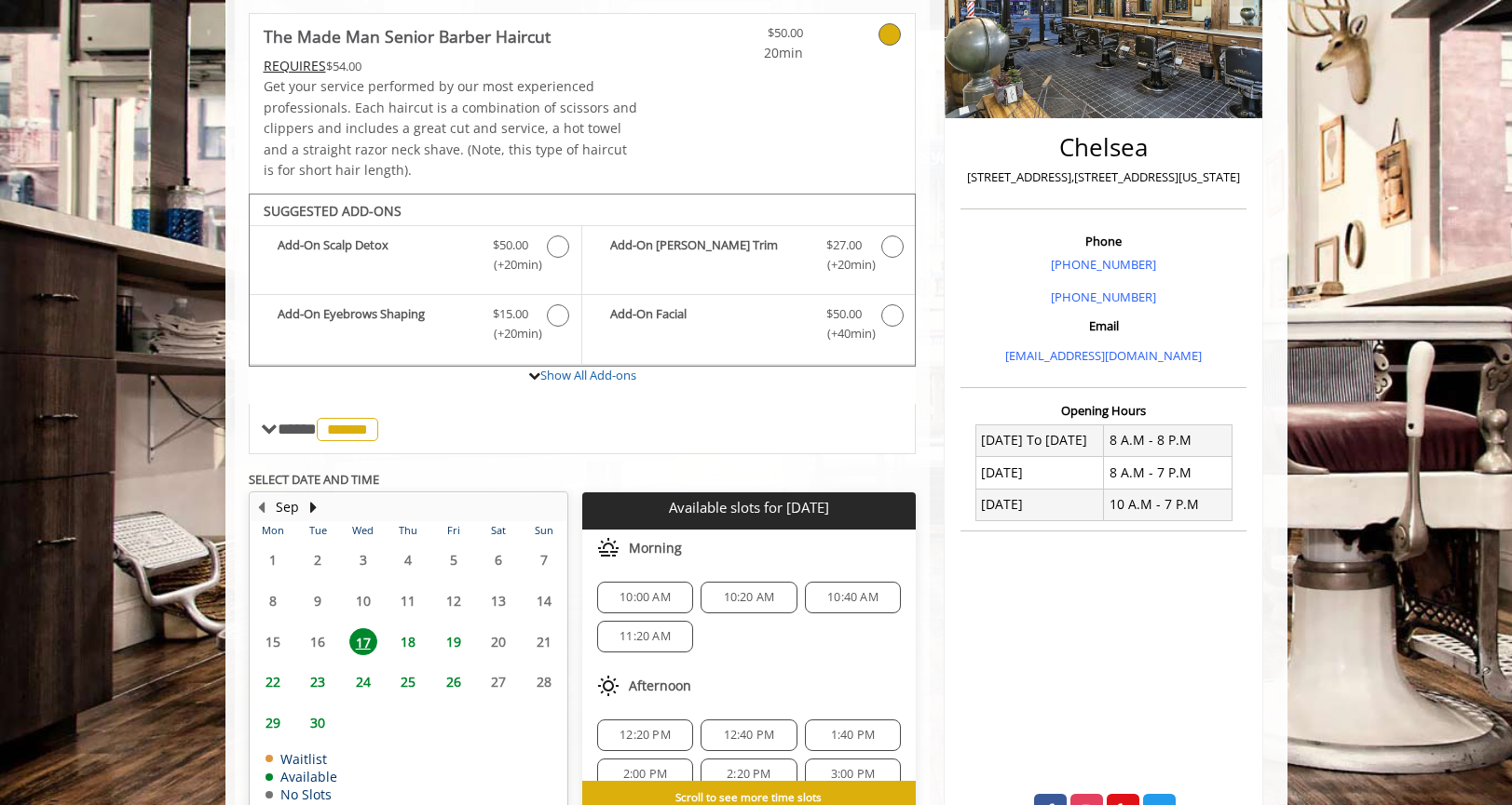
scroll to position [407, 0]
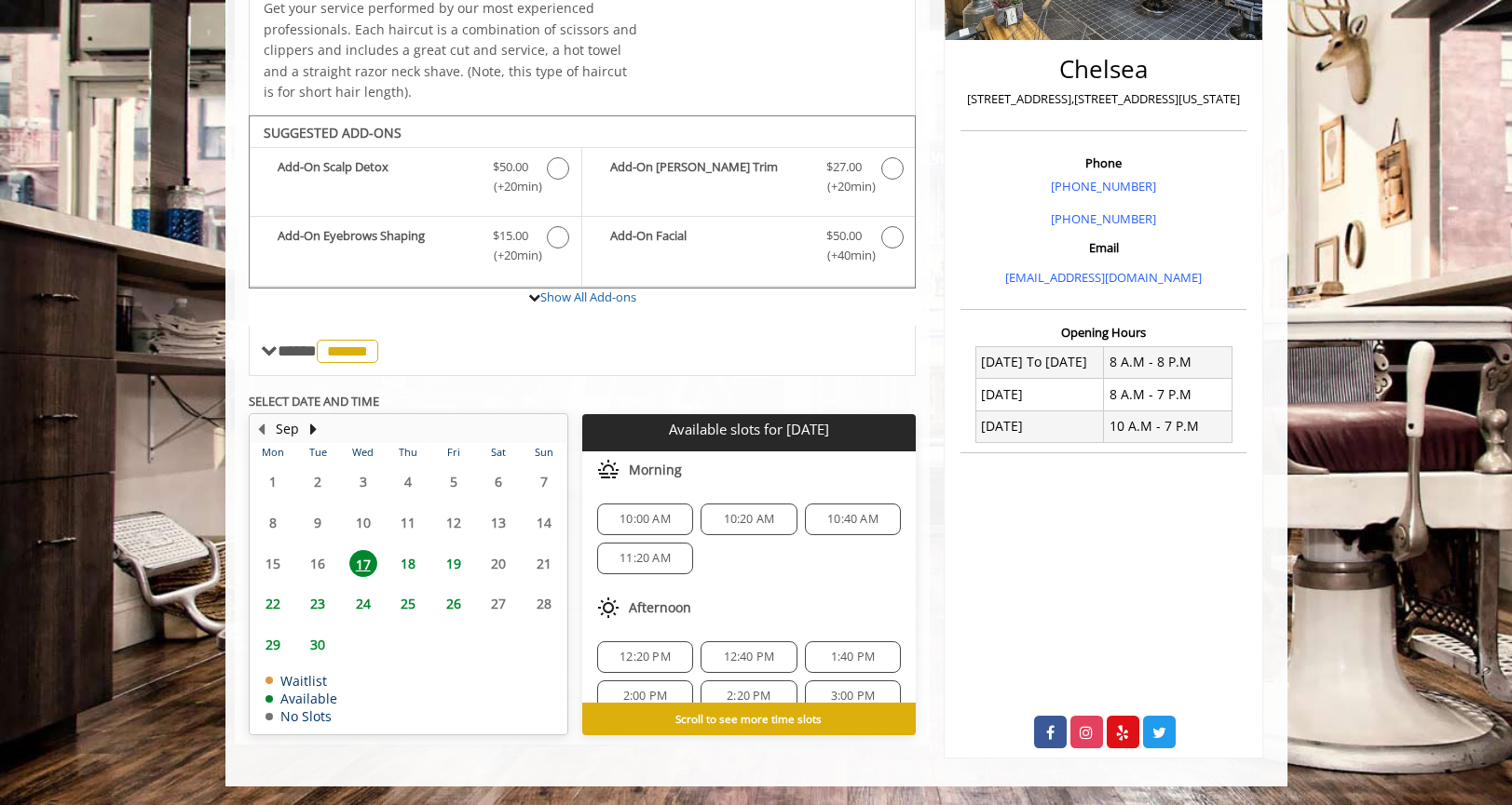
click at [654, 509] on div "10:00 AM" at bounding box center [645, 519] width 96 height 32
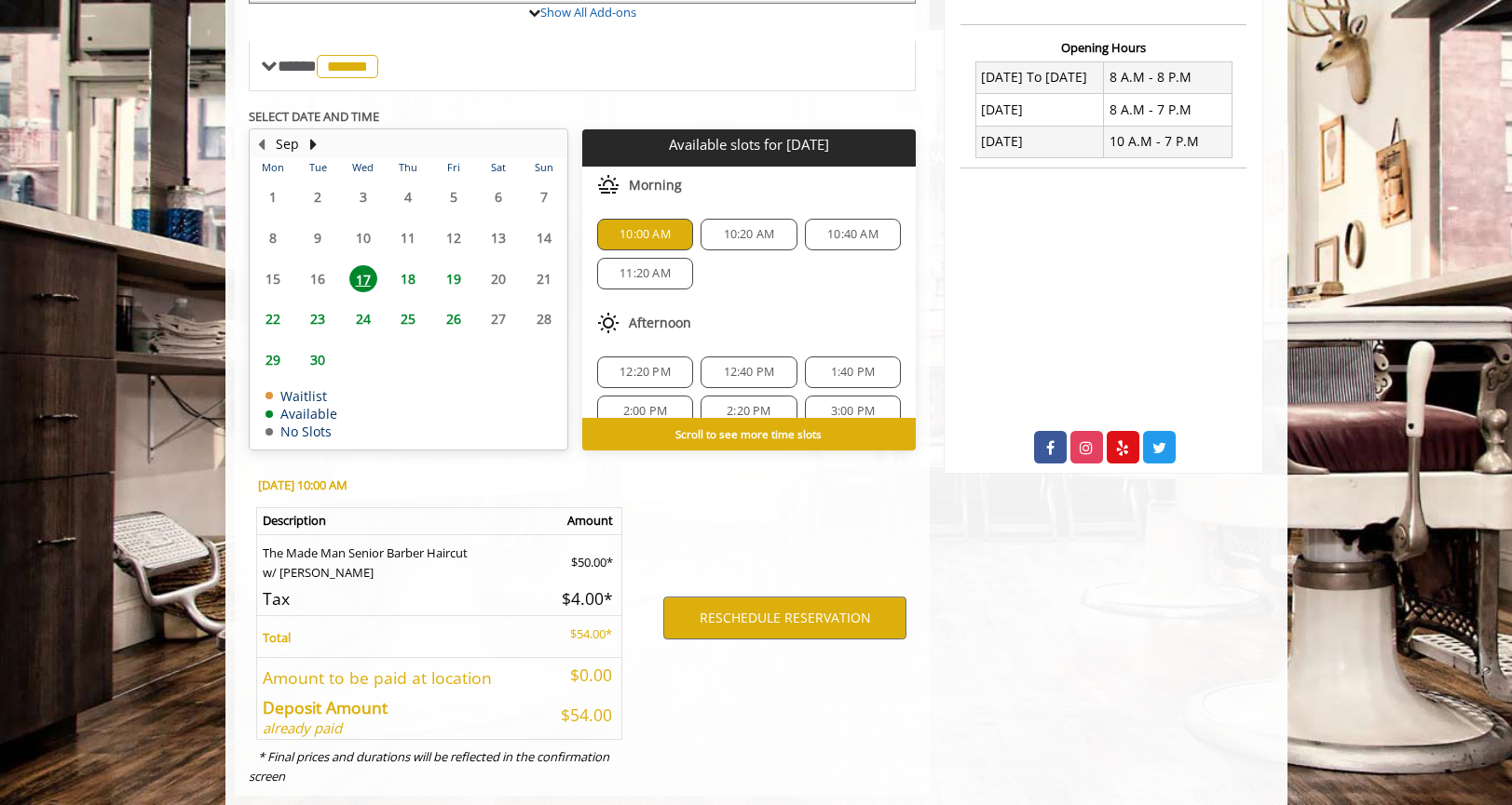
scroll to position [729, 0]
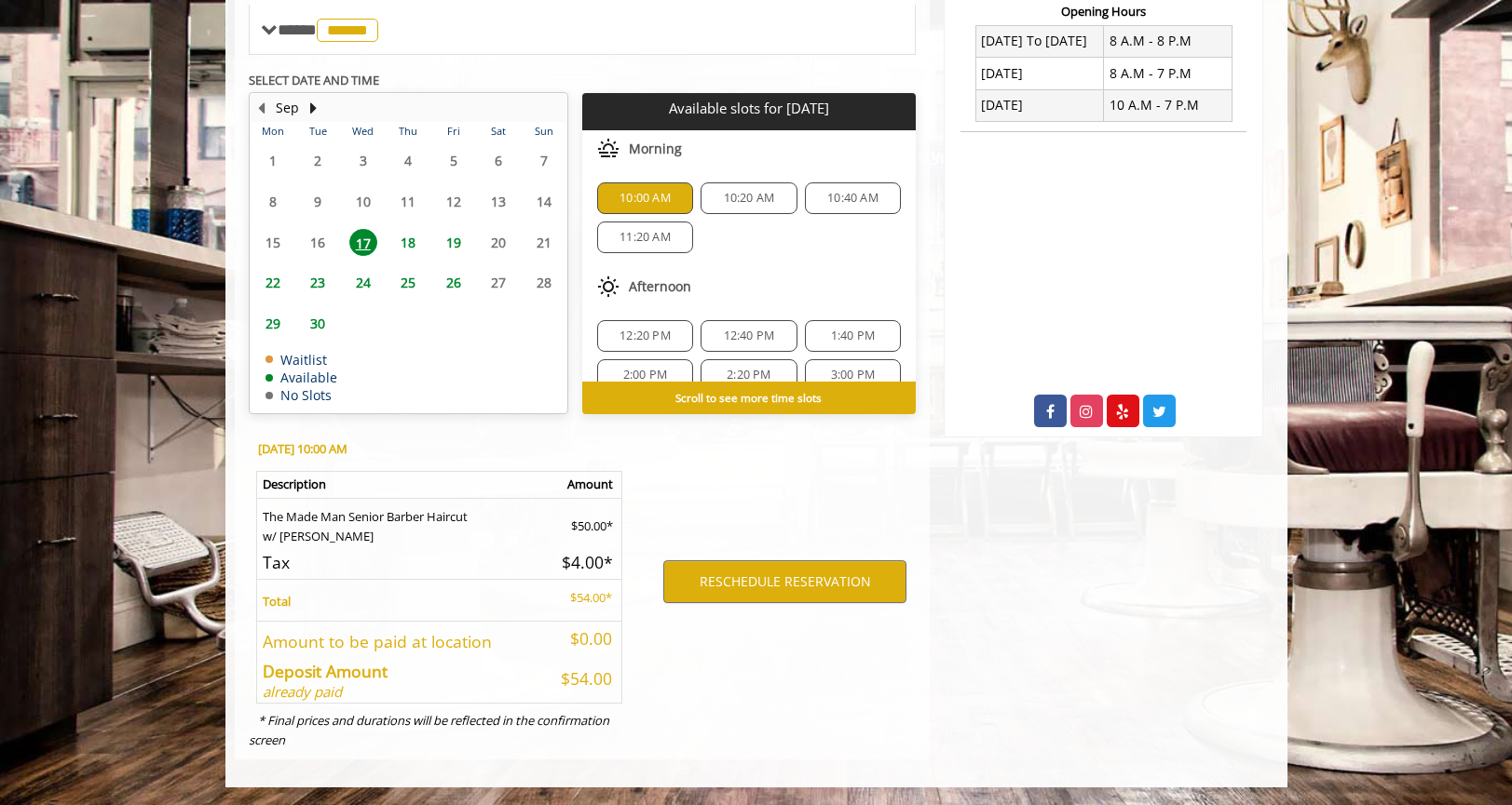
click at [773, 400] on b "Scroll to see more time slots" at bounding box center [749, 398] width 146 height 15
click at [770, 586] on button "RESCHEDULE RESERVATION" at bounding box center [785, 581] width 243 height 43
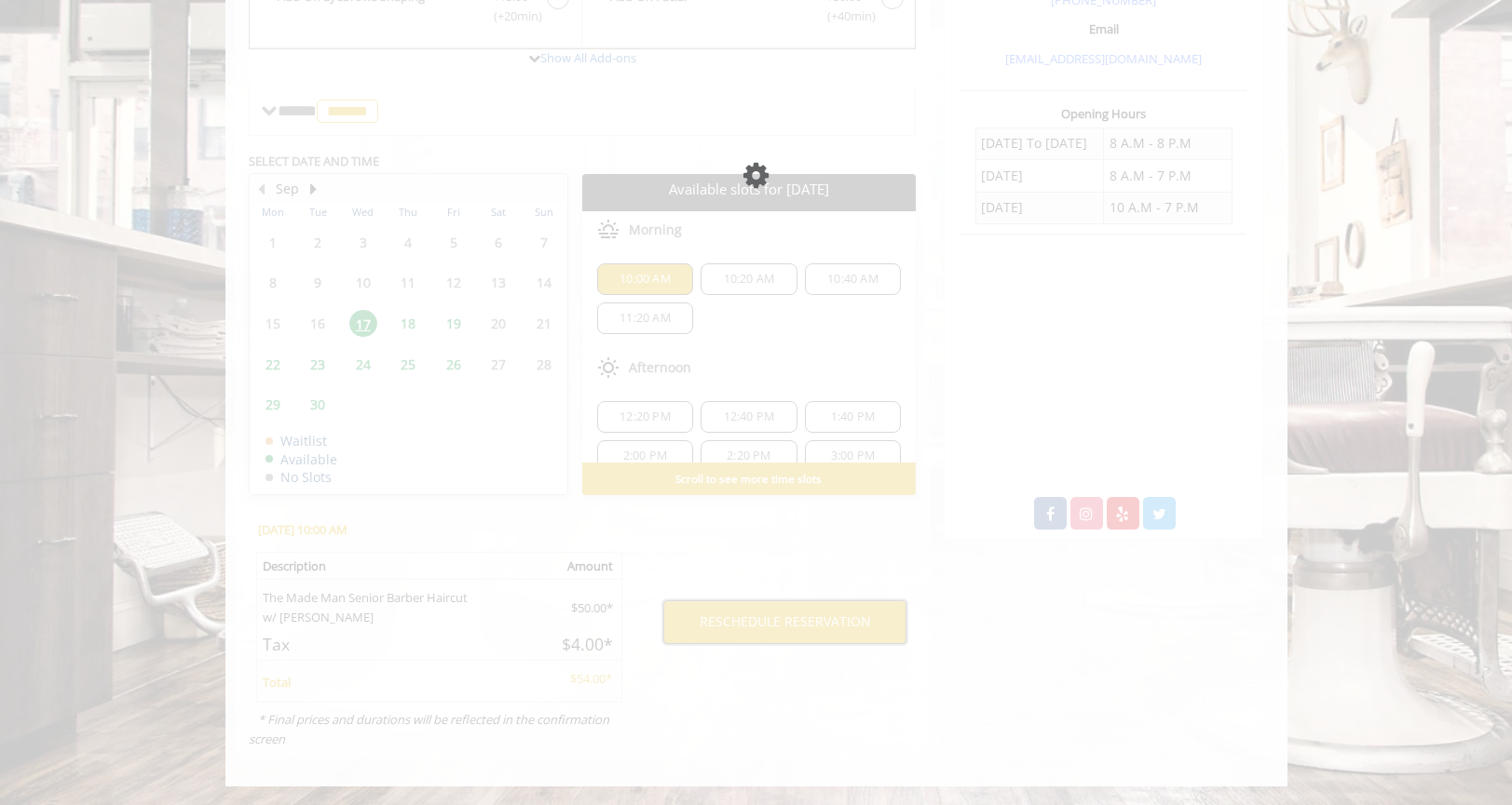
scroll to position [626, 0]
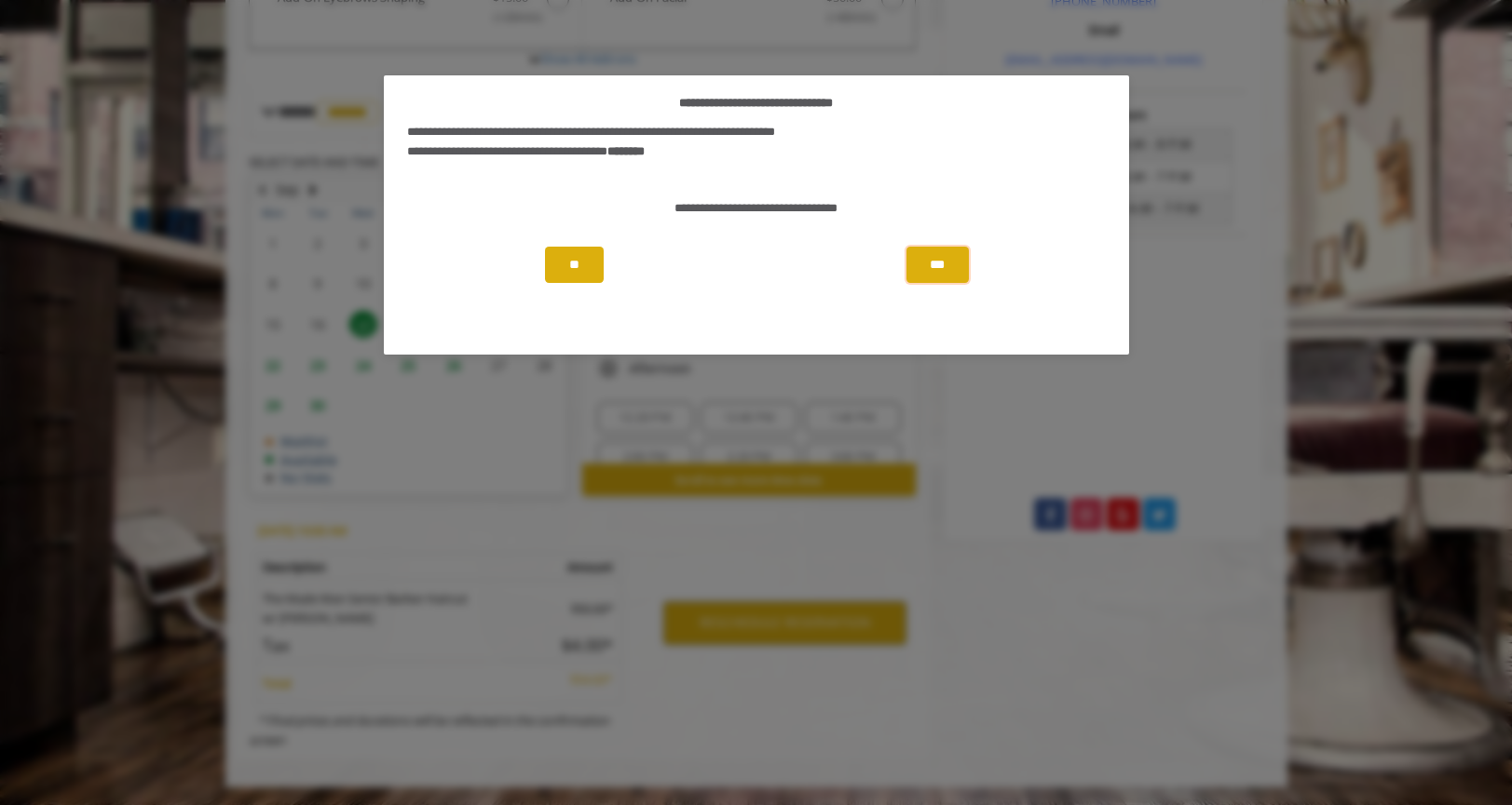
click at [930, 253] on button "***" at bounding box center [937, 265] width 61 height 37
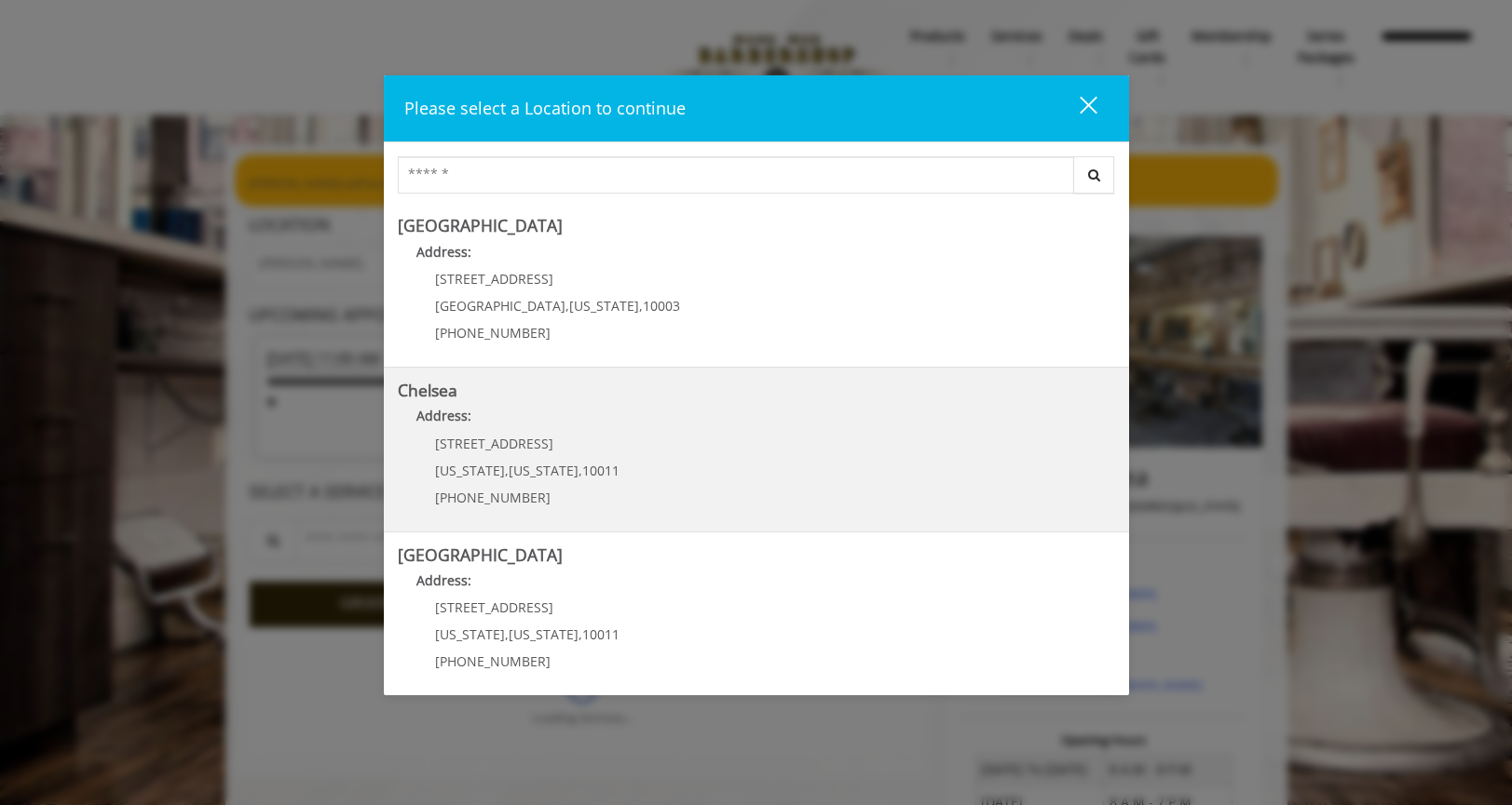
click at [564, 454] on div "[STREET_ADDRESS][US_STATE][US_STATE] (917) 639-3902" at bounding box center [514, 478] width 232 height 81
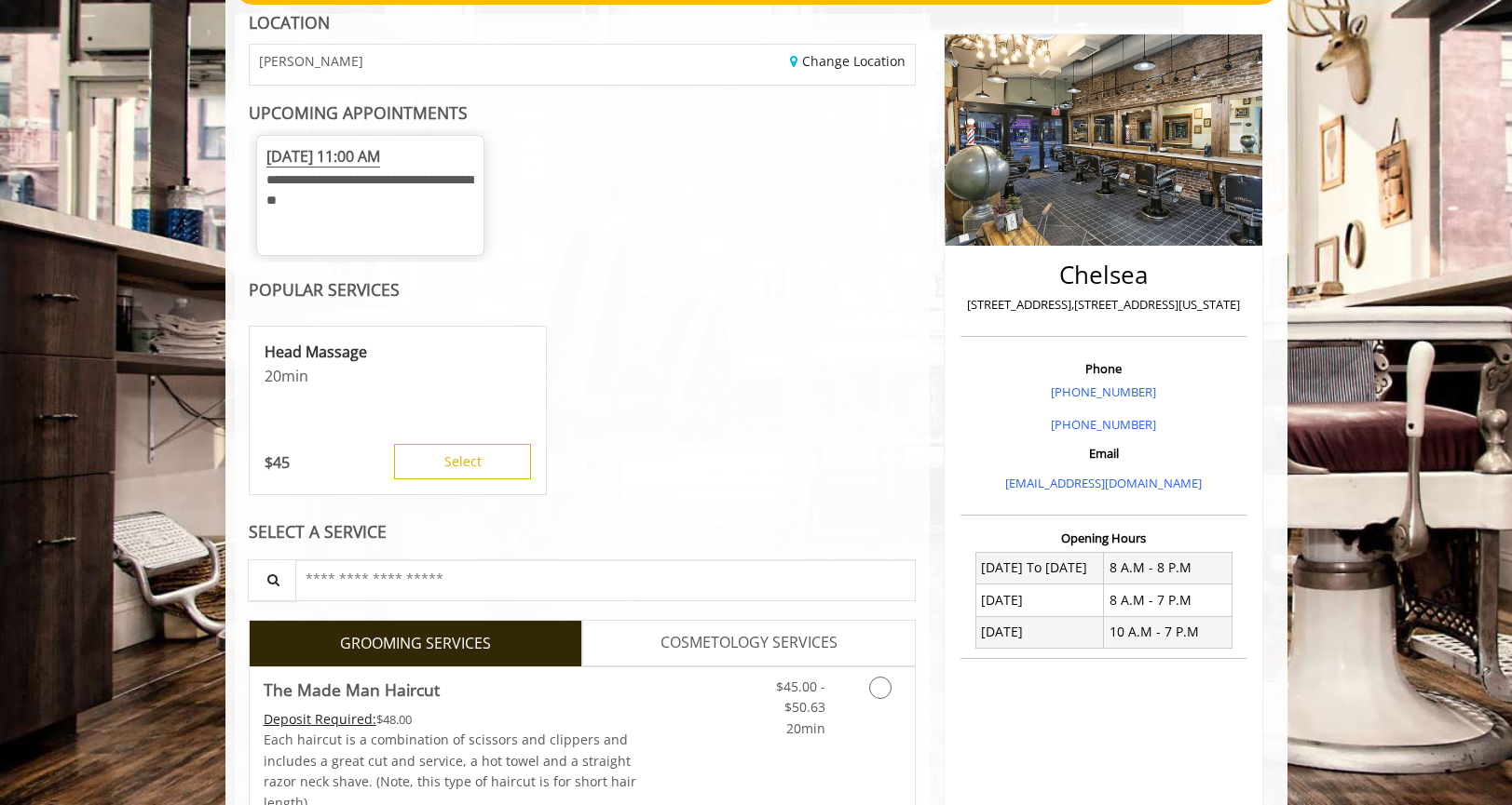
scroll to position [186, 0]
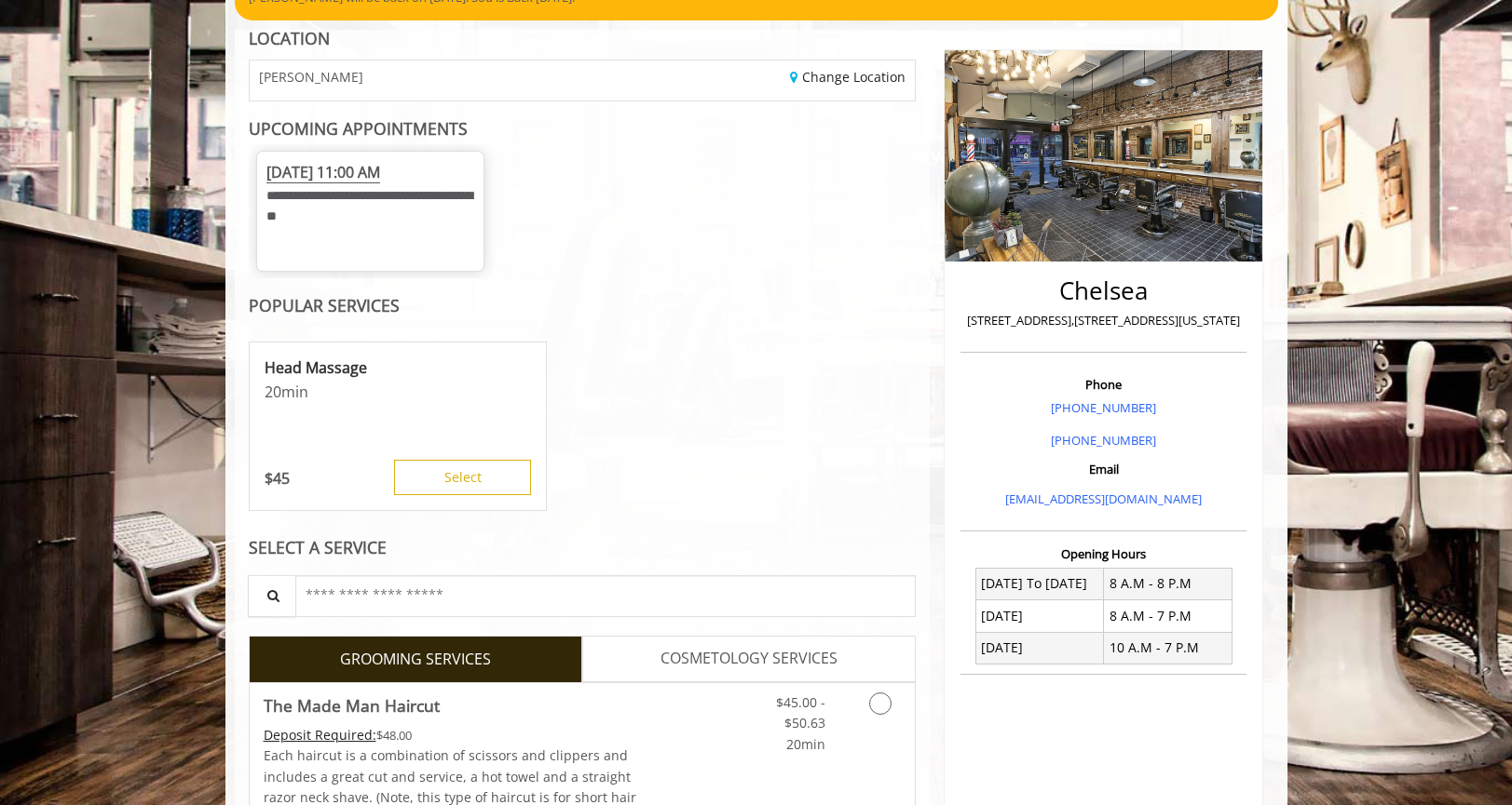
click at [380, 173] on span "[DATE] 11:00 AM" at bounding box center [323, 173] width 114 height 22
click at [332, 180] on span "[DATE] 11:00 AM" at bounding box center [323, 173] width 114 height 22
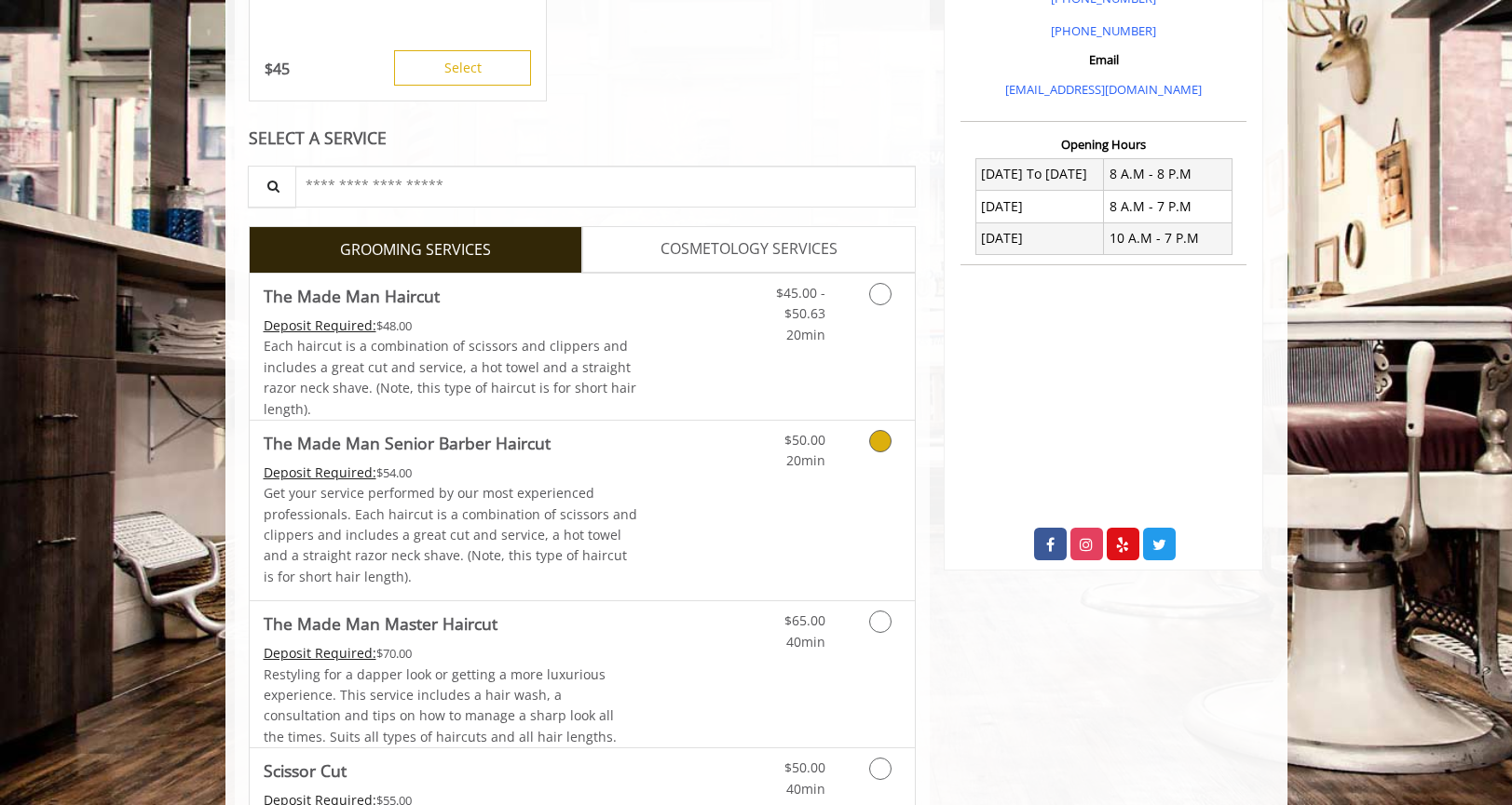
click at [883, 436] on icon "Grooming services" at bounding box center [880, 441] width 23 height 23
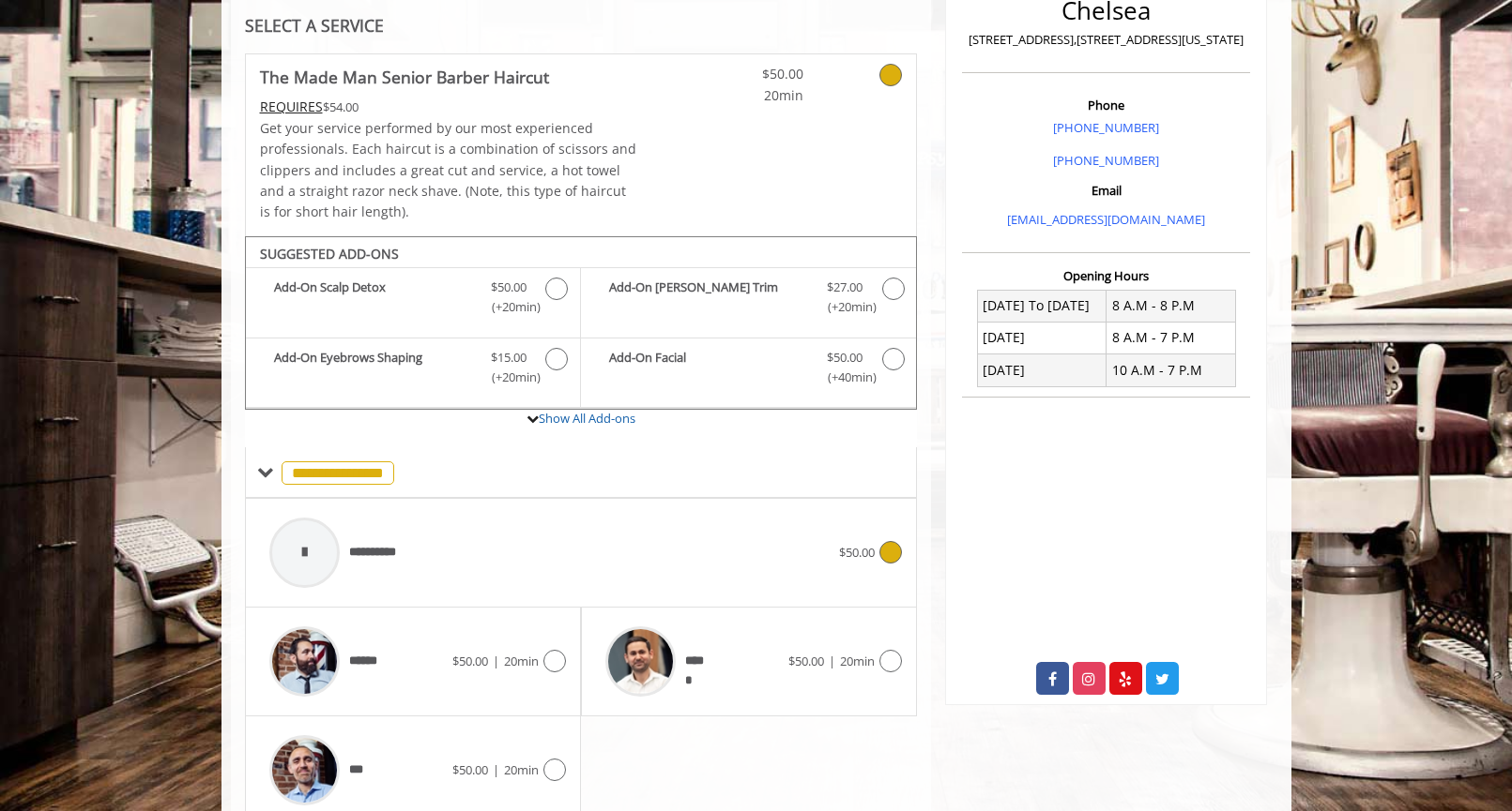
scroll to position [549, 0]
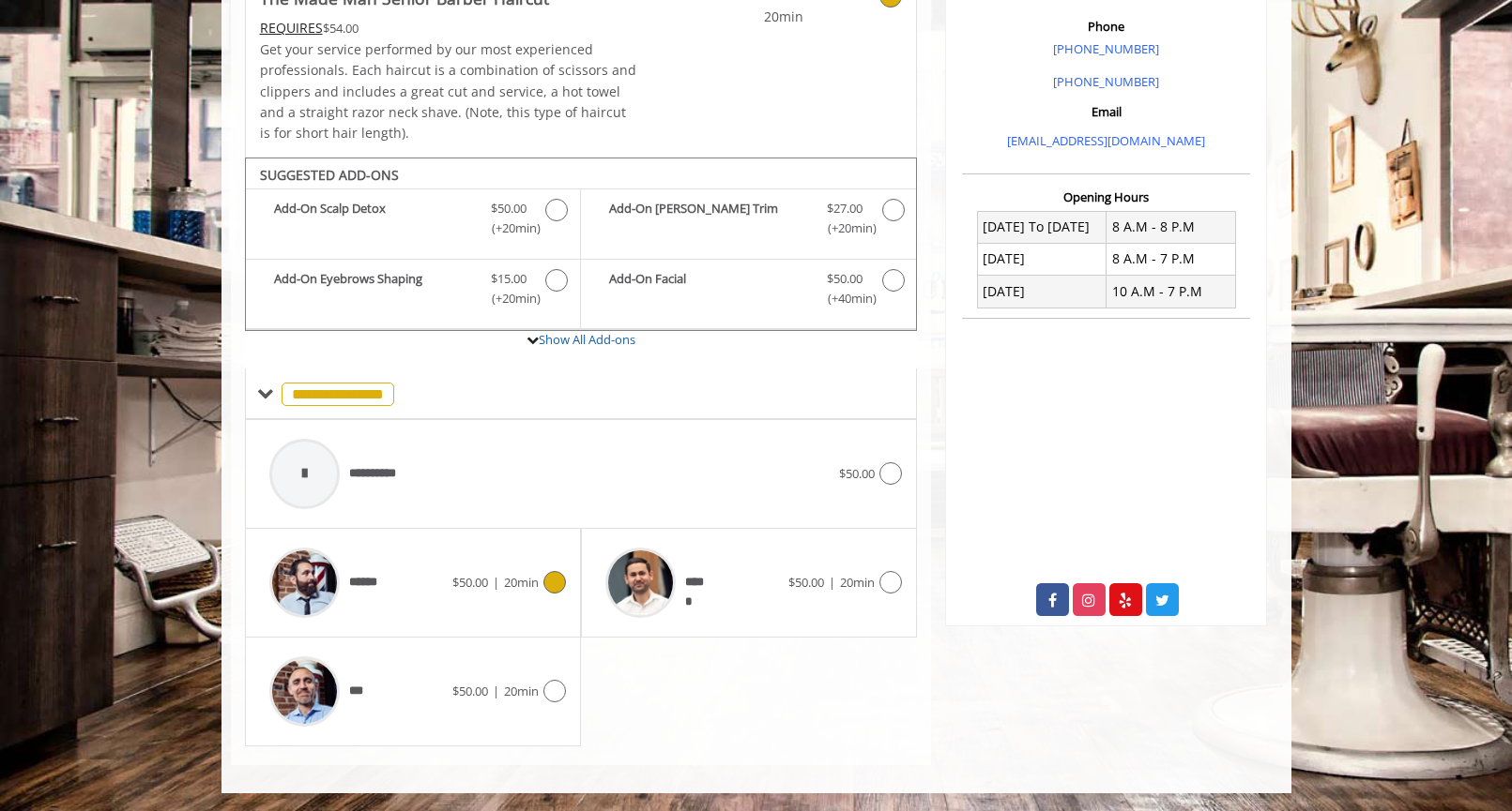
click at [555, 584] on icon at bounding box center [554, 582] width 23 height 23
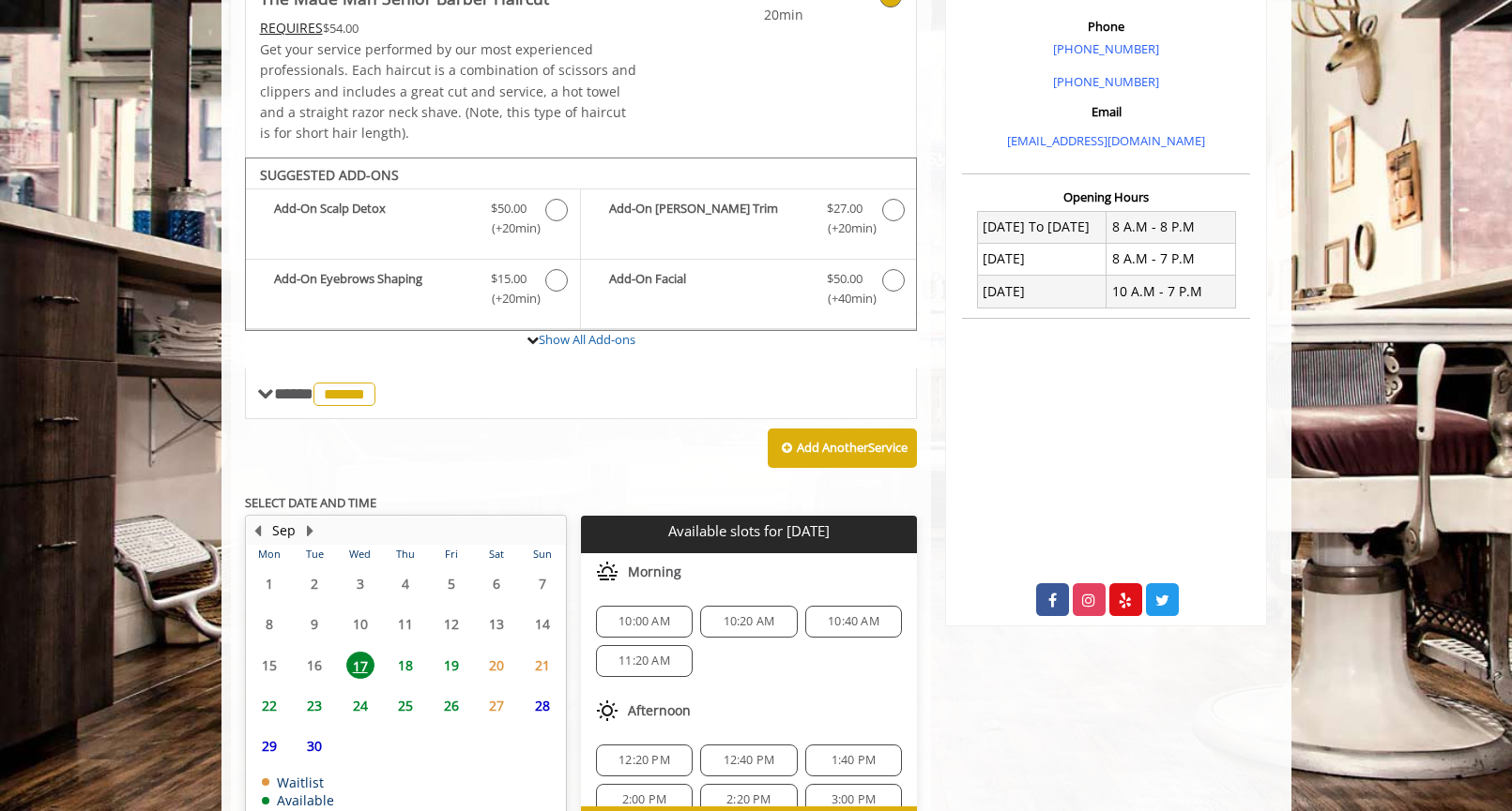
click at [646, 618] on span "10:00 AM" at bounding box center [644, 622] width 52 height 15
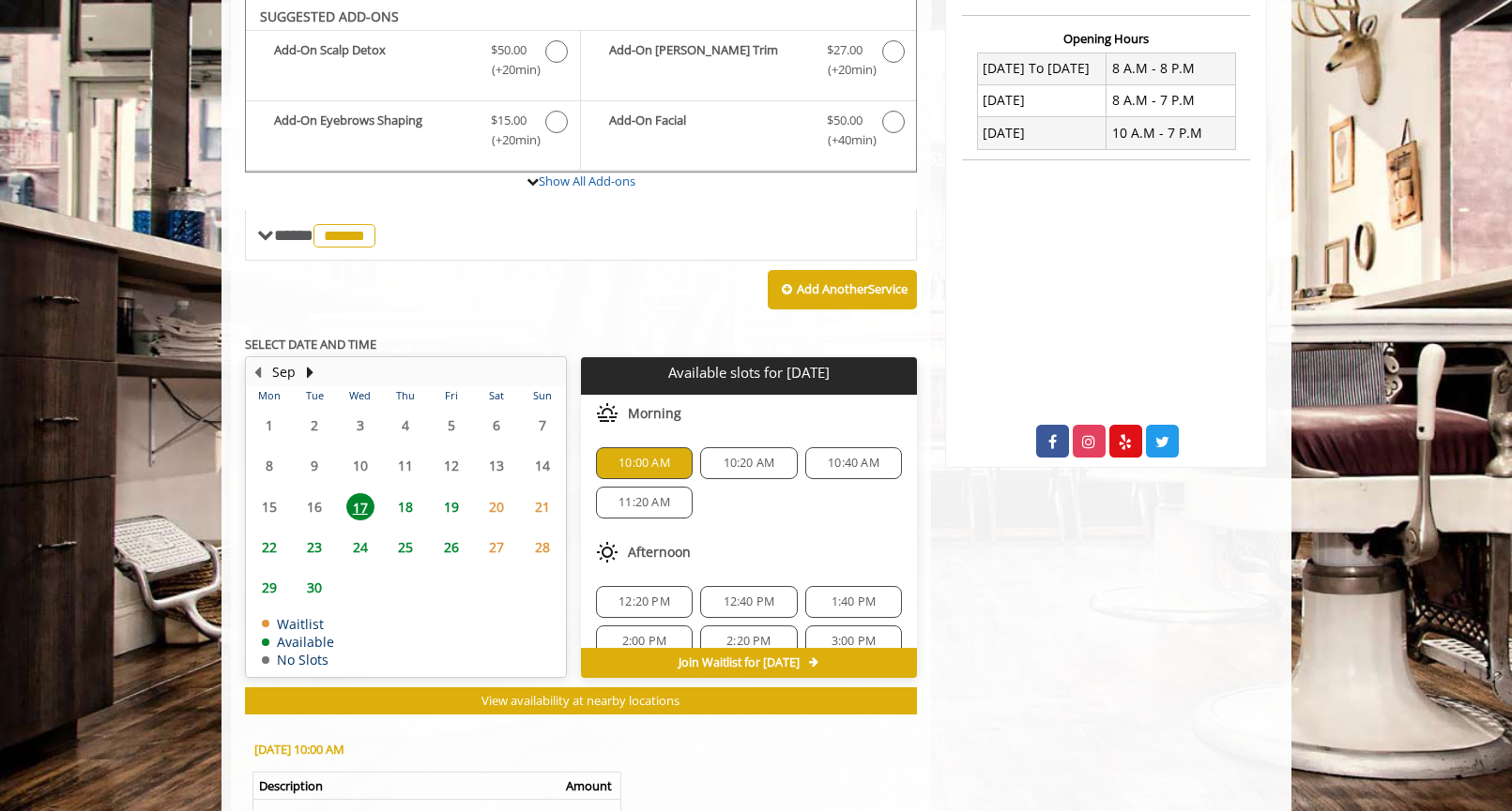
scroll to position [1004, 0]
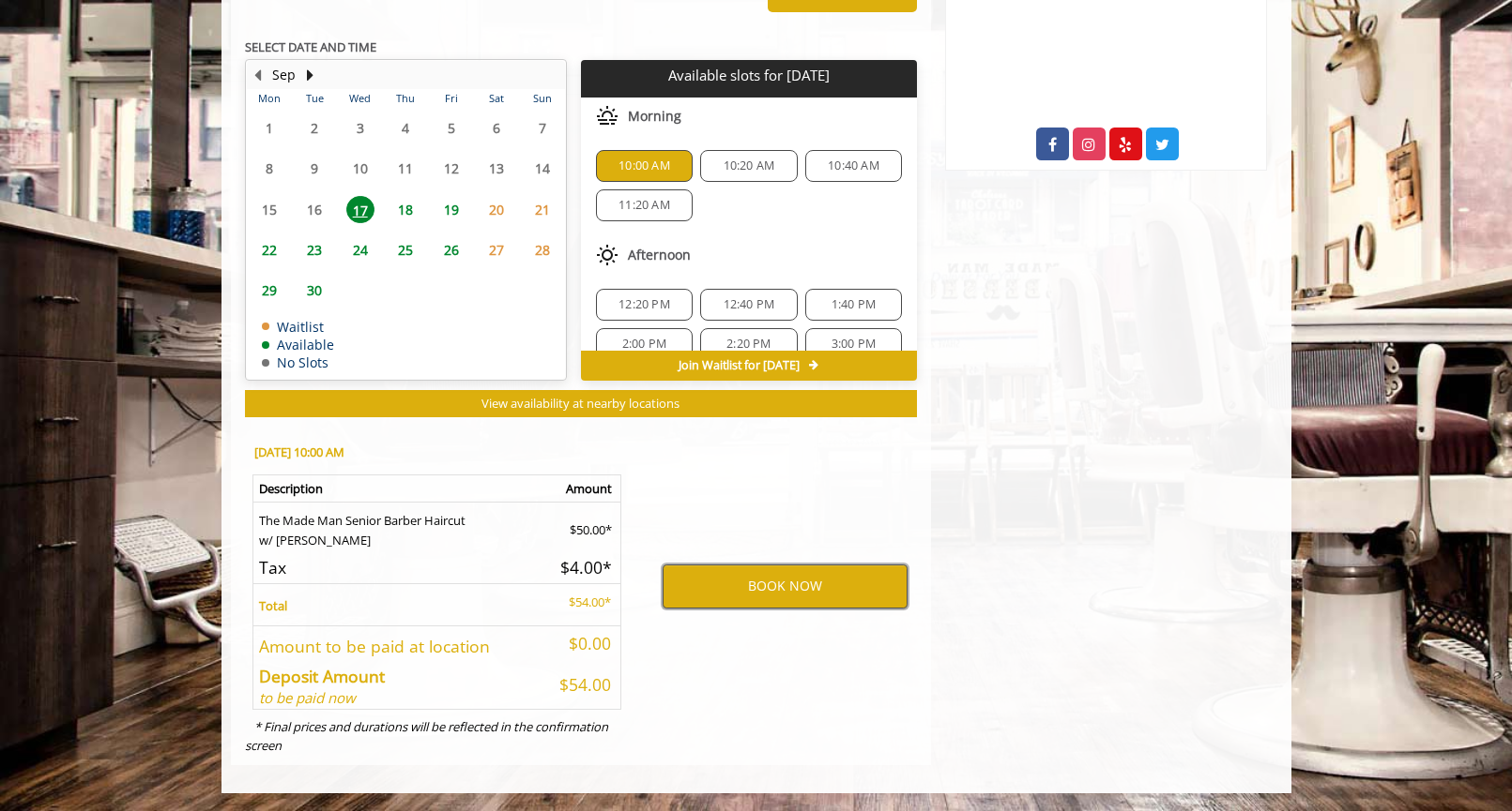
click at [755, 575] on button "BOOK NOW" at bounding box center [785, 586] width 245 height 43
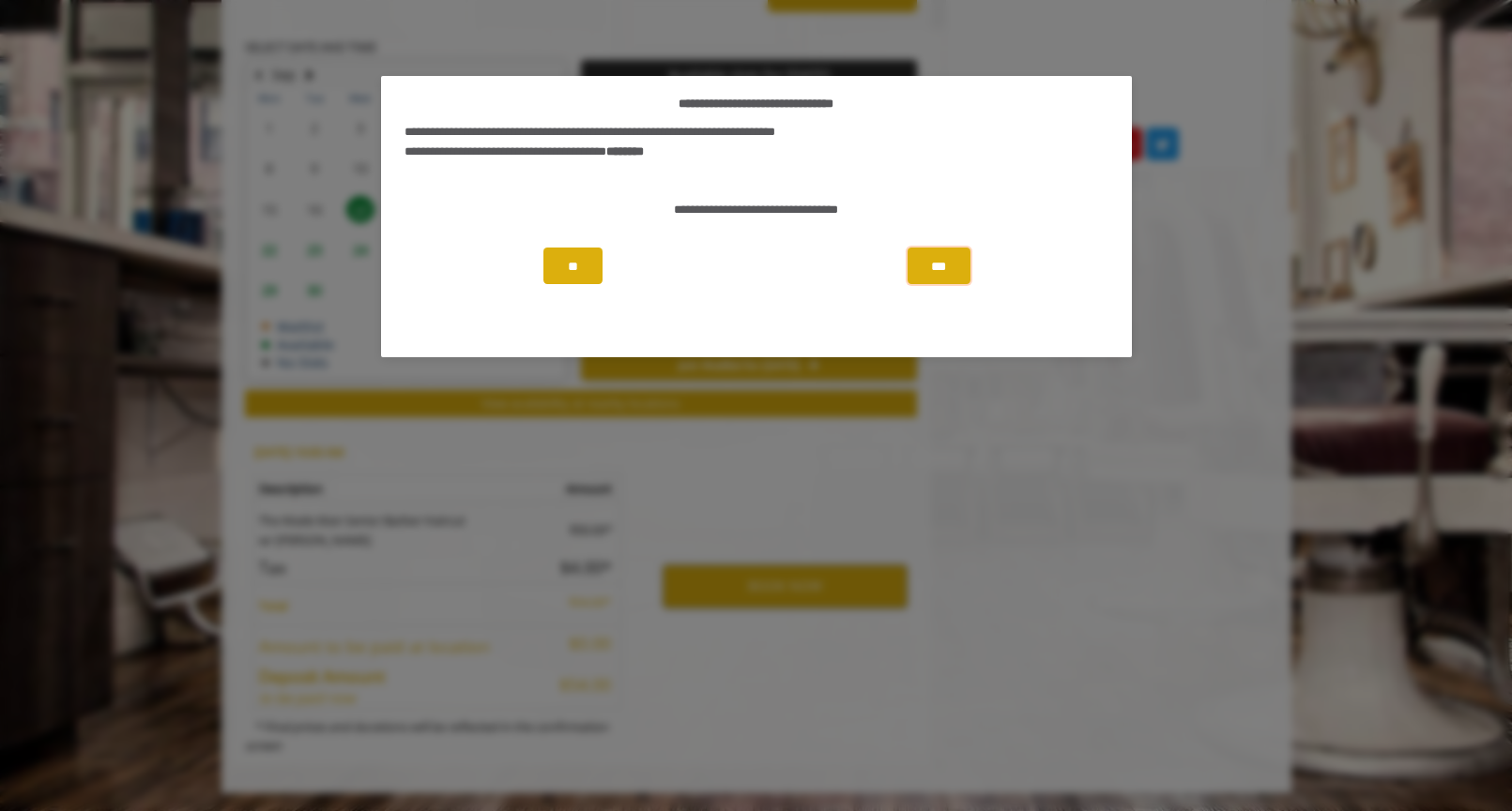
click at [938, 268] on button "***" at bounding box center [938, 266] width 62 height 37
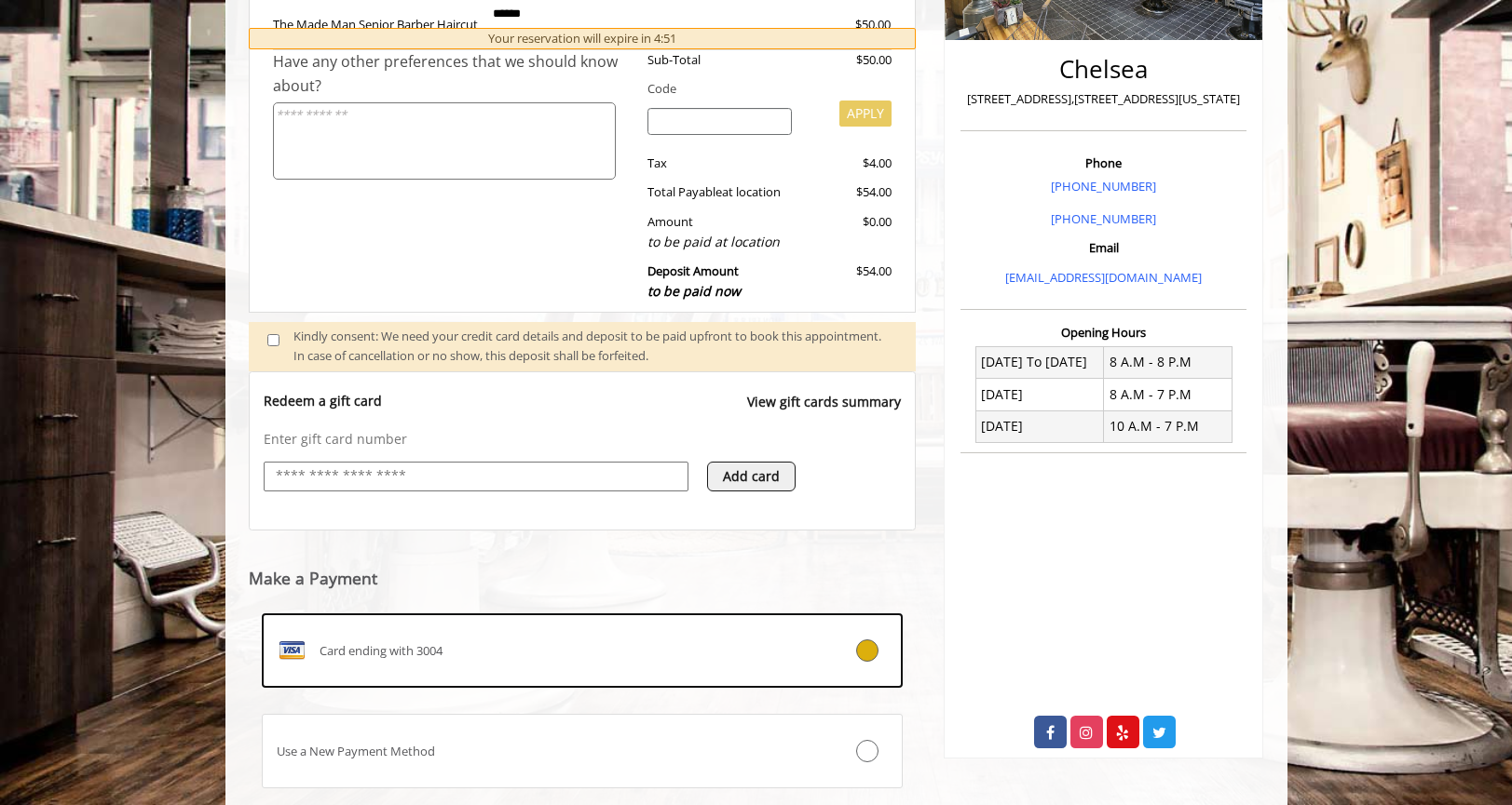
scroll to position [242, 0]
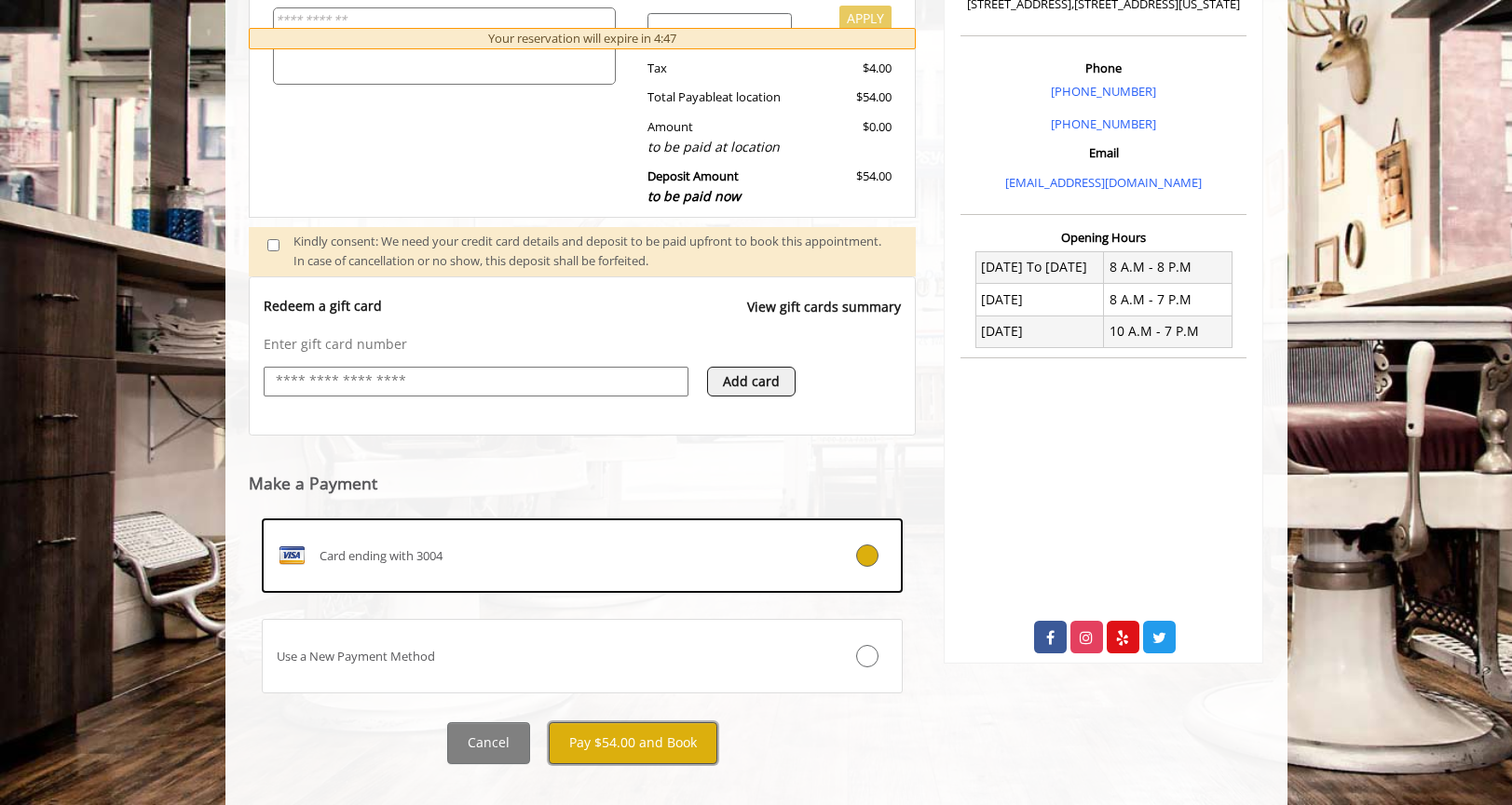
click at [709, 729] on button "Pay $54.00 and Book" at bounding box center [633, 744] width 168 height 42
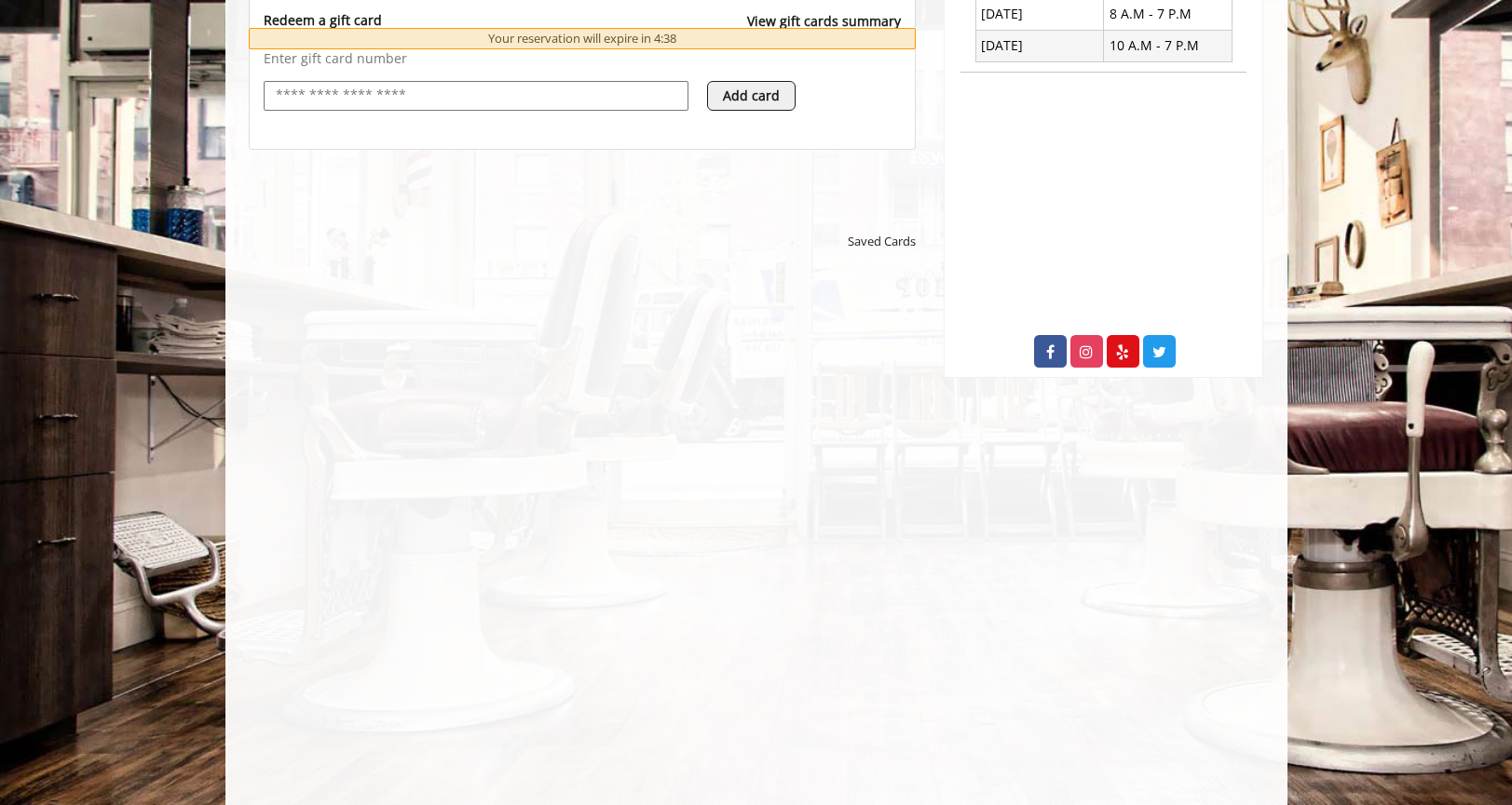
scroll to position [838, 0]
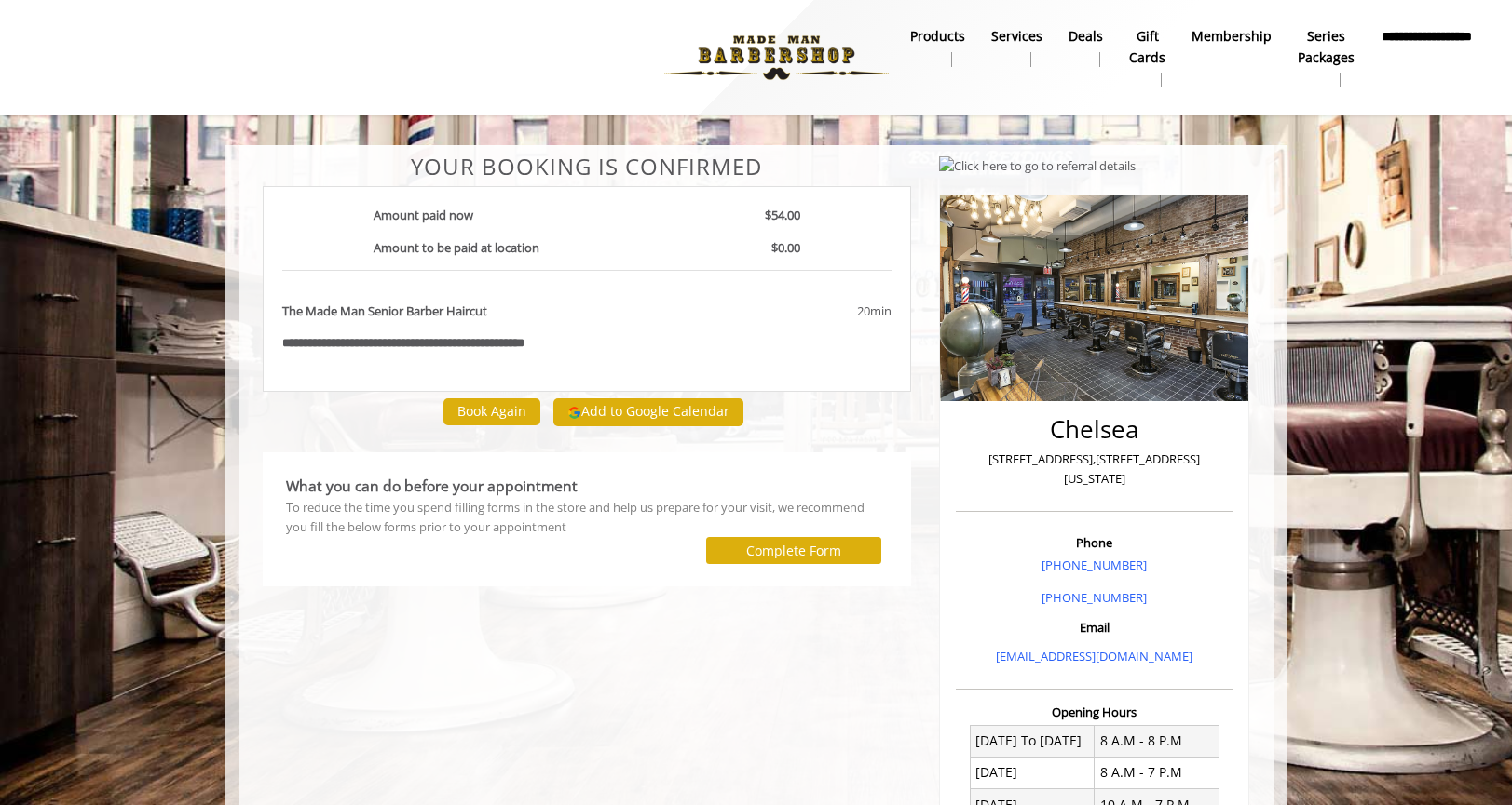
click at [799, 41] on img at bounding box center [776, 58] width 256 height 103
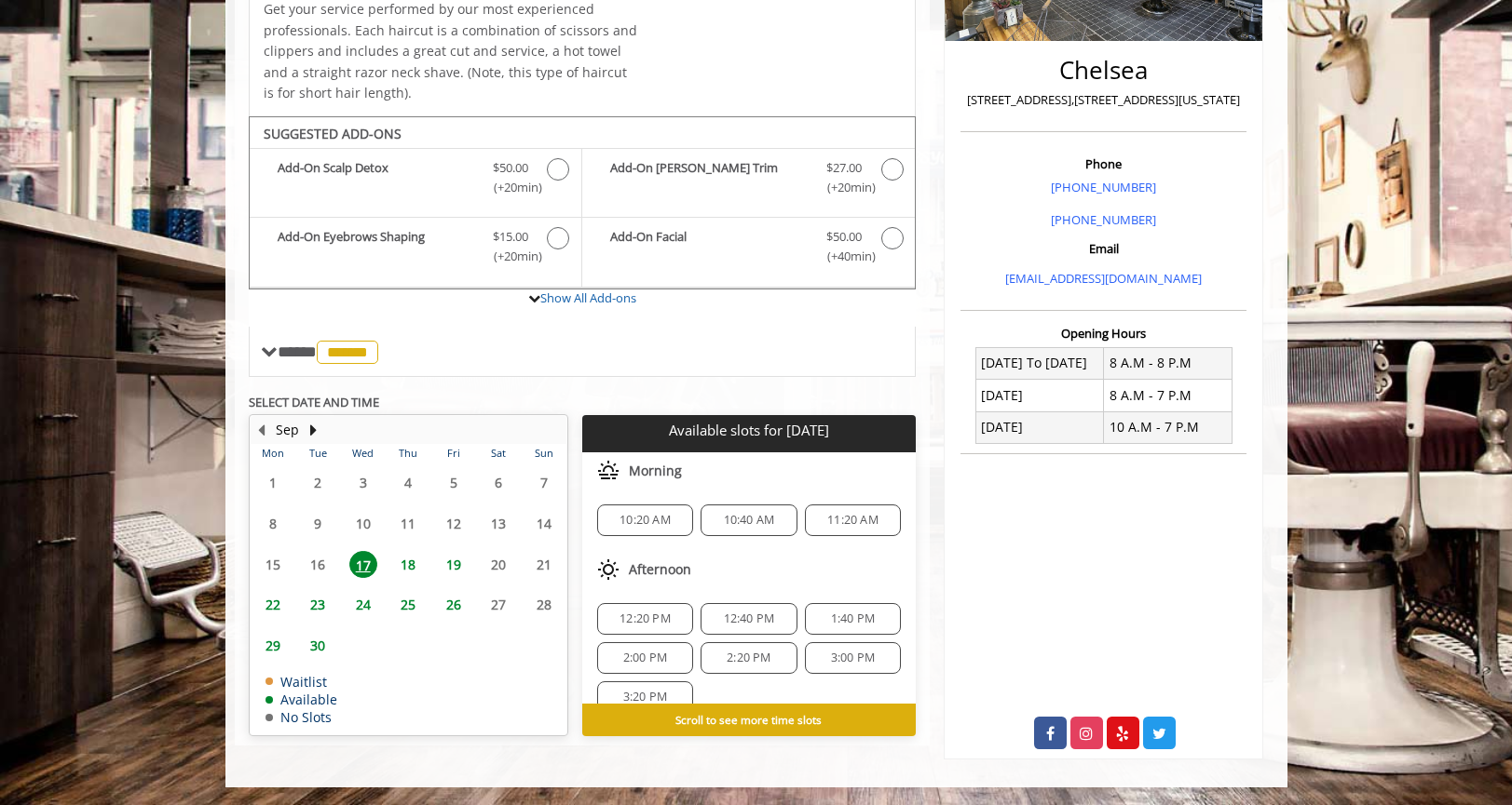
scroll to position [407, 0]
